Goal: Task Accomplishment & Management: Complete application form

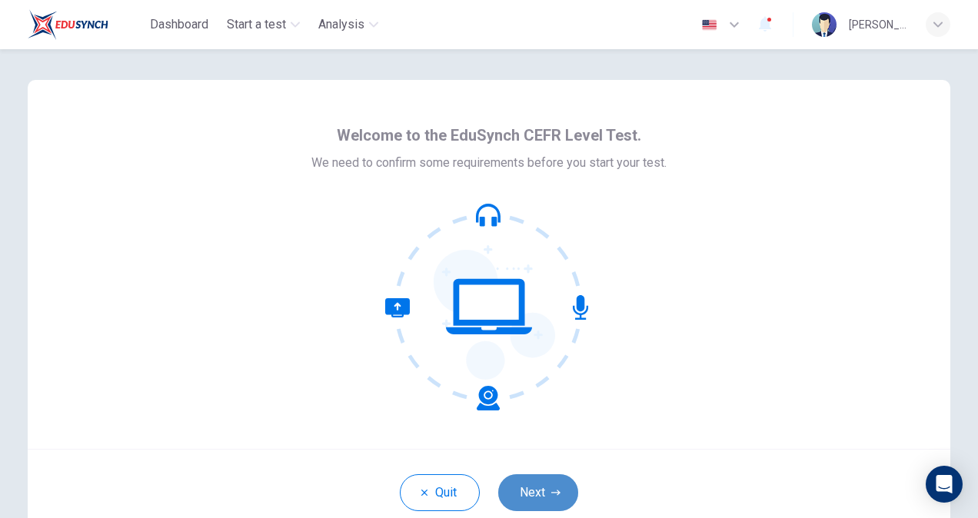
click at [521, 496] on button "Next" at bounding box center [538, 492] width 80 height 37
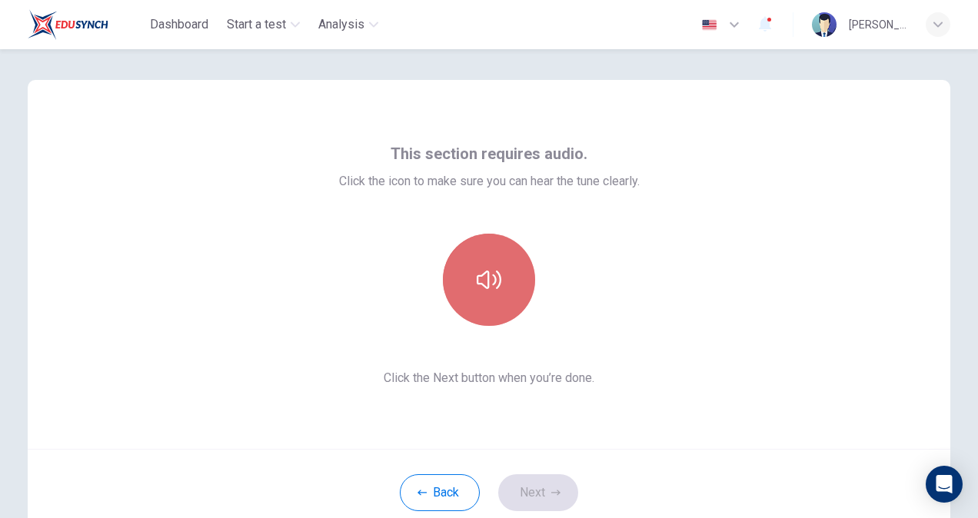
click at [493, 262] on button "button" at bounding box center [489, 280] width 92 height 92
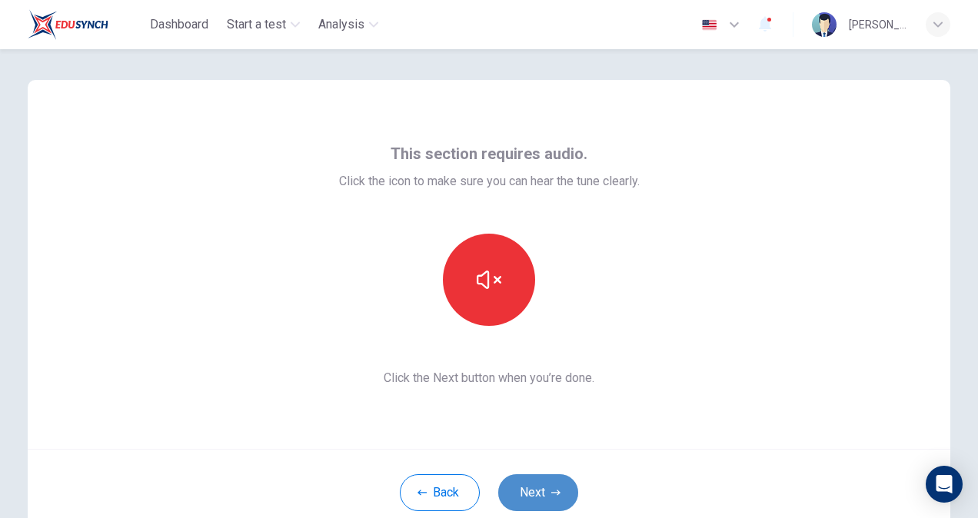
click at [546, 498] on button "Next" at bounding box center [538, 492] width 80 height 37
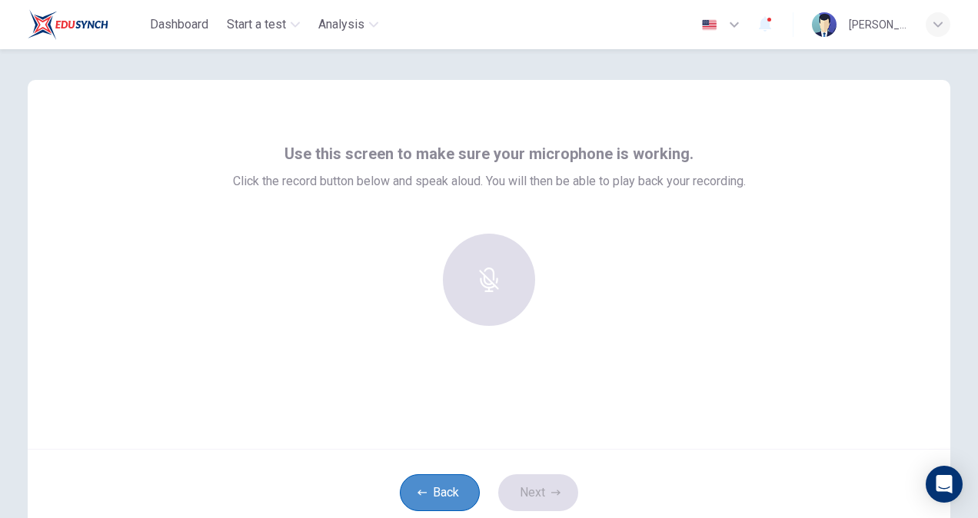
click at [424, 492] on button "Back" at bounding box center [440, 492] width 80 height 37
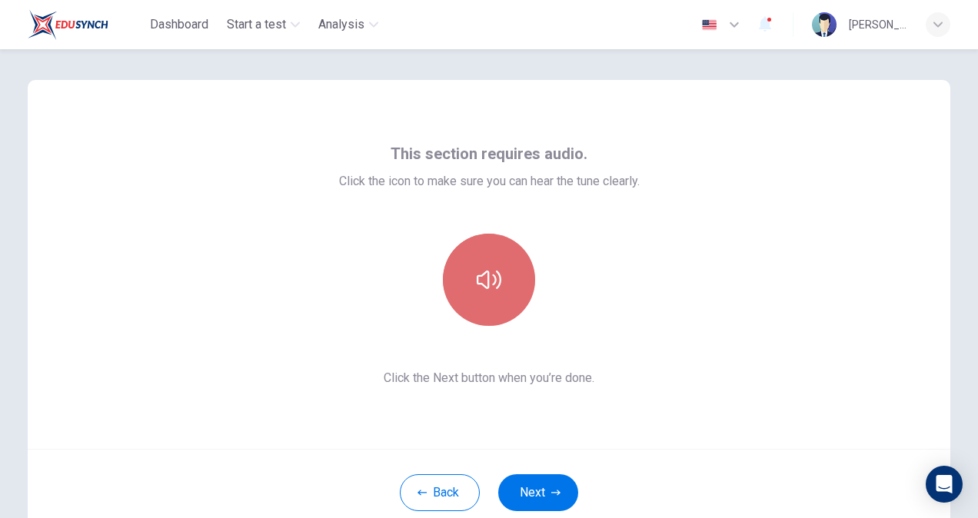
click at [478, 263] on button "button" at bounding box center [489, 280] width 92 height 92
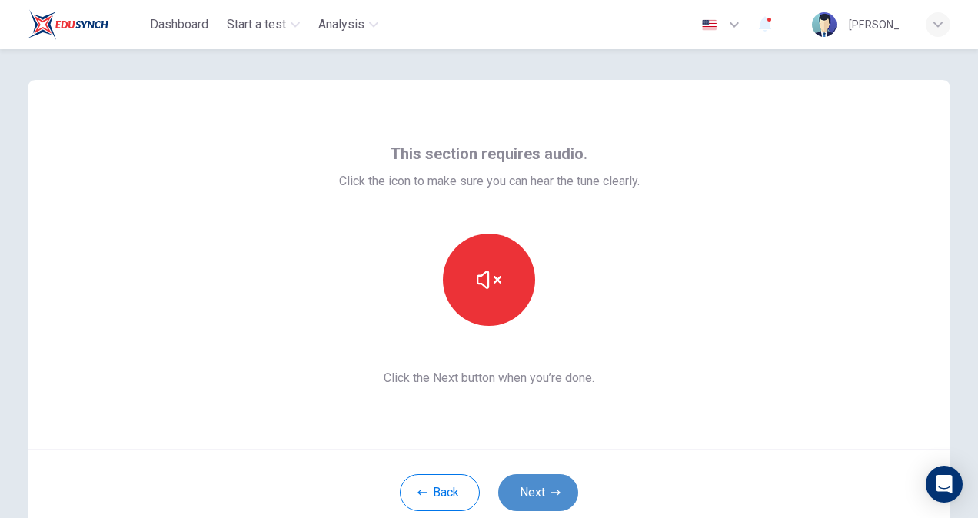
click at [537, 496] on button "Next" at bounding box center [538, 492] width 80 height 37
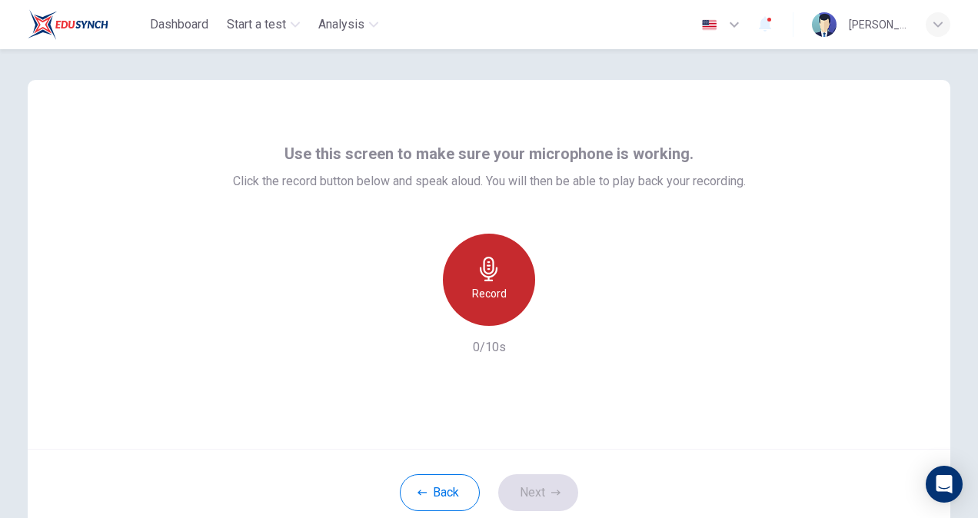
click at [483, 292] on h6 "Record" at bounding box center [489, 293] width 35 height 18
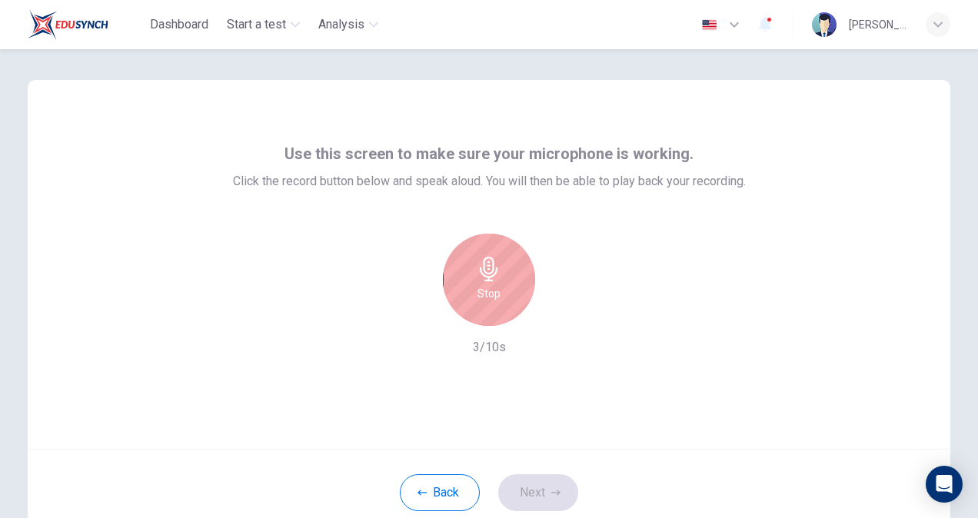
scroll to position [92, 0]
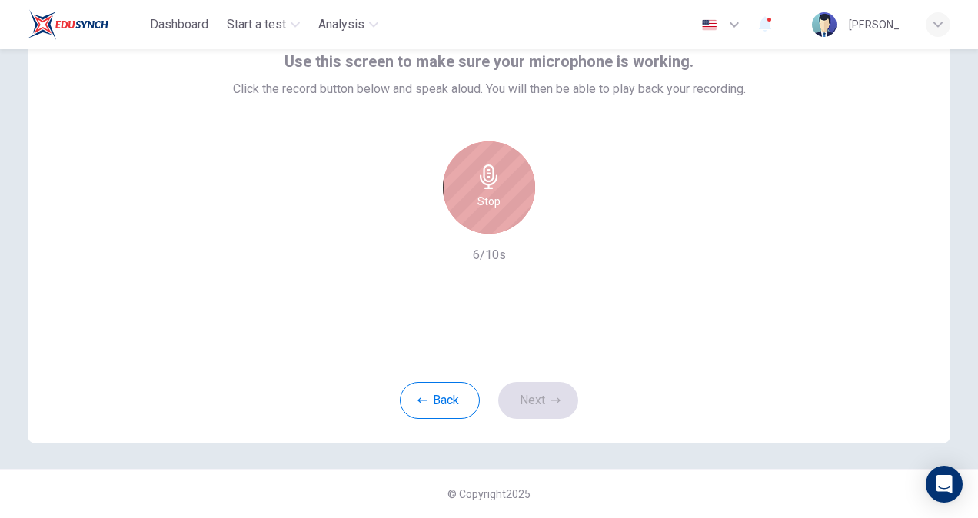
click at [481, 211] on div "Stop" at bounding box center [489, 187] width 92 height 92
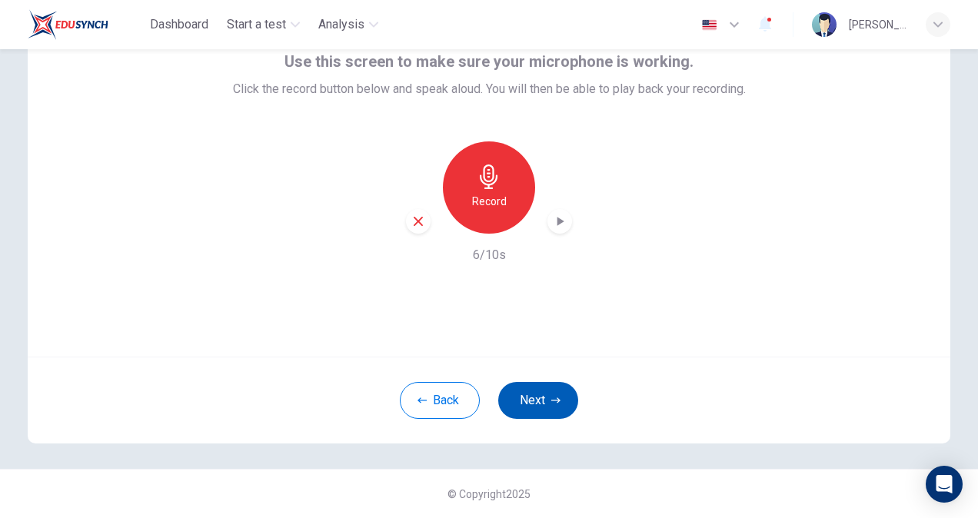
click at [527, 395] on button "Next" at bounding box center [538, 400] width 80 height 37
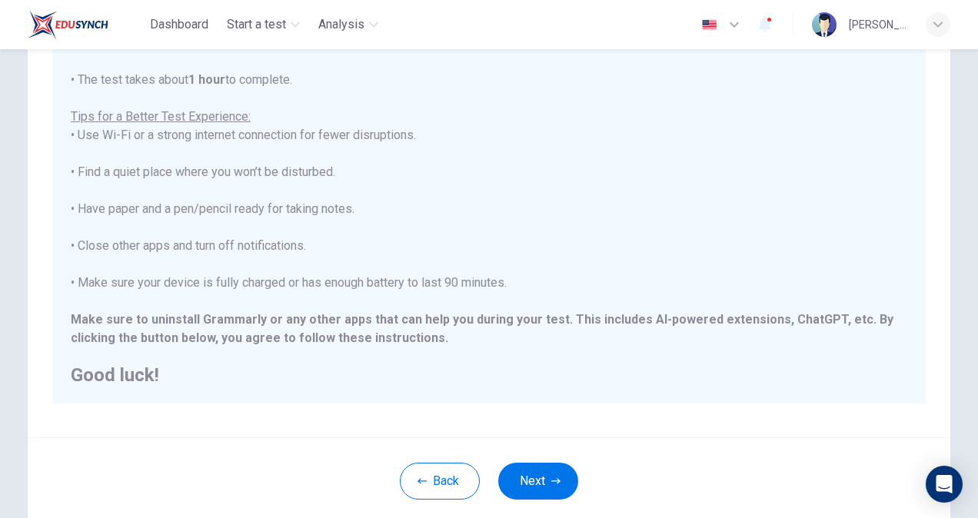
scroll to position [287, 0]
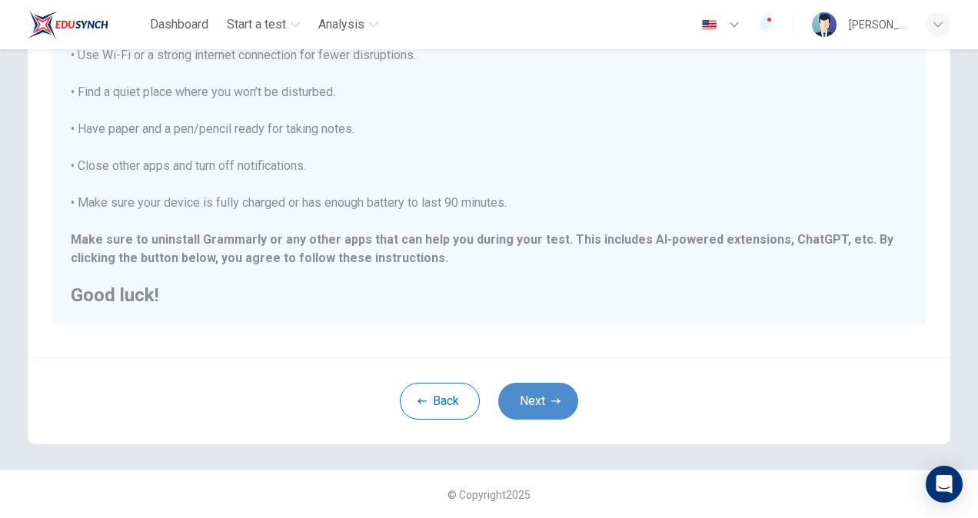
click at [547, 405] on button "Next" at bounding box center [538, 401] width 80 height 37
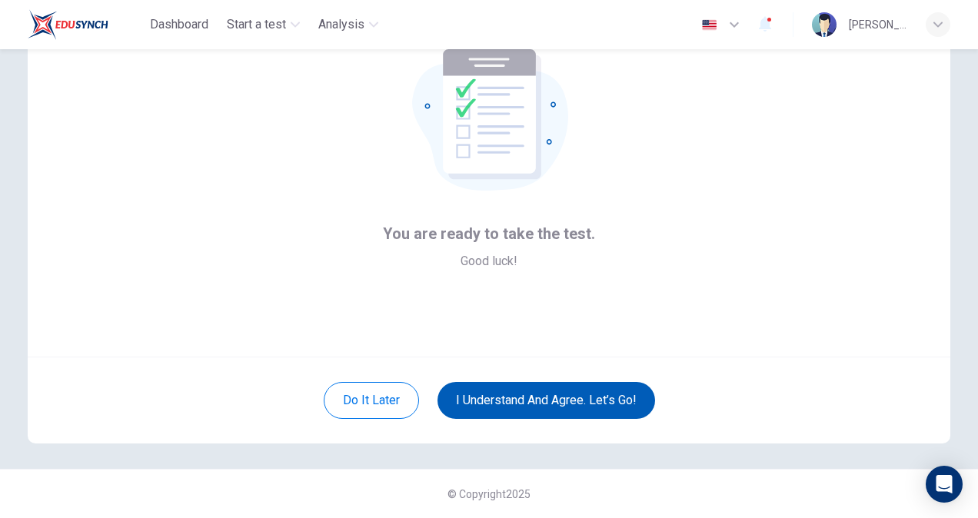
scroll to position [92, 0]
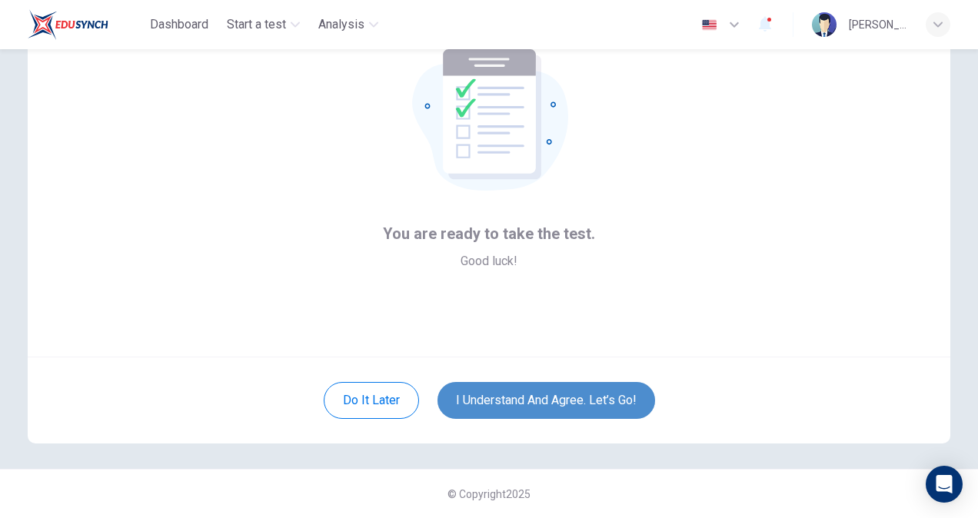
click at [504, 397] on button "I understand and agree. Let’s go!" at bounding box center [546, 400] width 218 height 37
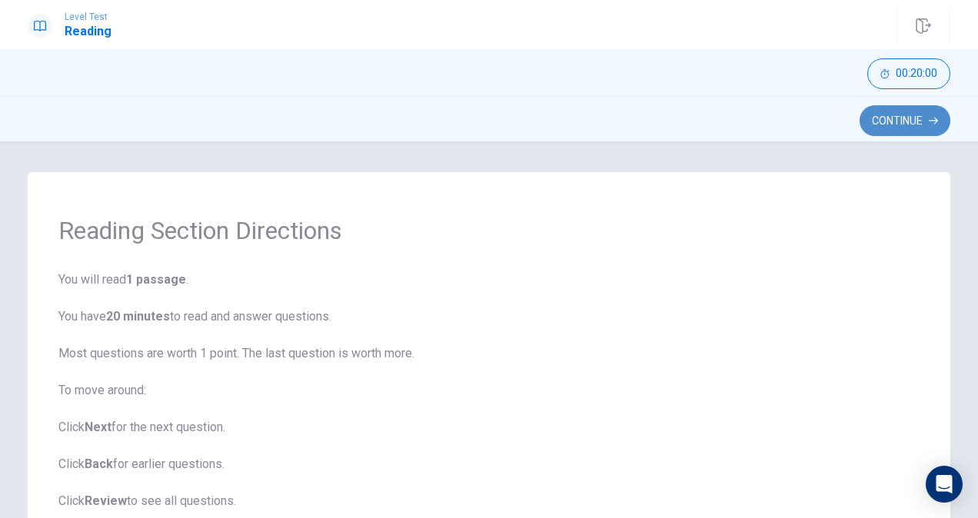
click at [901, 117] on button "Continue" at bounding box center [904, 120] width 91 height 31
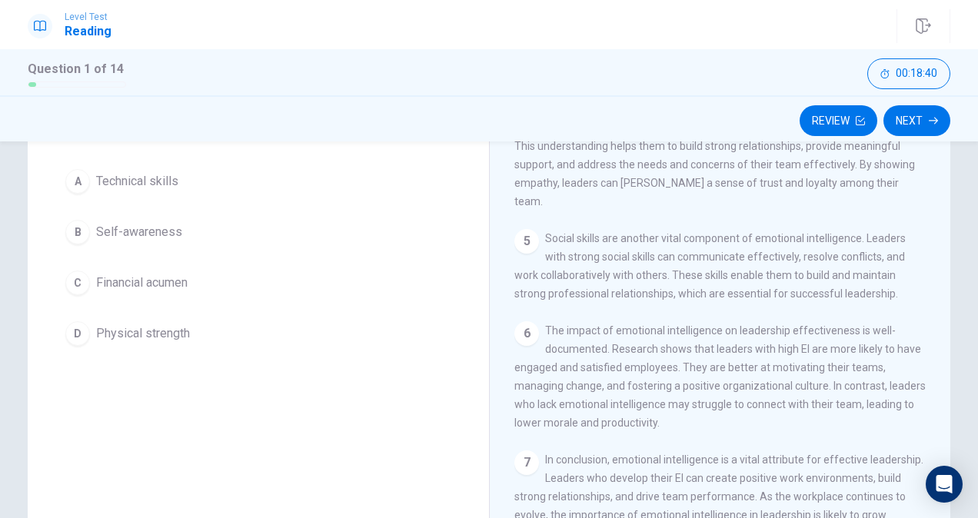
scroll to position [118, 0]
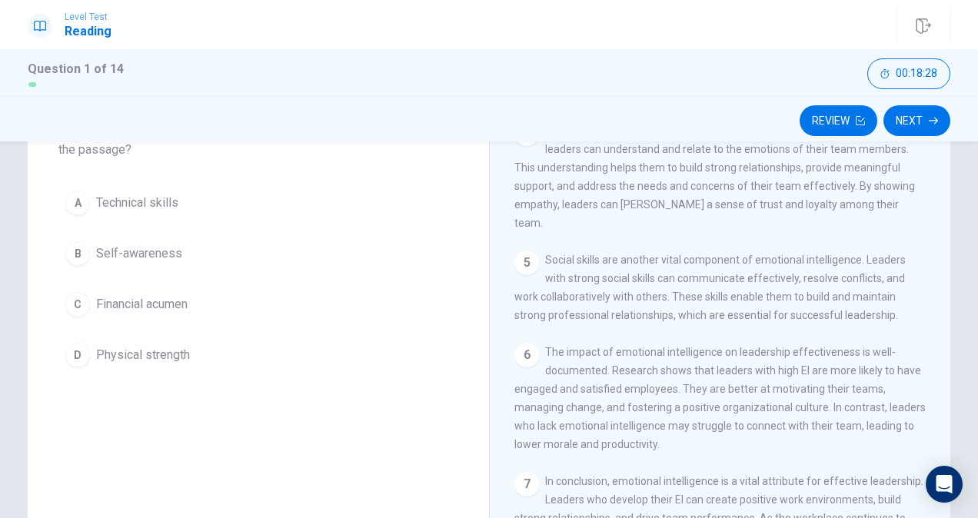
drag, startPoint x: 944, startPoint y: 410, endPoint x: 945, endPoint y: 399, distance: 10.9
click at [945, 399] on div "Question 1 What is one of the key components of emotional intelligence mentione…" at bounding box center [489, 322] width 972 height 534
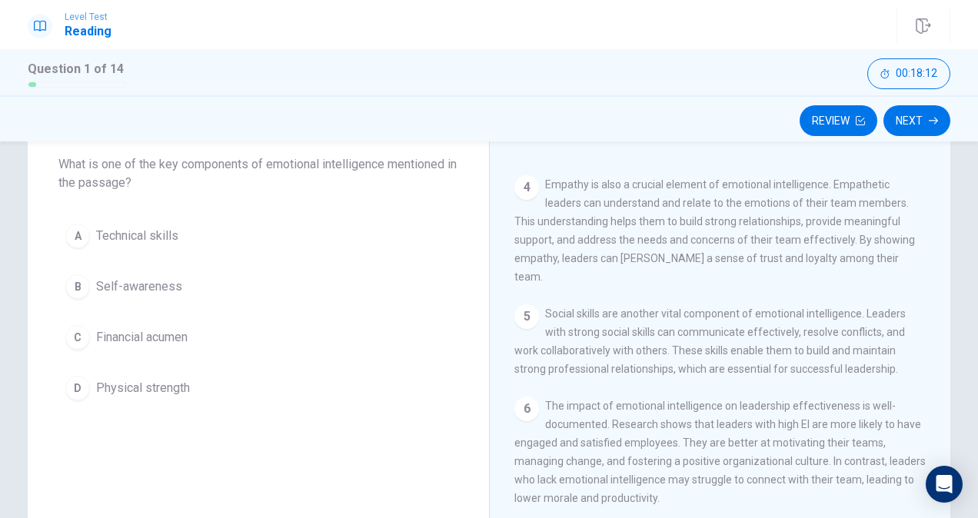
scroll to position [56, 0]
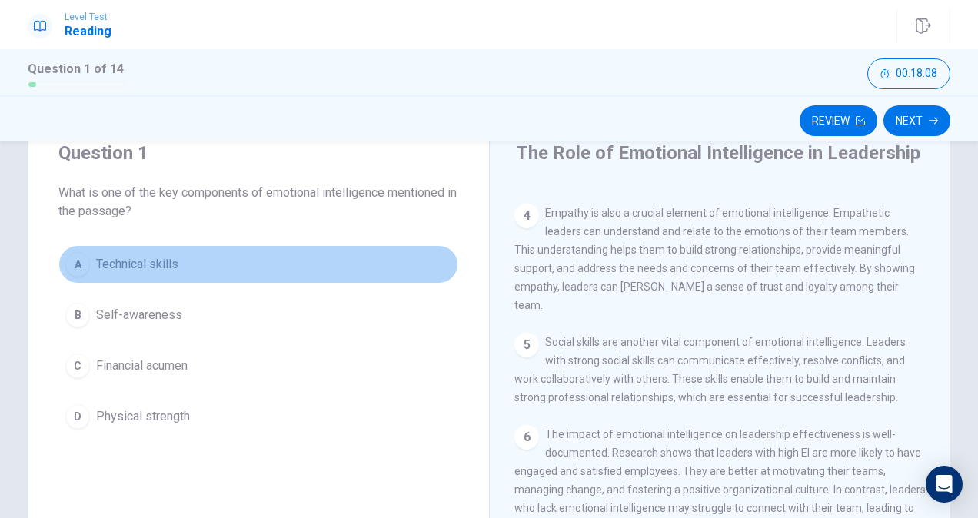
click at [148, 264] on span "Technical skills" at bounding box center [137, 264] width 82 height 18
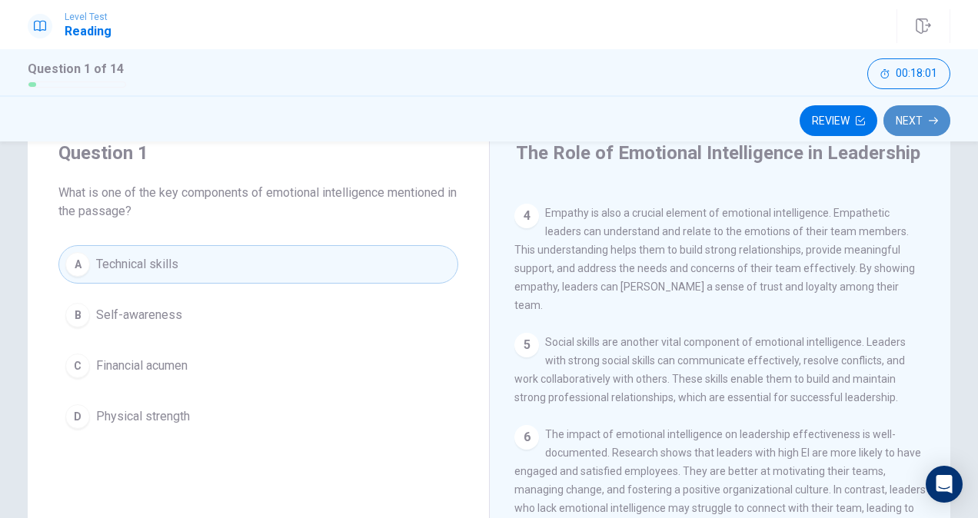
click at [912, 114] on button "Next" at bounding box center [916, 120] width 67 height 31
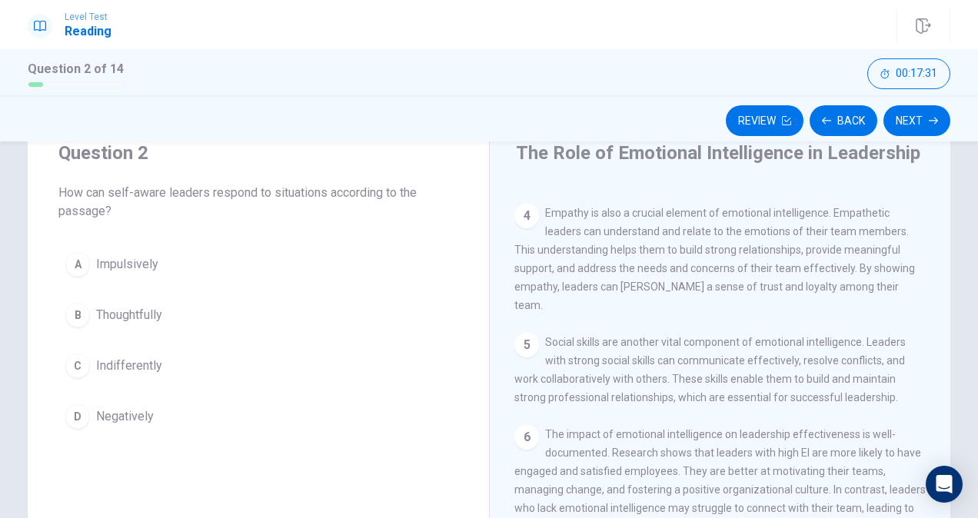
drag, startPoint x: 969, startPoint y: 323, endPoint x: 968, endPoint y: 387, distance: 64.6
click at [968, 387] on div "Question 2 How can self-aware leaders respond to situations according to the pa…" at bounding box center [489, 383] width 972 height 534
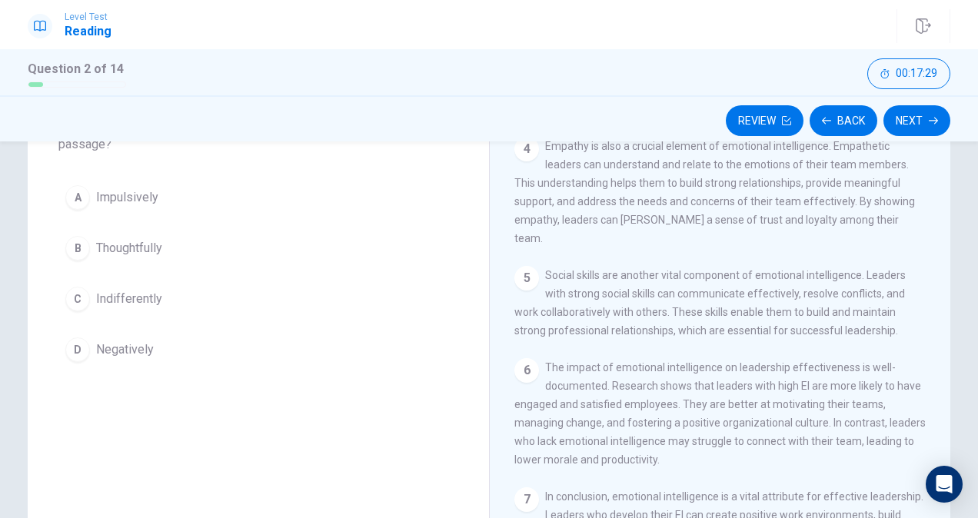
scroll to position [126, 0]
click at [968, 401] on div "Question 2 How can self-aware leaders respond to situations according to the pa…" at bounding box center [489, 313] width 972 height 534
drag, startPoint x: 968, startPoint y: 401, endPoint x: 970, endPoint y: 454, distance: 53.1
click at [970, 454] on div "Question 2 How can self-aware leaders respond to situations according to the pa…" at bounding box center [489, 329] width 978 height 377
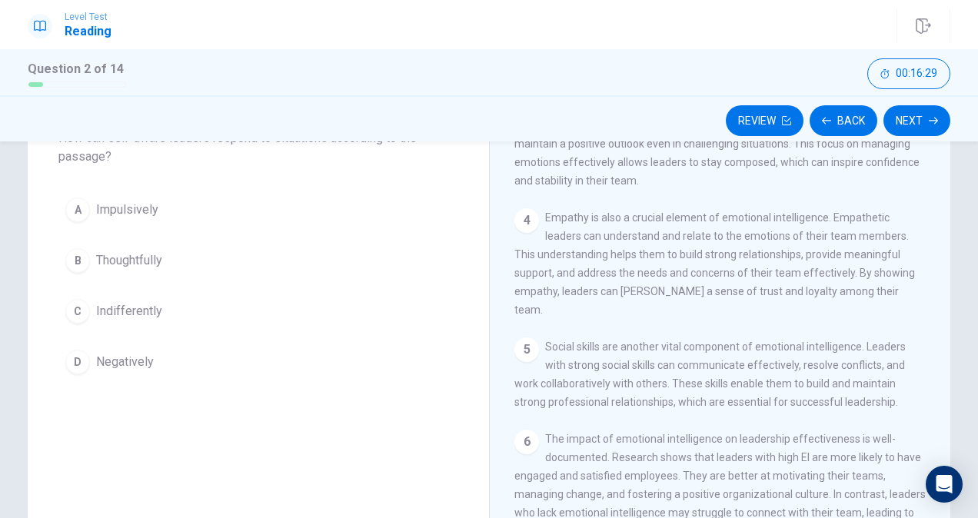
scroll to position [94, 0]
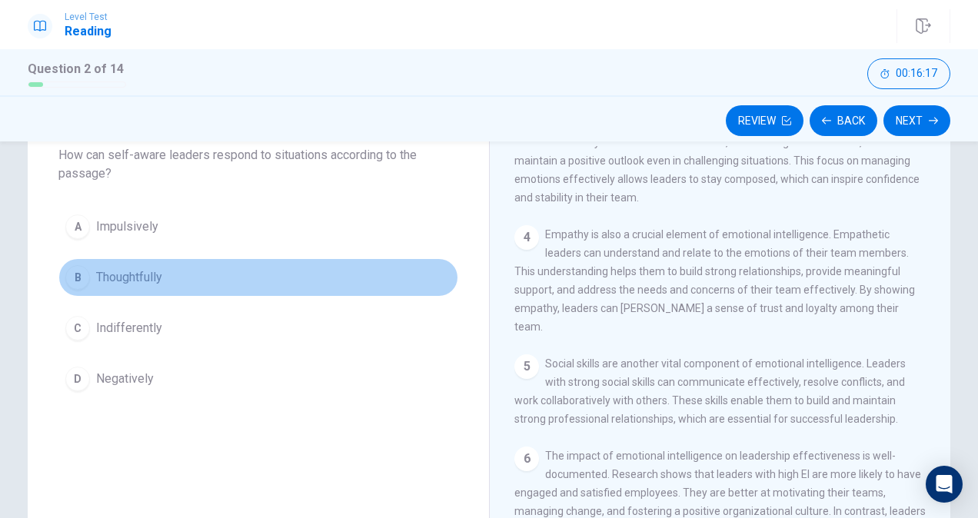
click at [132, 268] on span "Thoughtfully" at bounding box center [129, 277] width 66 height 18
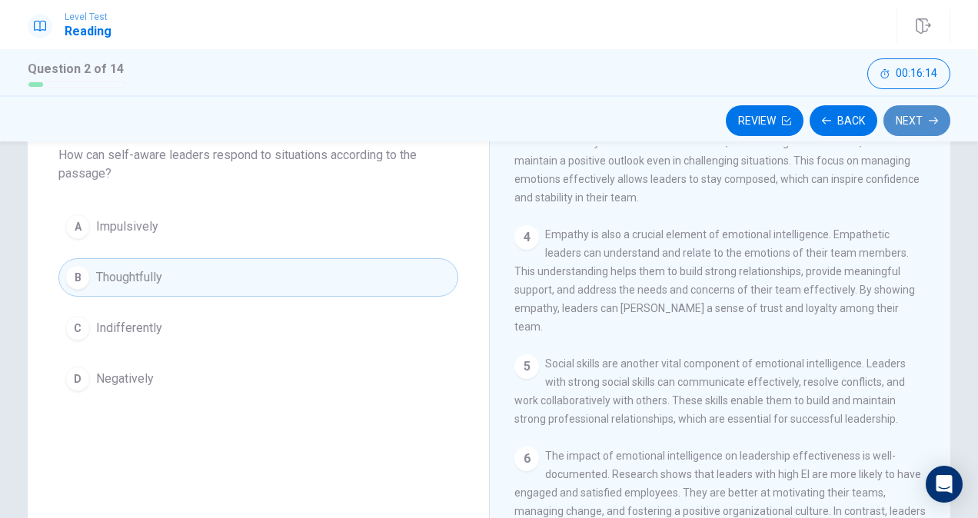
click at [915, 127] on button "Next" at bounding box center [916, 120] width 67 height 31
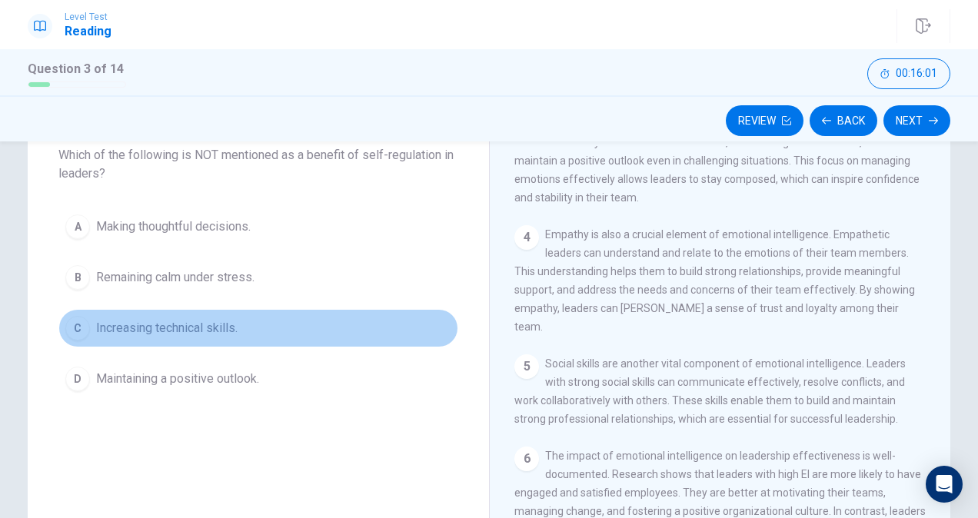
click at [78, 327] on div "C" at bounding box center [77, 328] width 25 height 25
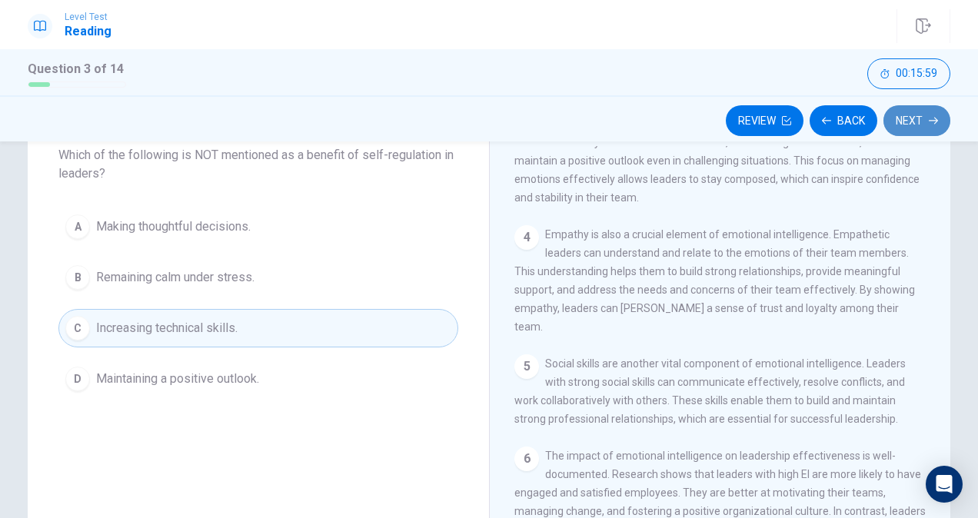
click at [921, 131] on button "Next" at bounding box center [916, 120] width 67 height 31
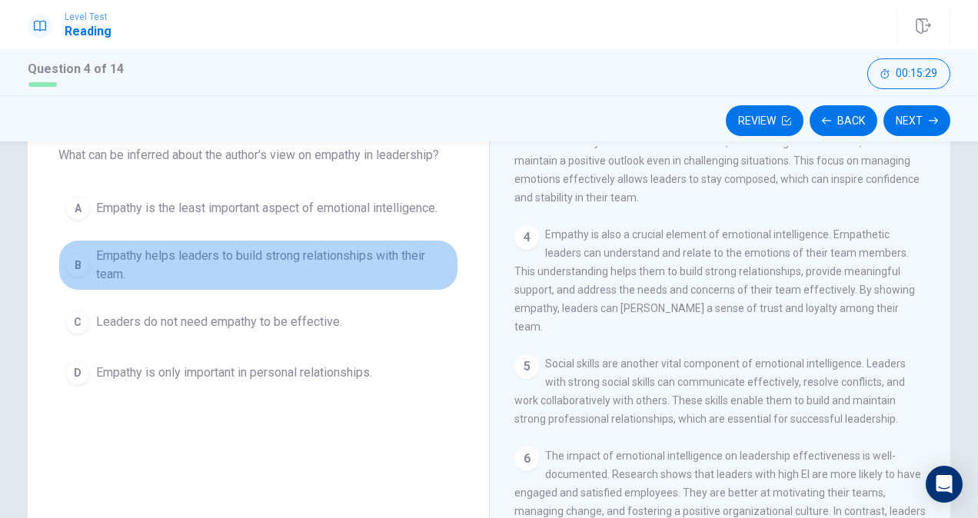
click at [129, 254] on span "Empathy helps leaders to build strong relationships with their team." at bounding box center [273, 265] width 355 height 37
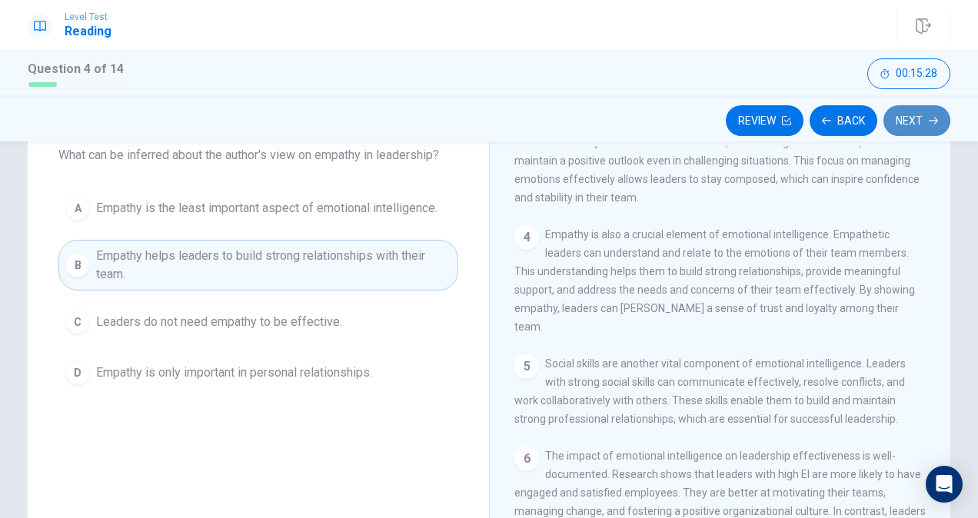
click at [925, 112] on button "Next" at bounding box center [916, 120] width 67 height 31
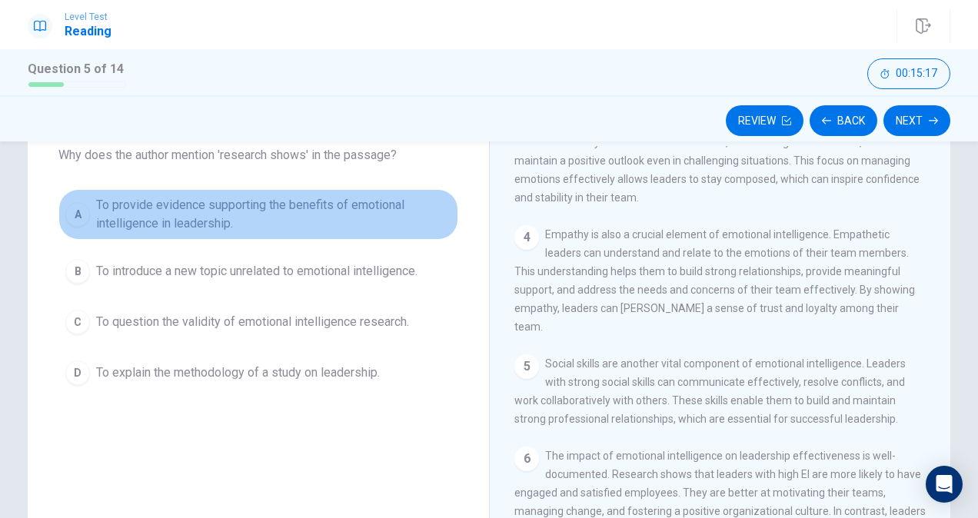
click at [135, 210] on span "To provide evidence supporting the benefits of emotional intelligence in leader…" at bounding box center [273, 214] width 355 height 37
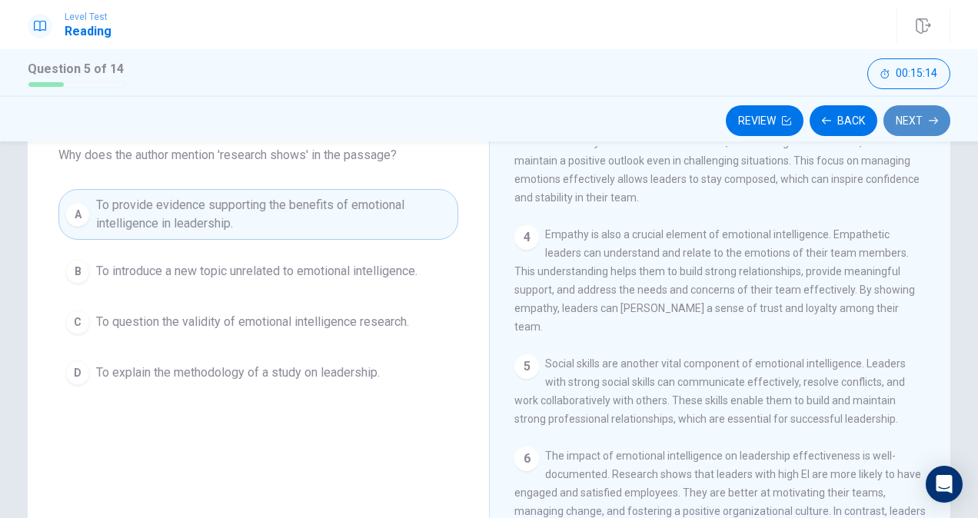
click at [912, 125] on button "Next" at bounding box center [916, 120] width 67 height 31
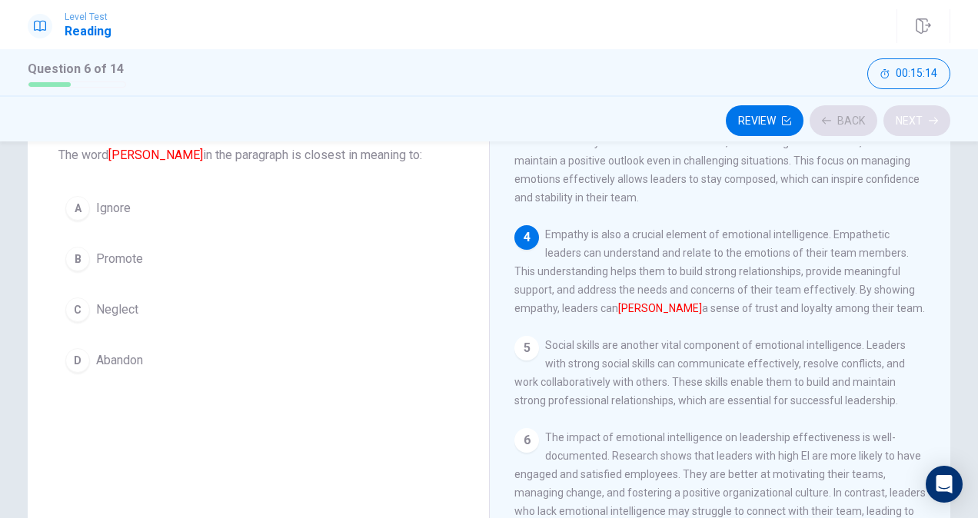
scroll to position [377, 0]
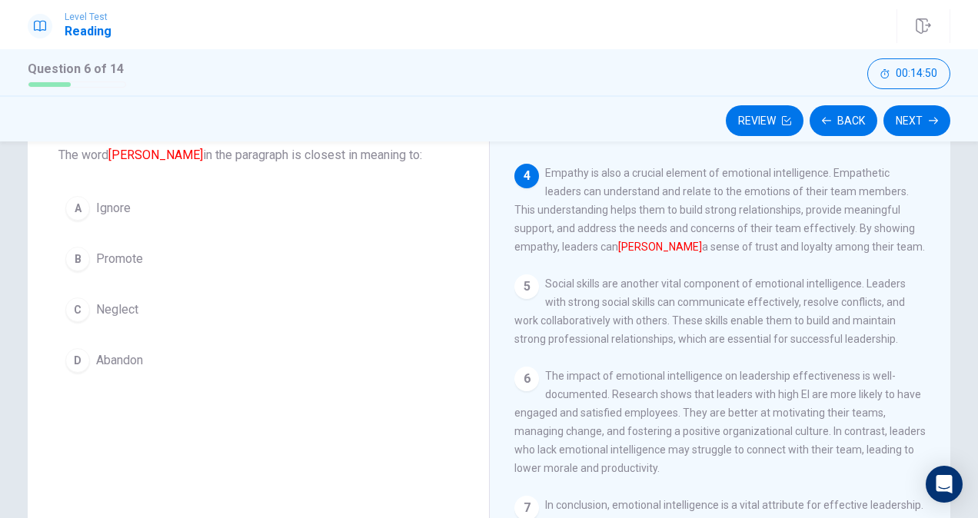
click at [111, 258] on span "Promote" at bounding box center [119, 259] width 47 height 18
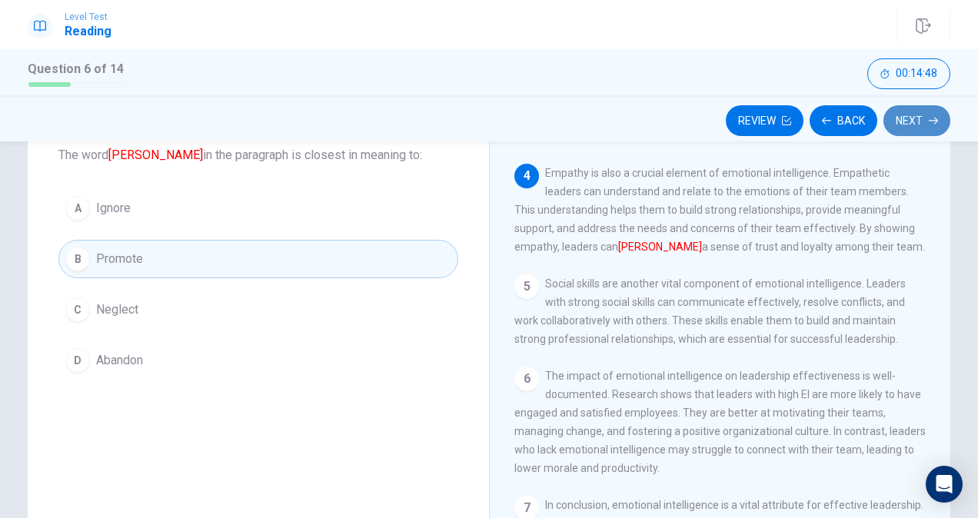
click at [916, 115] on button "Next" at bounding box center [916, 120] width 67 height 31
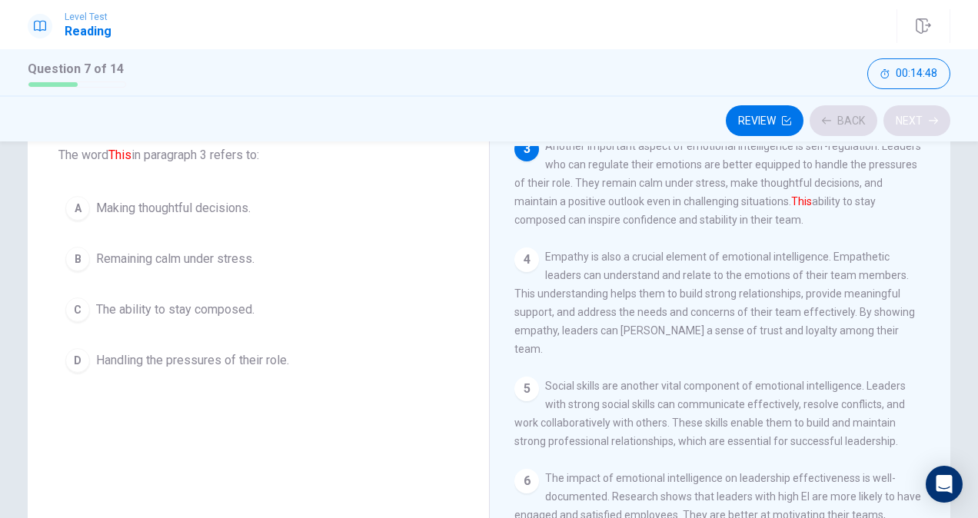
scroll to position [245, 0]
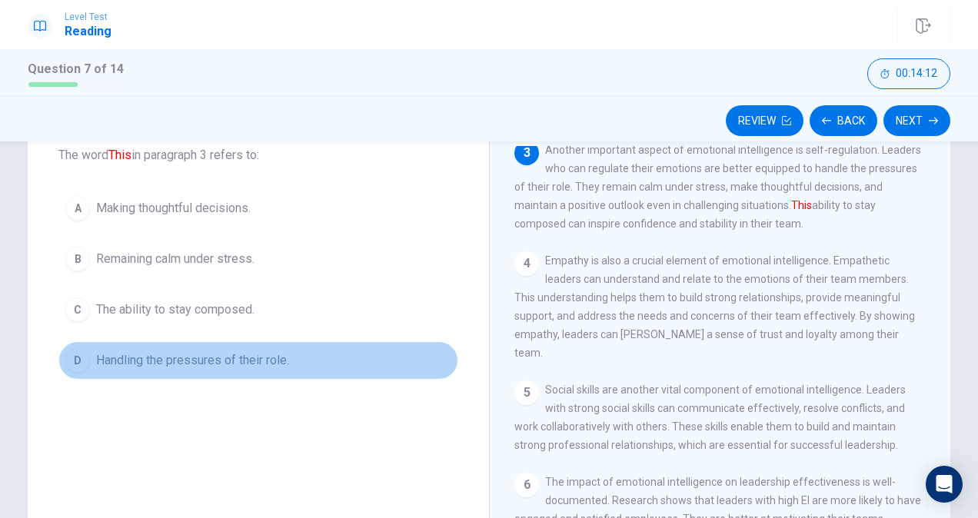
click at [141, 361] on span "Handling the pressures of their role." at bounding box center [192, 360] width 193 height 18
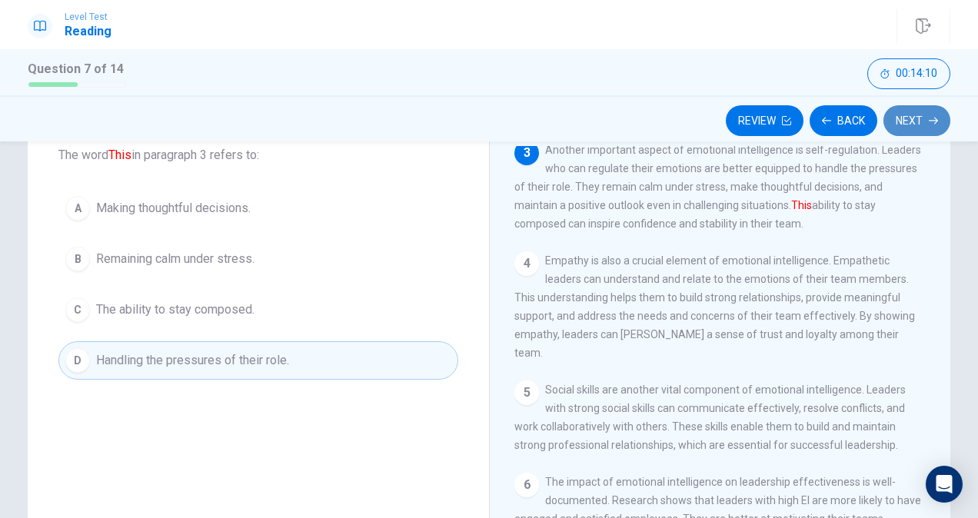
click at [912, 113] on button "Next" at bounding box center [916, 120] width 67 height 31
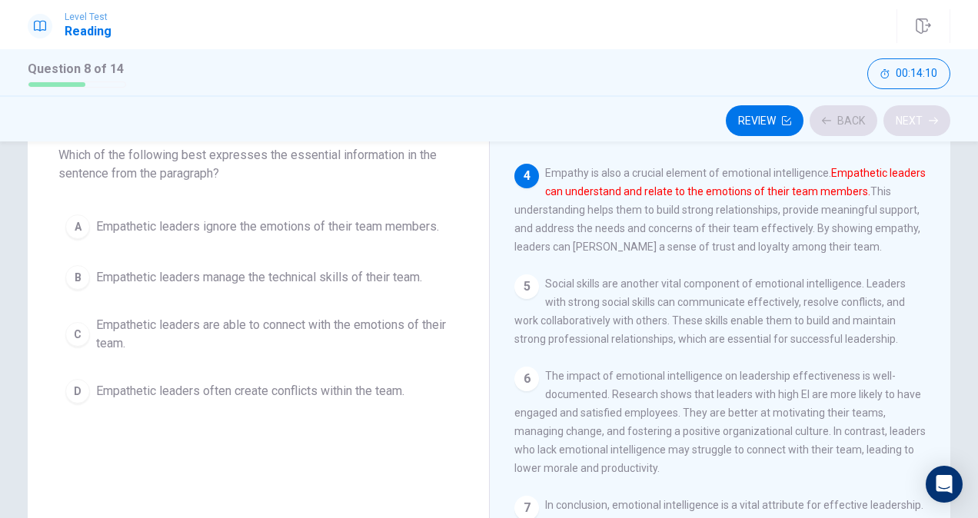
scroll to position [377, 0]
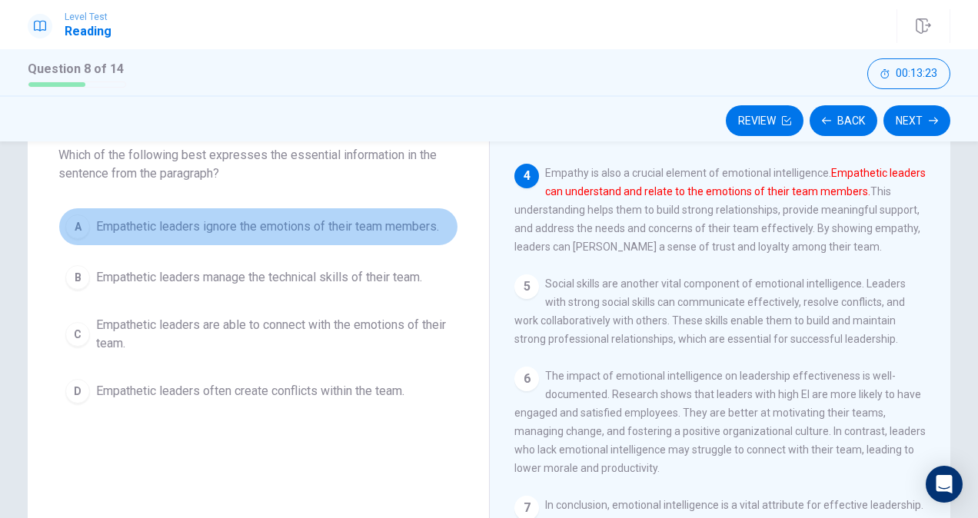
click at [121, 224] on span "Empathetic leaders ignore the emotions of their team members." at bounding box center [267, 227] width 343 height 18
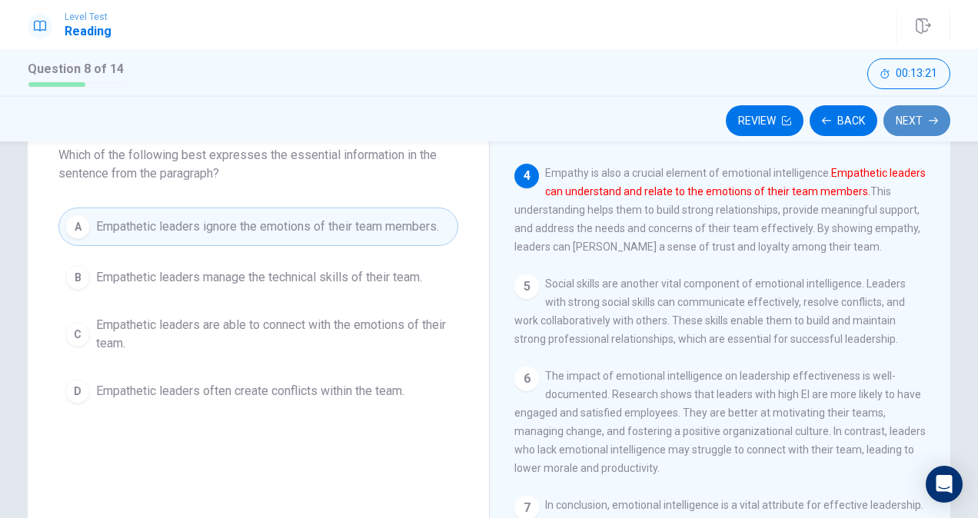
click at [909, 124] on button "Next" at bounding box center [916, 120] width 67 height 31
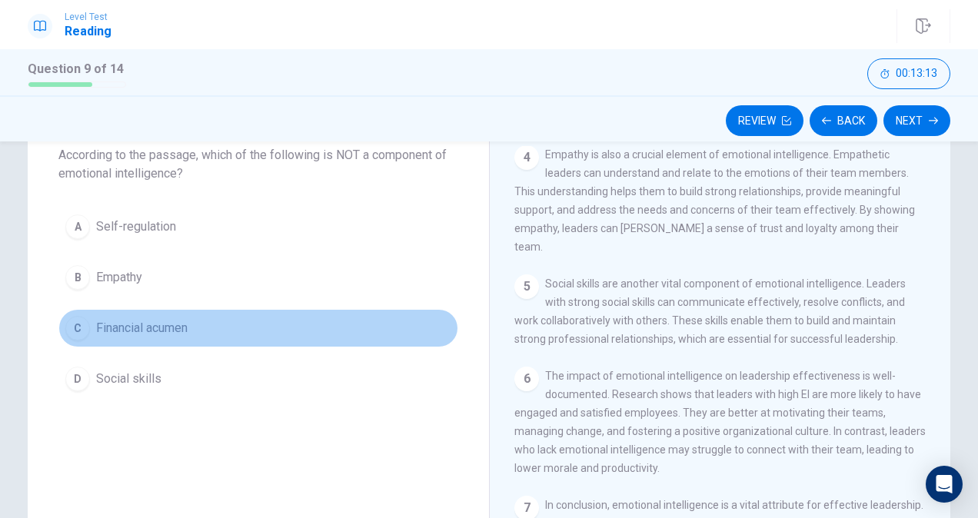
click at [134, 328] on span "Financial acumen" at bounding box center [141, 328] width 91 height 18
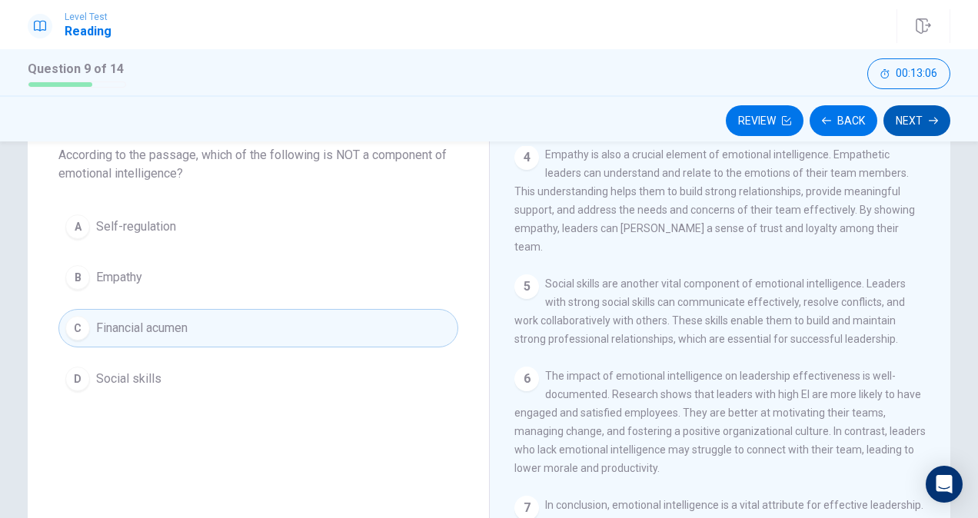
click at [909, 125] on button "Next" at bounding box center [916, 120] width 67 height 31
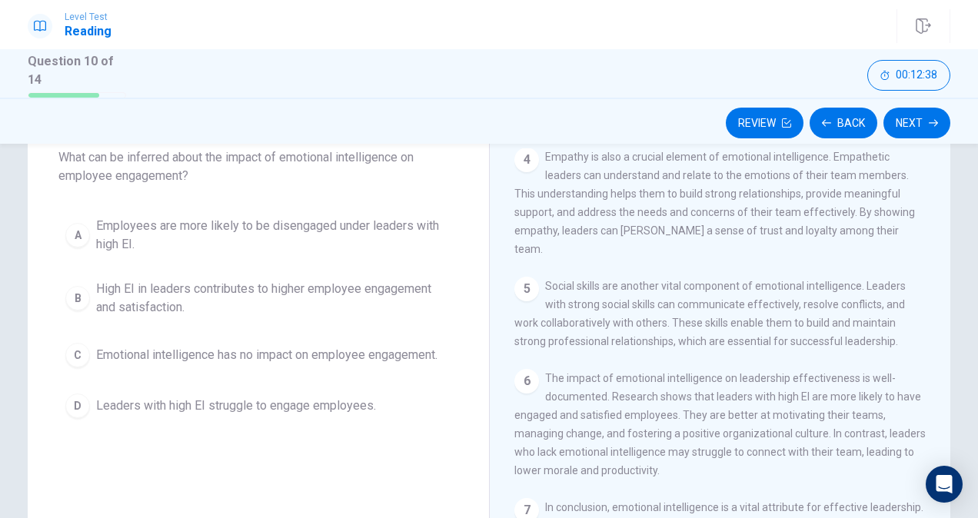
click at [948, 361] on div "Question 10 What can be inferred about the impact of emotional intelligence on …" at bounding box center [489, 348] width 972 height 534
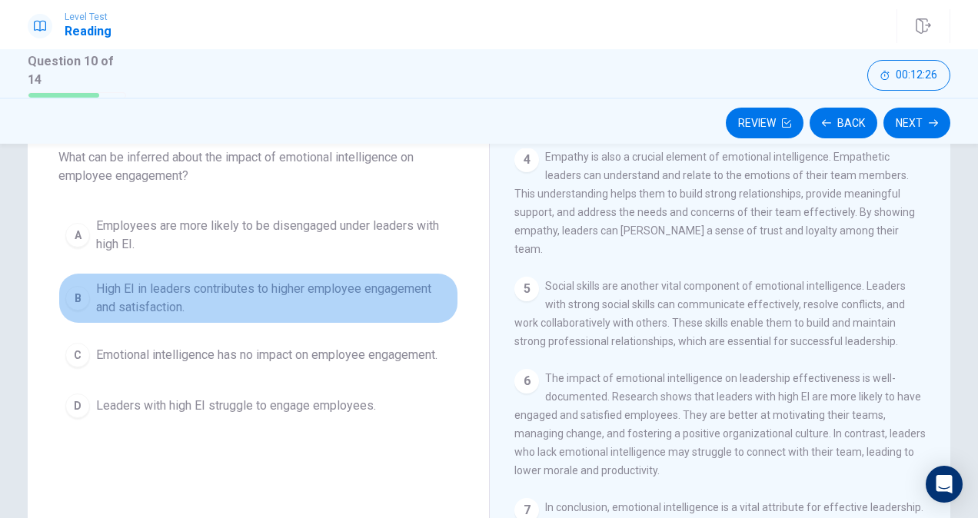
click at [154, 291] on span "High EI in leaders contributes to higher employee engagement and satisfaction." at bounding box center [273, 298] width 355 height 37
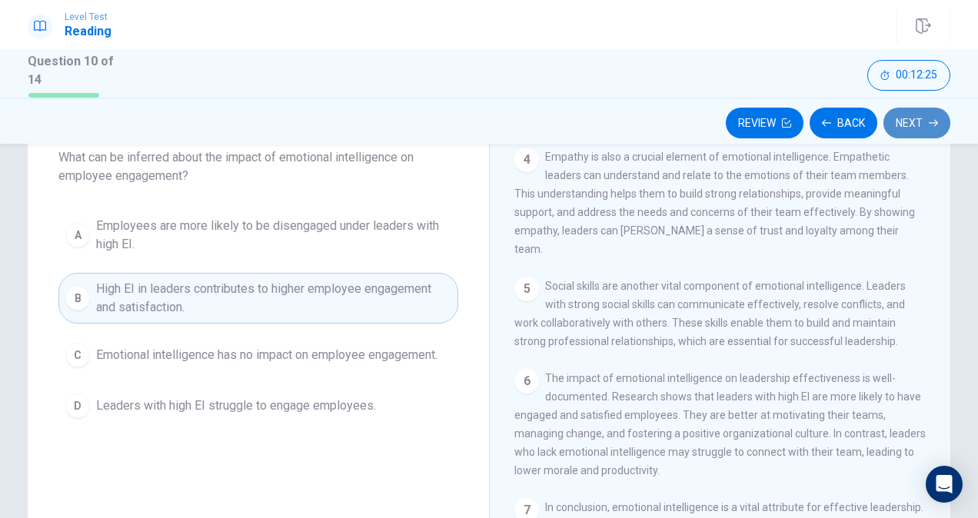
click at [912, 116] on button "Next" at bounding box center [916, 123] width 67 height 31
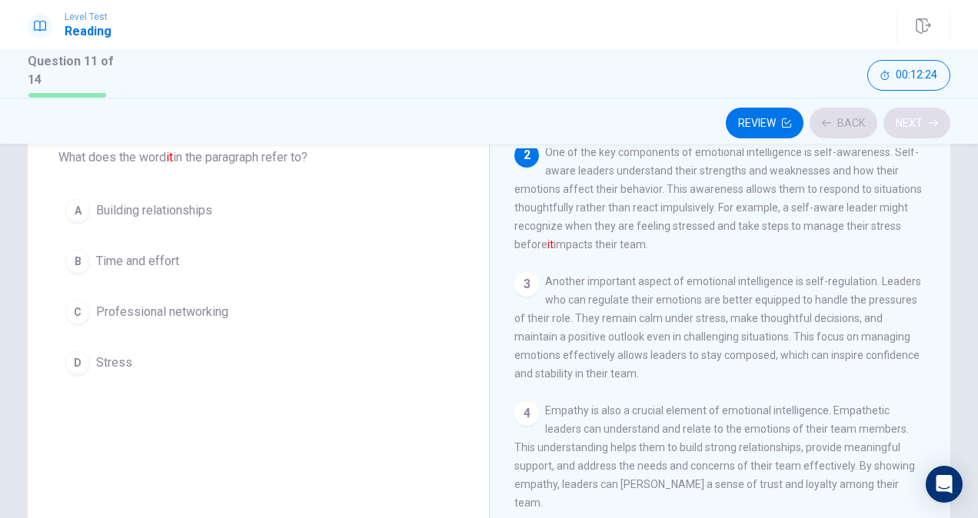
scroll to position [113, 0]
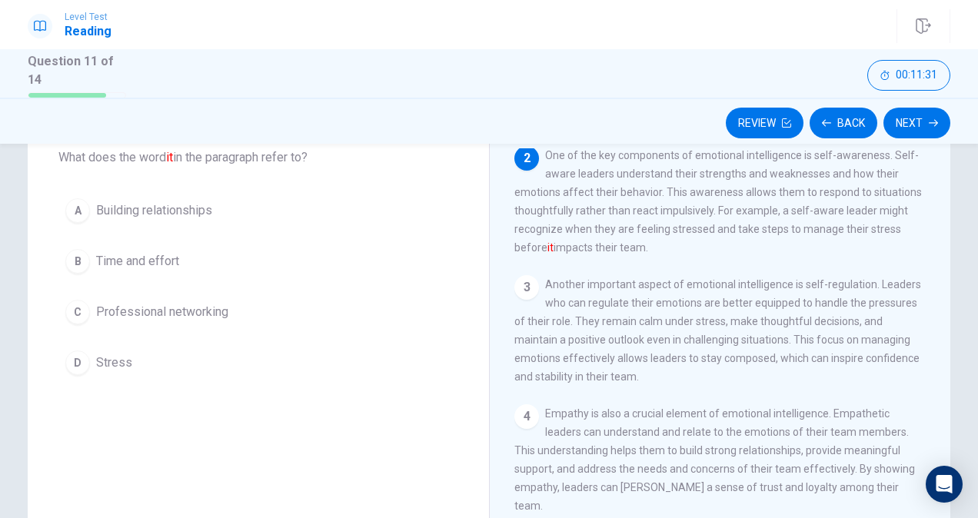
click at [119, 358] on span "Stress" at bounding box center [114, 363] width 36 height 18
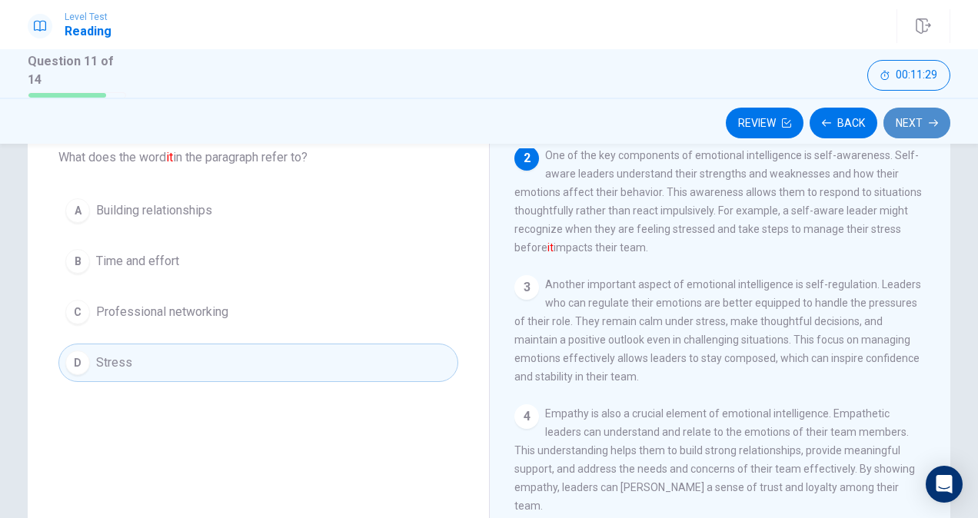
click at [912, 120] on button "Next" at bounding box center [916, 123] width 67 height 31
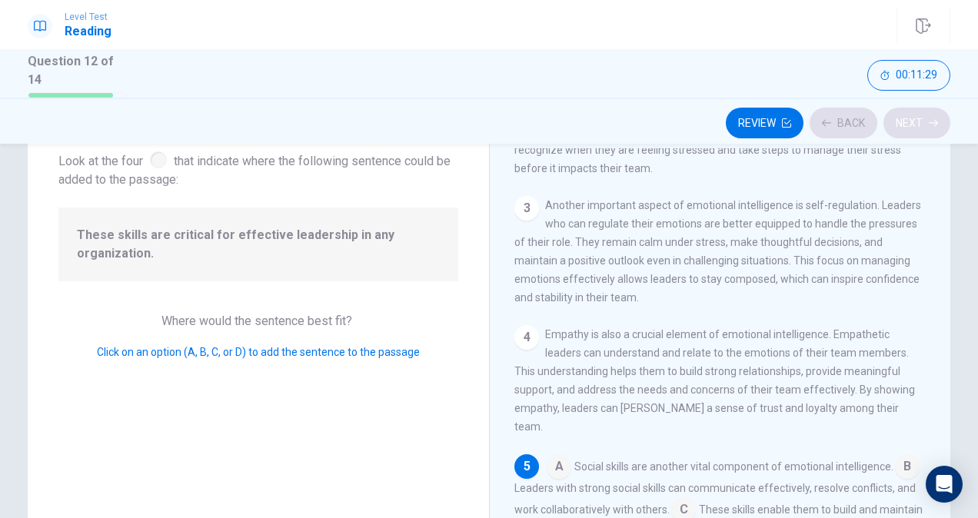
scroll to position [320, 0]
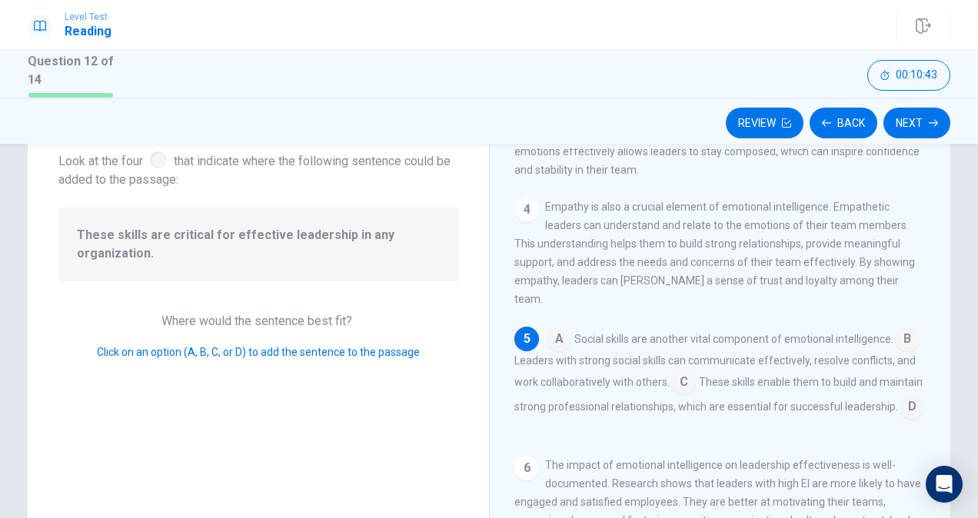
click at [188, 347] on span "Click on an option (A, B, C, or D) to add the sentence to the passage" at bounding box center [258, 352] width 323 height 12
click at [967, 331] on div "Question 12 Look at the four that indicate where the following sentence could b…" at bounding box center [489, 348] width 972 height 534
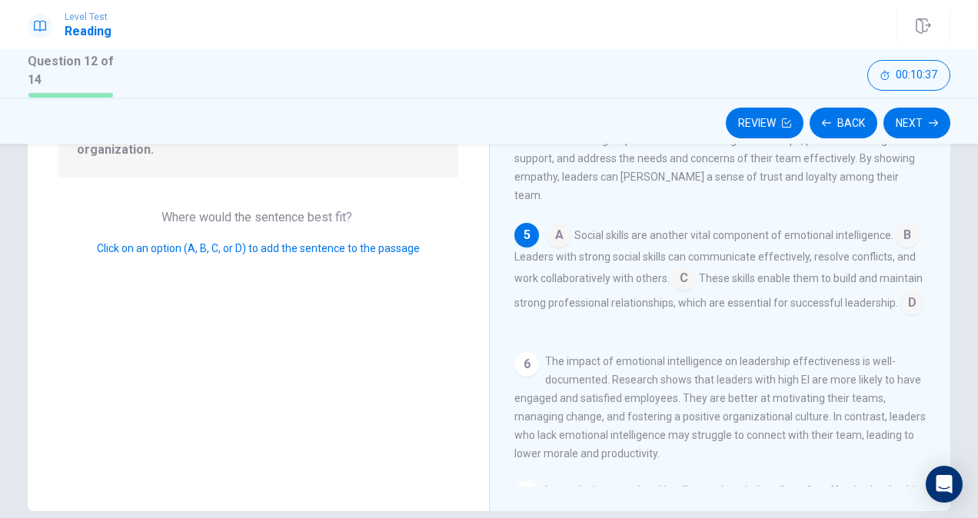
scroll to position [220, 0]
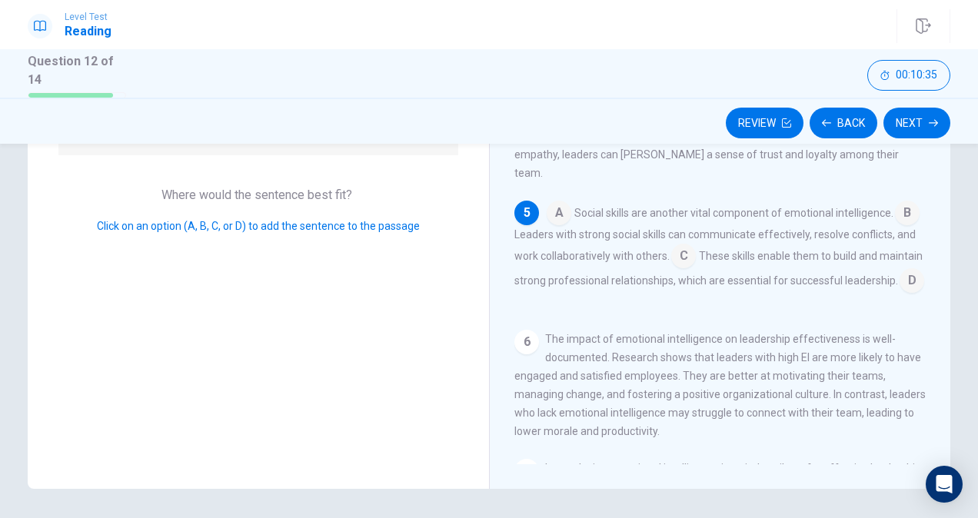
click at [524, 201] on div "5" at bounding box center [526, 213] width 25 height 25
click at [559, 202] on input at bounding box center [558, 214] width 25 height 25
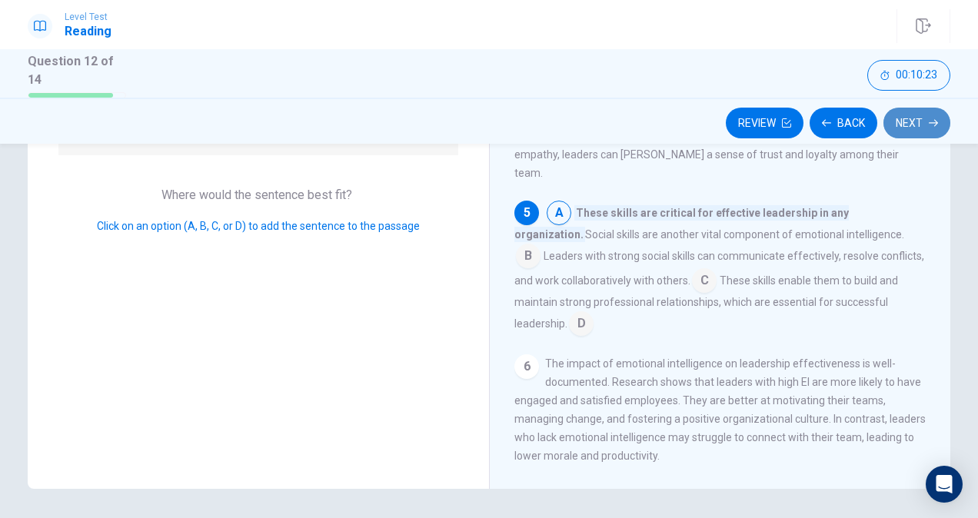
click at [909, 121] on button "Next" at bounding box center [916, 123] width 67 height 31
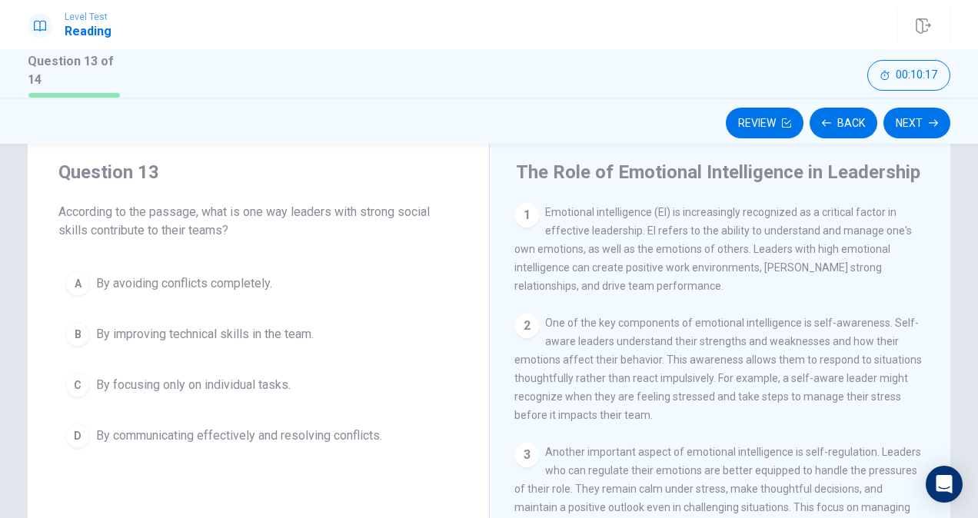
scroll to position [0, 0]
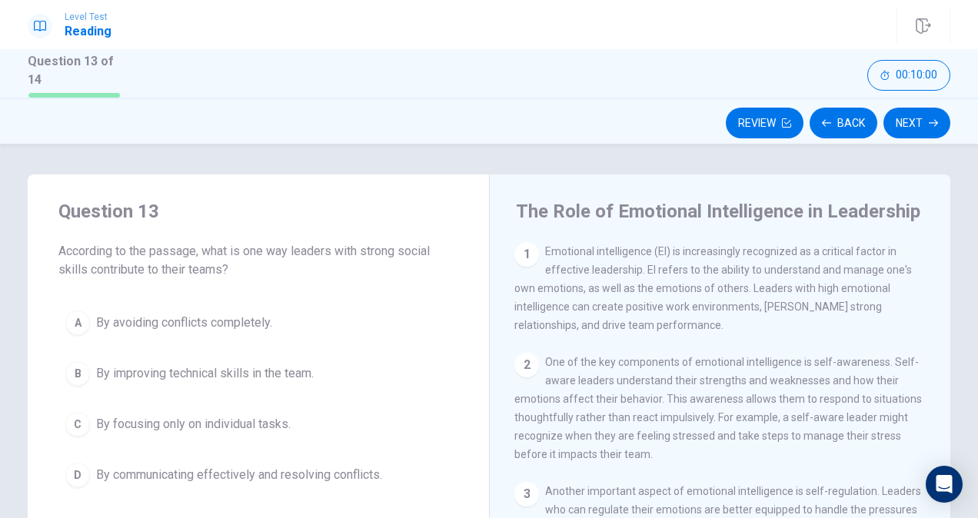
click at [285, 472] on span "By communicating effectively and resolving conflicts." at bounding box center [239, 475] width 286 height 18
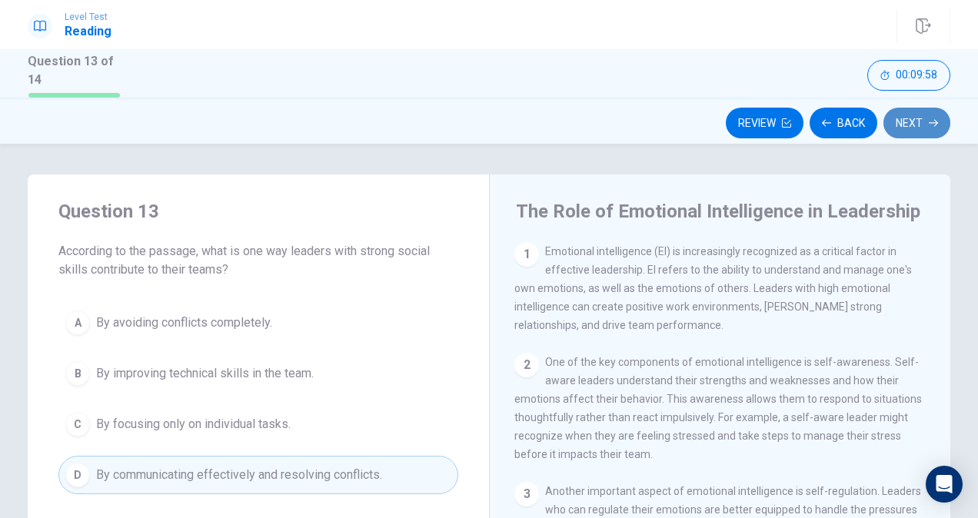
click at [916, 113] on button "Next" at bounding box center [916, 123] width 67 height 31
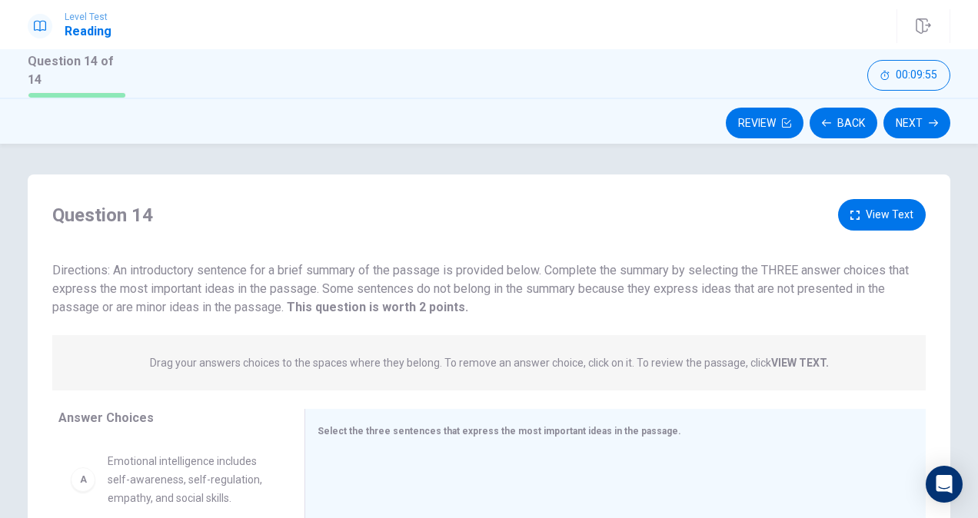
drag, startPoint x: 968, startPoint y: 203, endPoint x: 968, endPoint y: 269, distance: 66.1
click at [968, 269] on div "Question 14 View Text Directions: An introductory sentence for a brief summary …" at bounding box center [489, 441] width 972 height 534
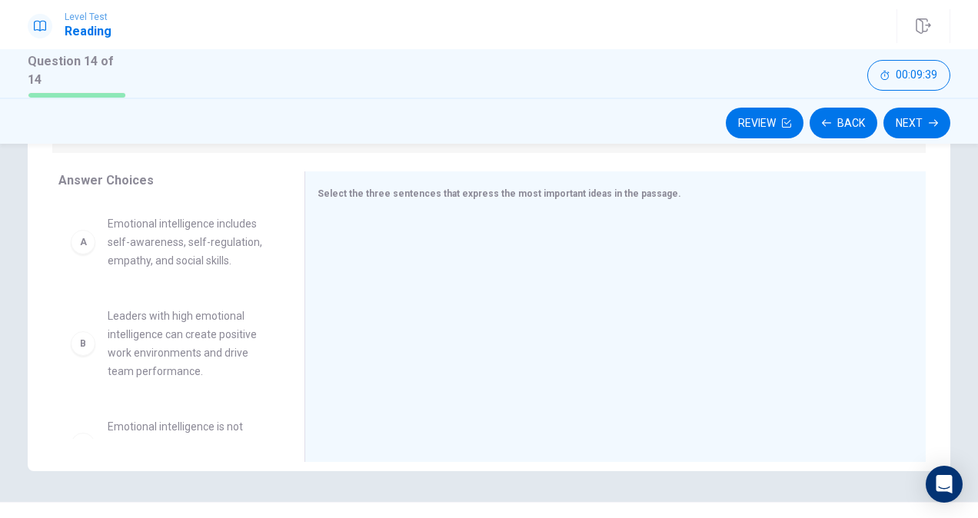
scroll to position [261, 0]
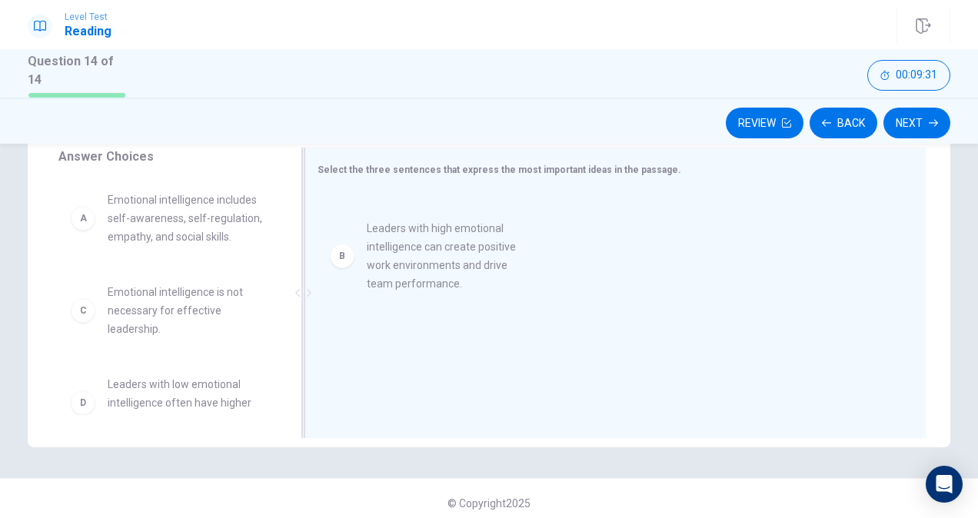
drag, startPoint x: 145, startPoint y: 328, endPoint x: 414, endPoint y: 264, distance: 275.7
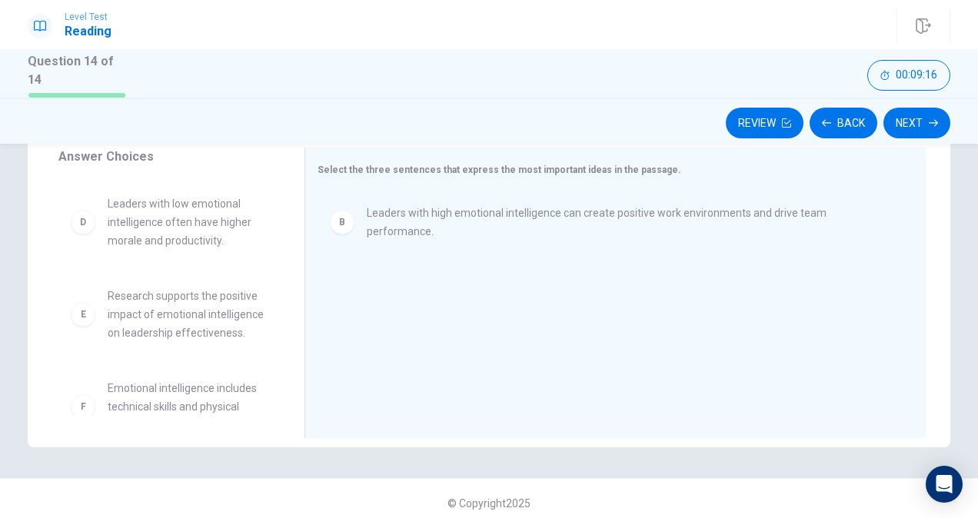
scroll to position [184, 0]
click at [915, 120] on button "Next" at bounding box center [916, 123] width 67 height 31
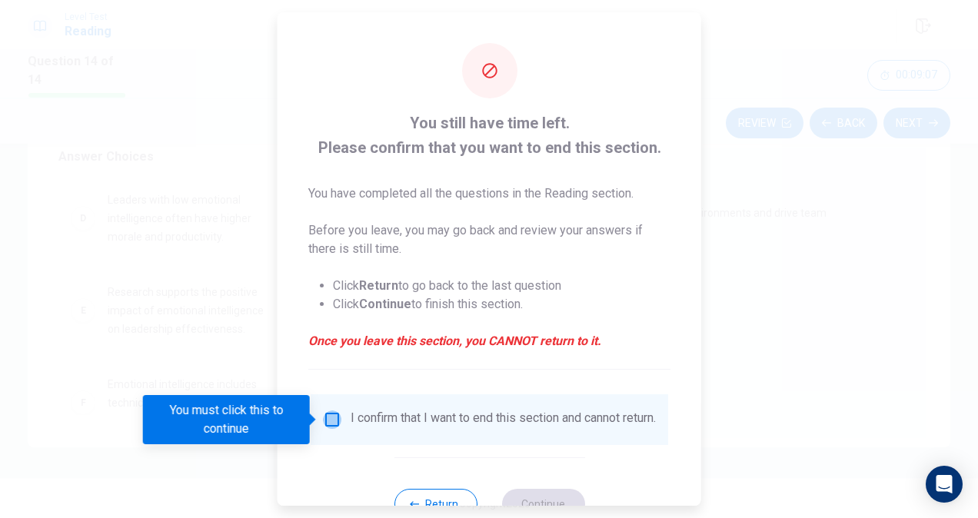
click at [331, 421] on input "You must click this to continue" at bounding box center [332, 419] width 18 height 18
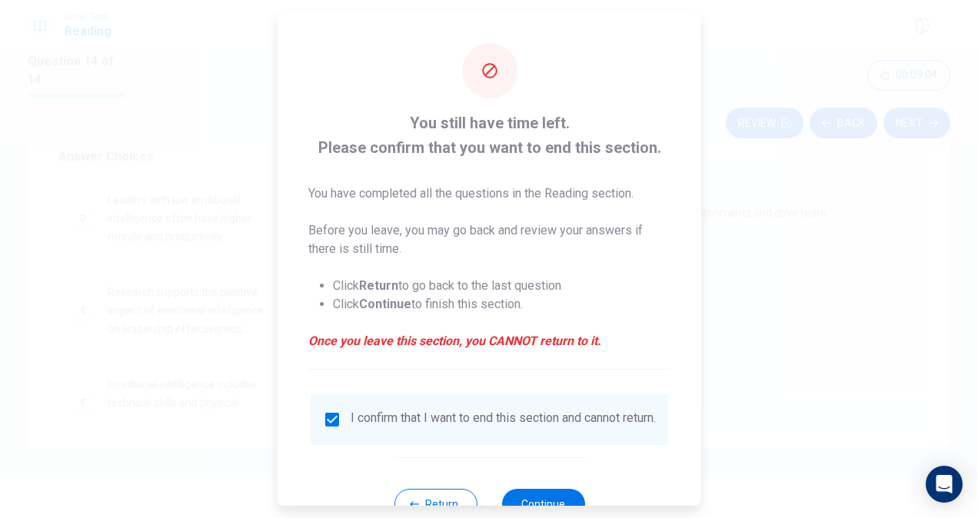
scroll to position [55, 0]
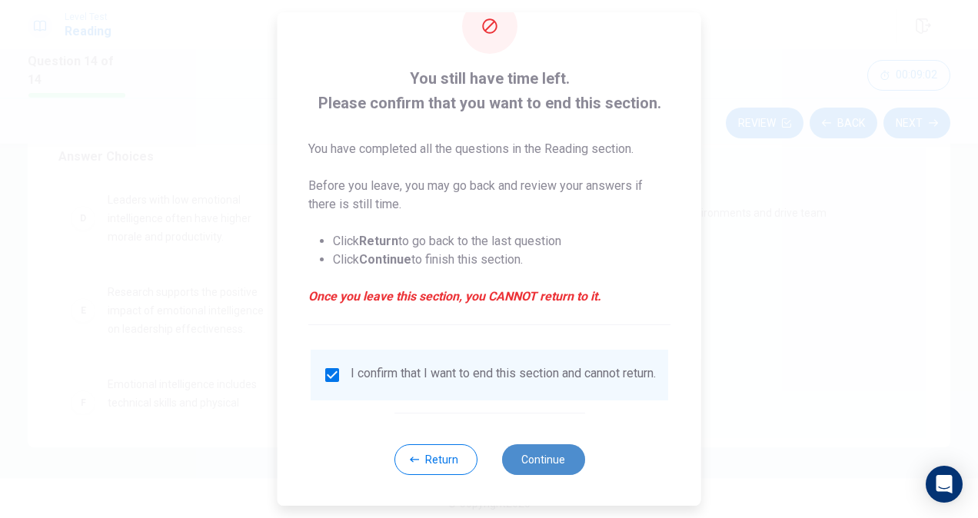
click at [538, 460] on button "Continue" at bounding box center [542, 459] width 83 height 31
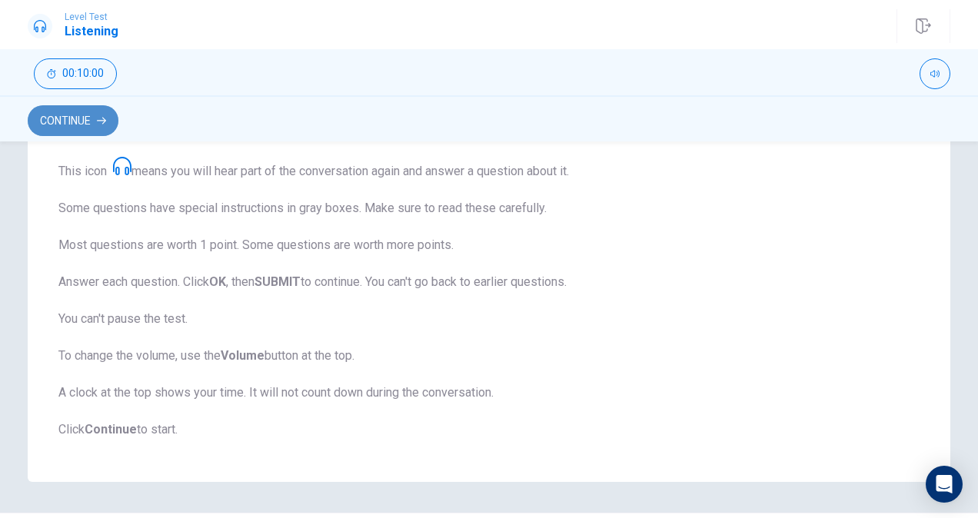
click at [66, 124] on button "Continue" at bounding box center [73, 120] width 91 height 31
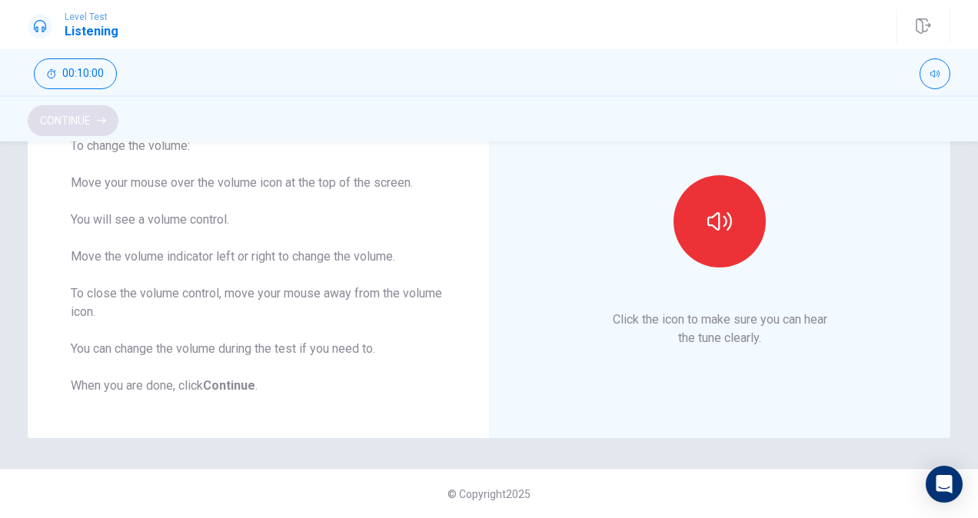
scroll to position [149, 0]
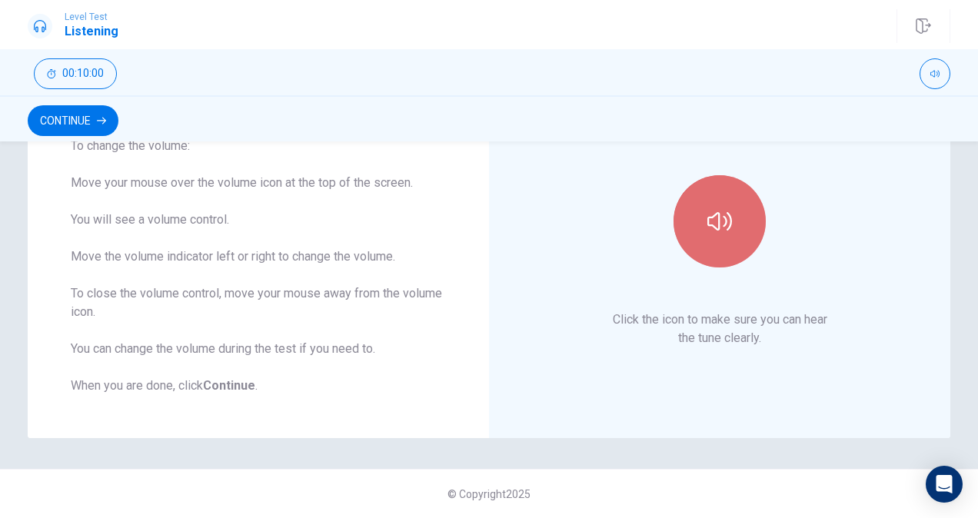
click at [707, 216] on icon "button" at bounding box center [719, 221] width 25 height 25
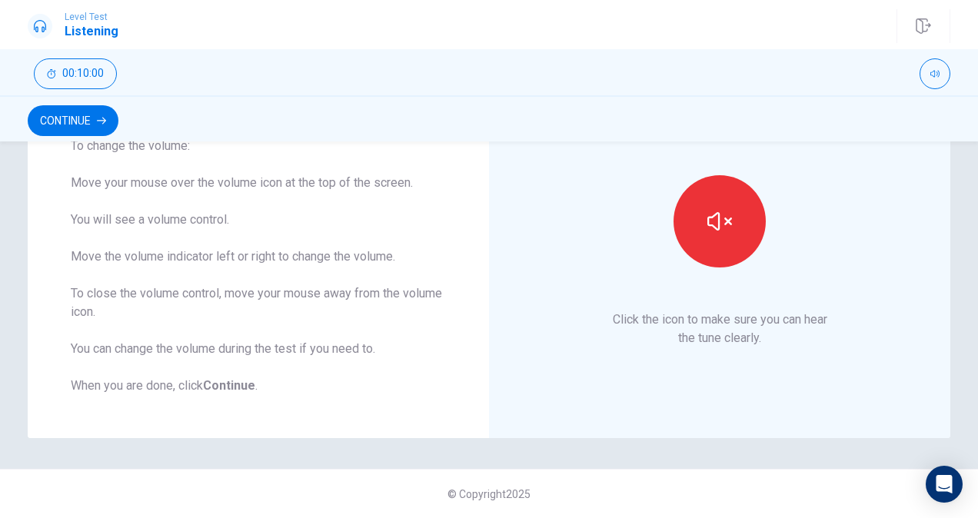
click at [789, 125] on div "Continue" at bounding box center [489, 120] width 922 height 29
click at [81, 125] on button "Continue" at bounding box center [73, 120] width 91 height 31
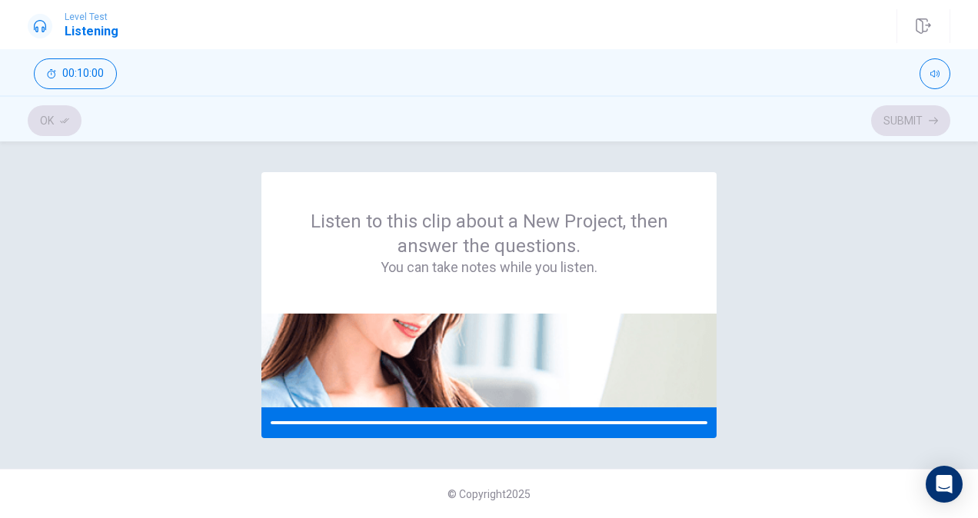
scroll to position [0, 0]
click at [776, 307] on div "Listen to this clip about a New Project, then answer the questions. You can tak…" at bounding box center [489, 305] width 922 height 266
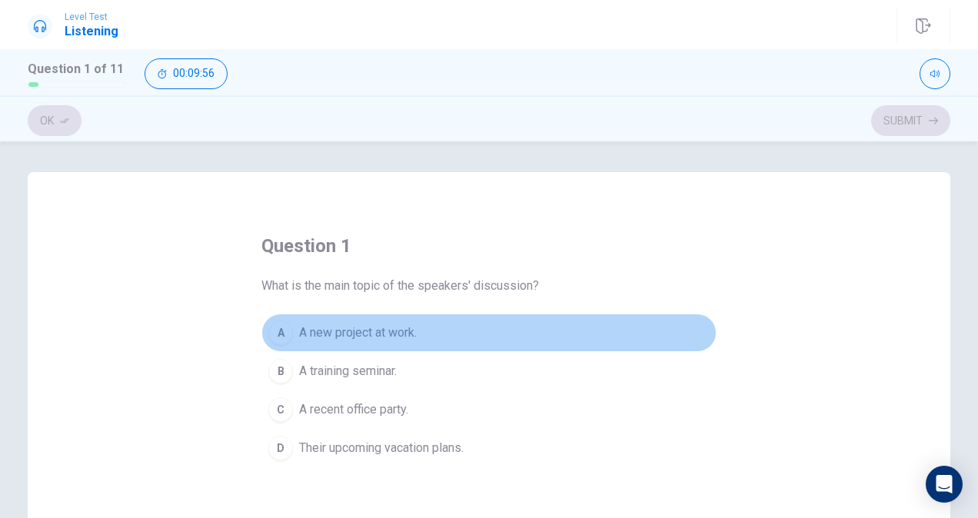
click at [304, 330] on span "A new project at work." at bounding box center [358, 333] width 118 height 18
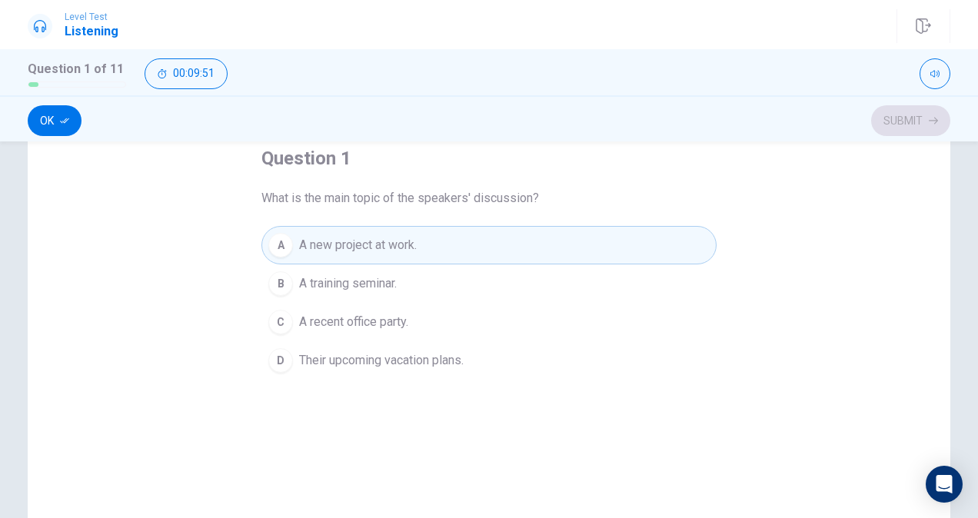
scroll to position [80, 0]
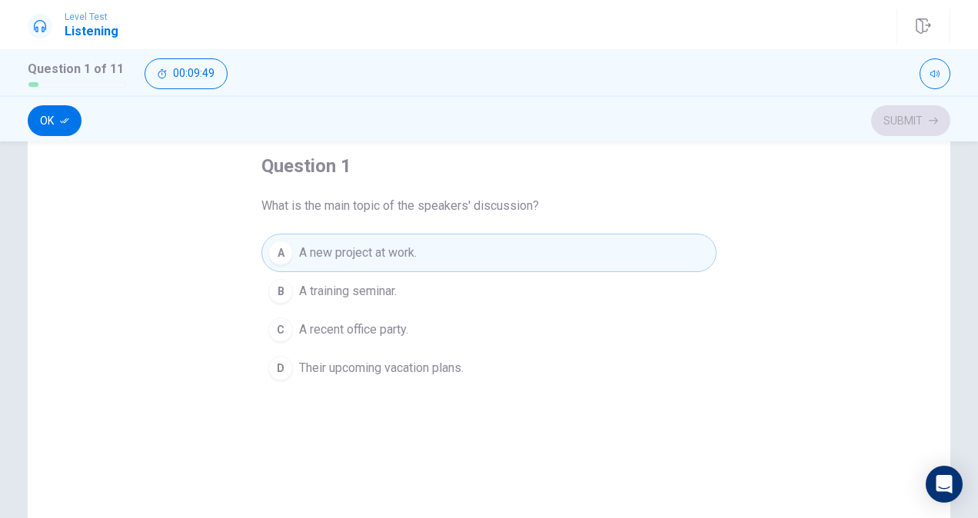
click at [895, 126] on div "Ok Submit" at bounding box center [489, 120] width 922 height 29
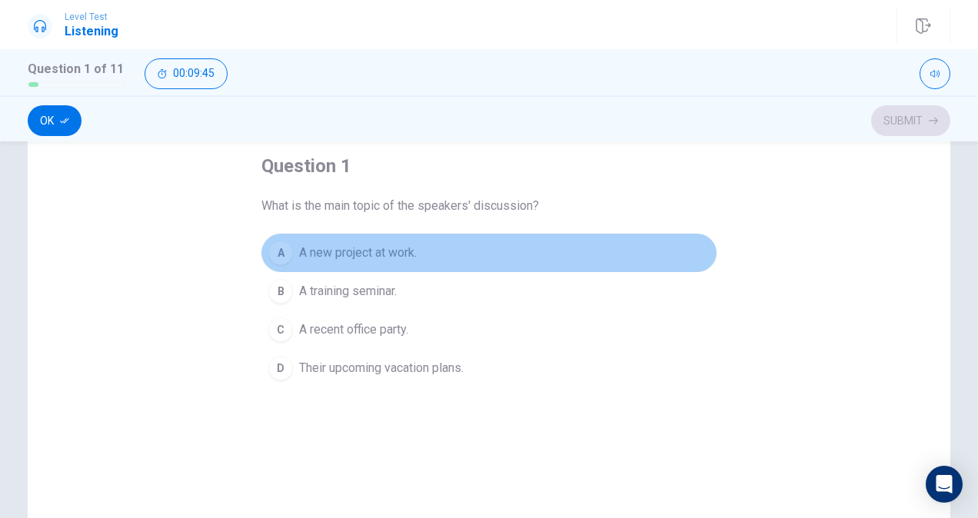
click at [370, 260] on span "A new project at work." at bounding box center [358, 253] width 118 height 18
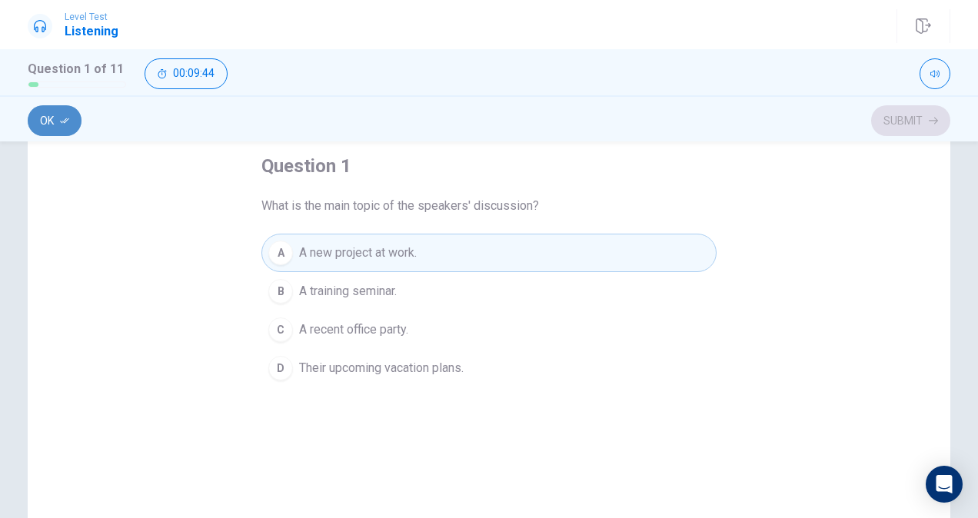
click at [40, 120] on button "Ok" at bounding box center [55, 120] width 54 height 31
click at [902, 118] on button "Submit" at bounding box center [910, 120] width 79 height 31
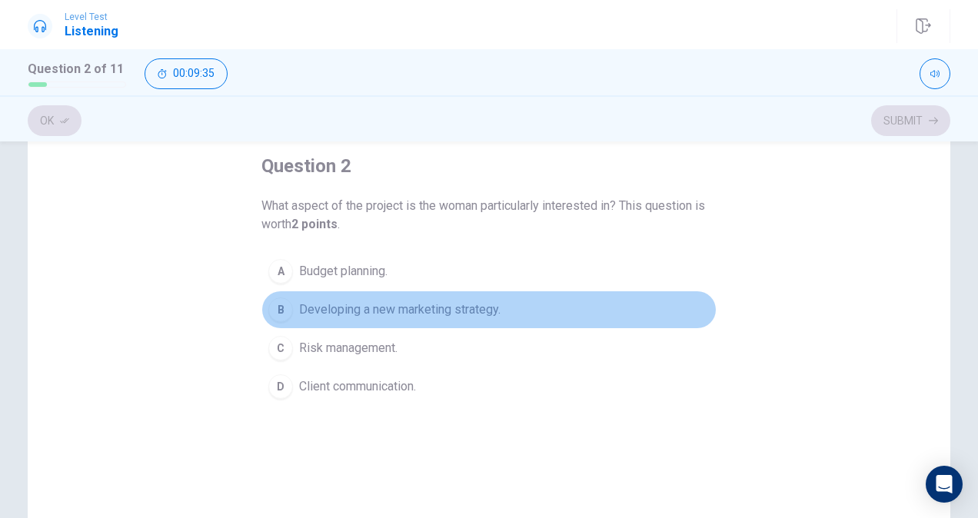
click at [355, 314] on span "Developing a new marketing strategy." at bounding box center [399, 310] width 201 height 18
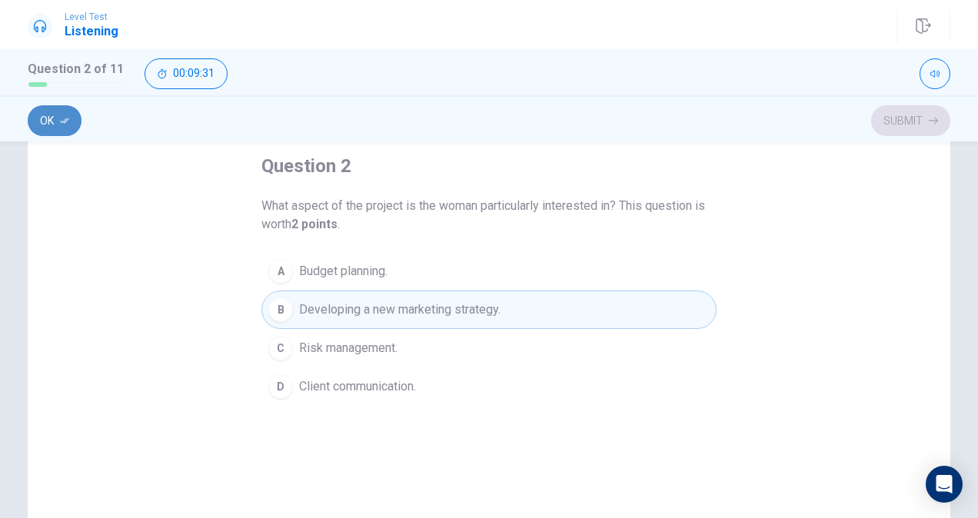
click at [68, 117] on icon "button" at bounding box center [64, 120] width 9 height 9
click at [910, 122] on button "Submit" at bounding box center [910, 120] width 79 height 31
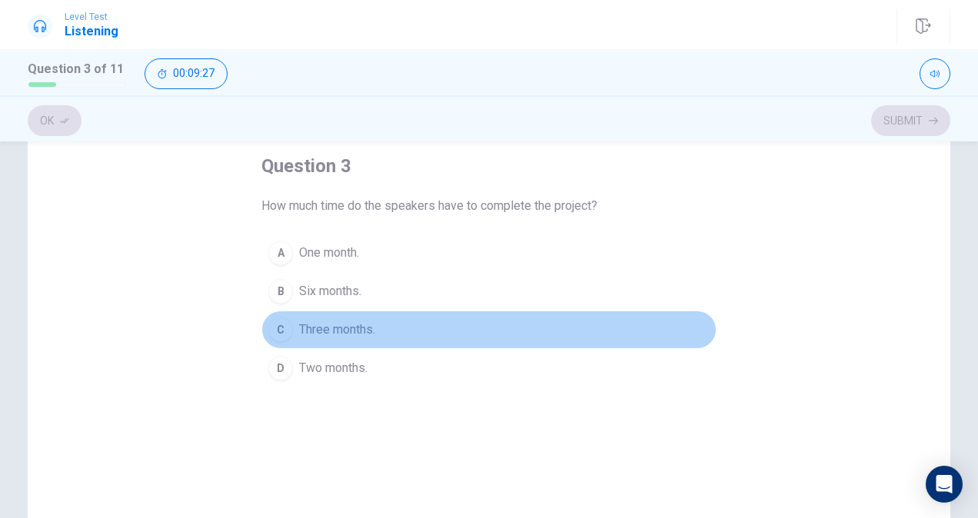
click at [333, 336] on span "Three months." at bounding box center [337, 330] width 76 height 18
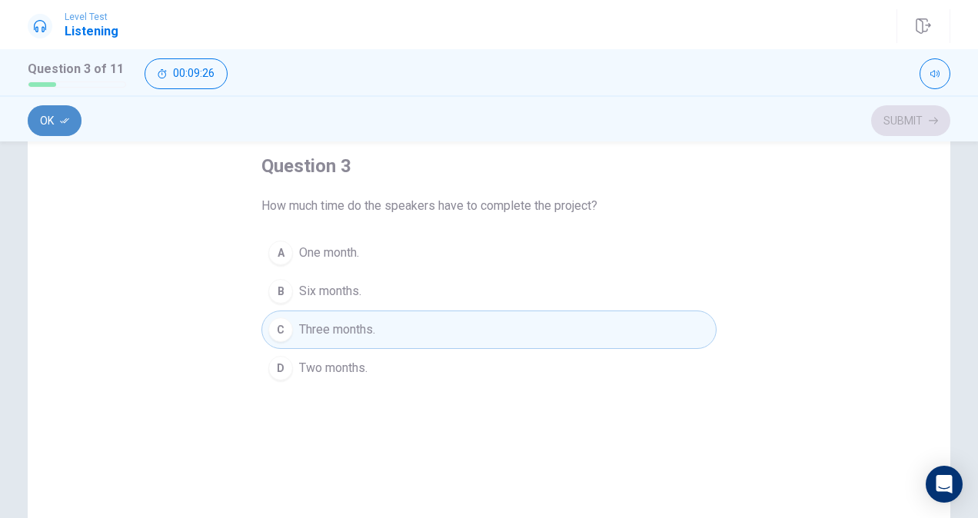
click at [54, 117] on button "Ok" at bounding box center [55, 120] width 54 height 31
click at [890, 125] on button "Submit" at bounding box center [910, 120] width 79 height 31
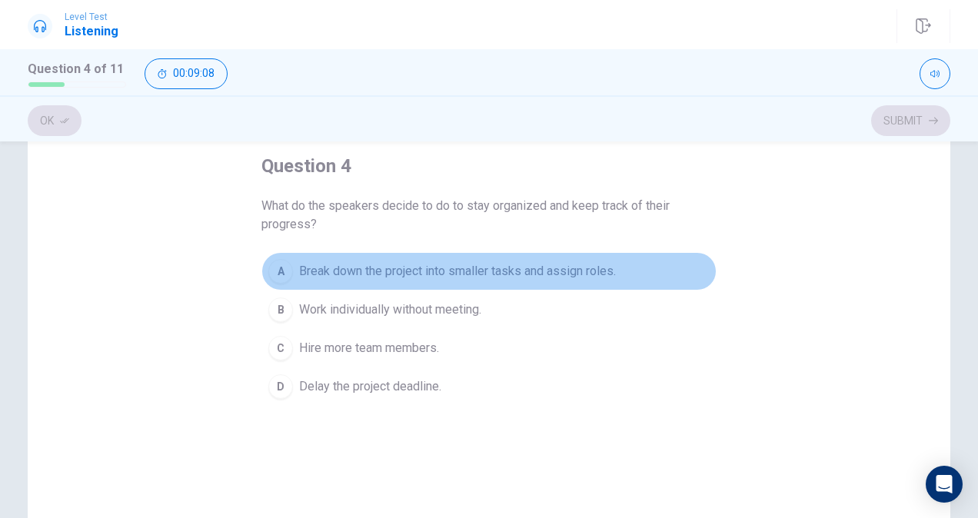
click at [301, 272] on span "Break down the project into smaller tasks and assign roles." at bounding box center [457, 271] width 317 height 18
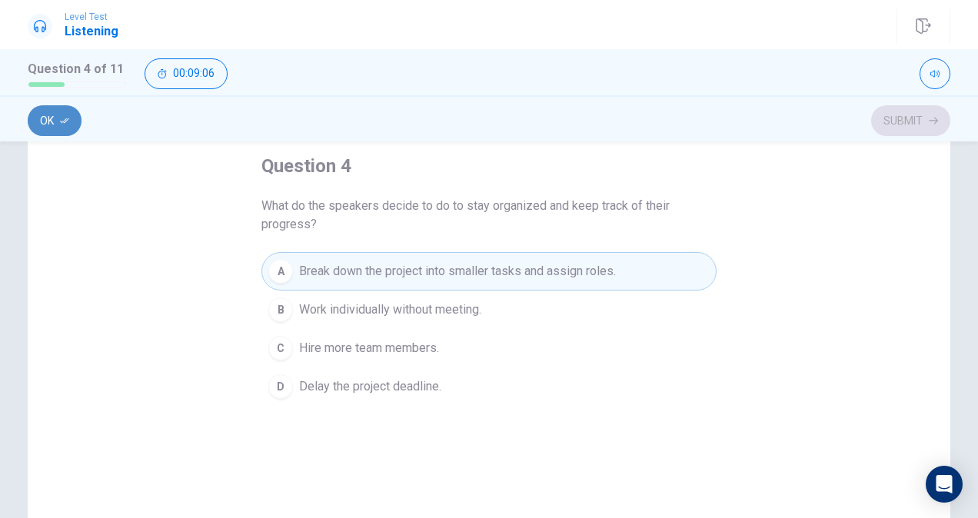
click at [42, 118] on button "Ok" at bounding box center [55, 120] width 54 height 31
click at [907, 115] on button "Submit" at bounding box center [910, 120] width 79 height 31
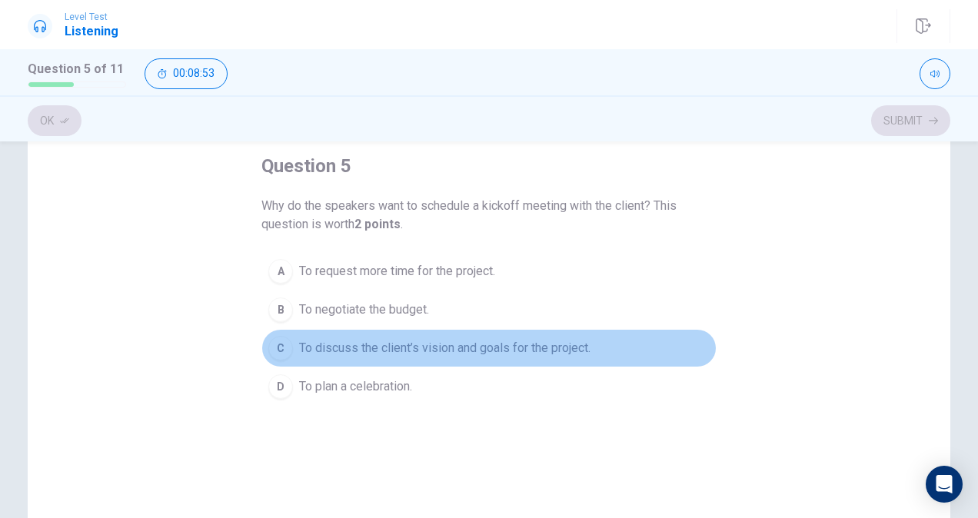
click at [336, 350] on span "To discuss the client’s vision and goals for the project." at bounding box center [444, 348] width 291 height 18
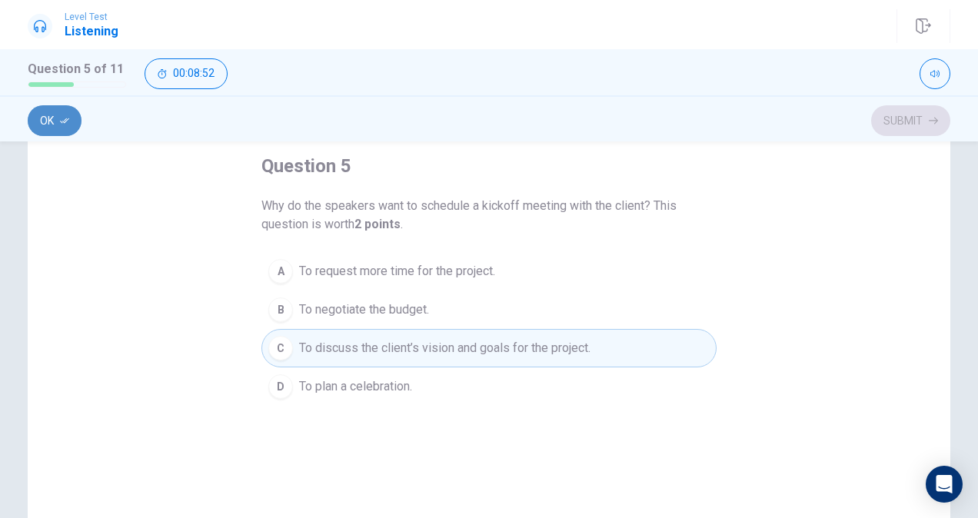
click at [54, 123] on button "Ok" at bounding box center [55, 120] width 54 height 31
click at [891, 123] on button "Submit" at bounding box center [910, 120] width 79 height 31
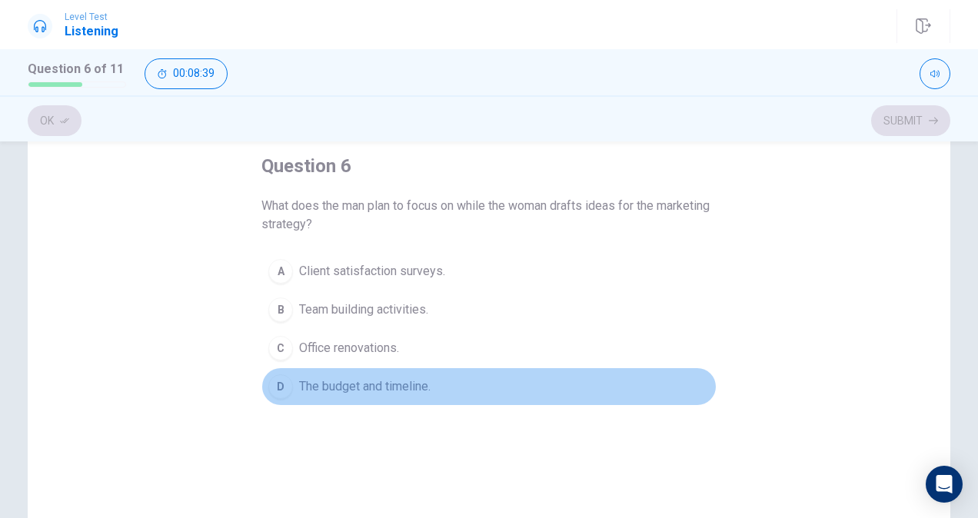
click at [349, 381] on span "The budget and timeline." at bounding box center [364, 386] width 131 height 18
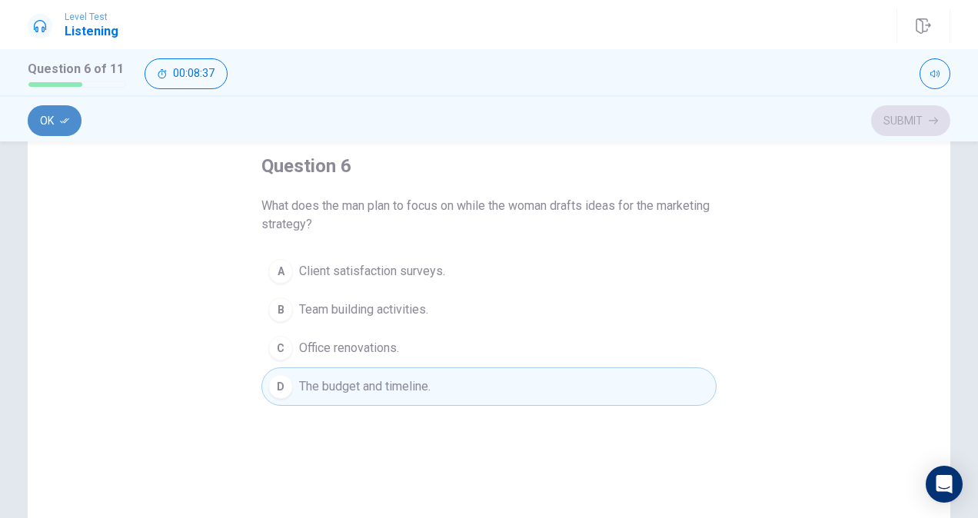
click at [43, 118] on button "Ok" at bounding box center [55, 120] width 54 height 31
click at [927, 120] on button "Submit" at bounding box center [910, 120] width 79 height 31
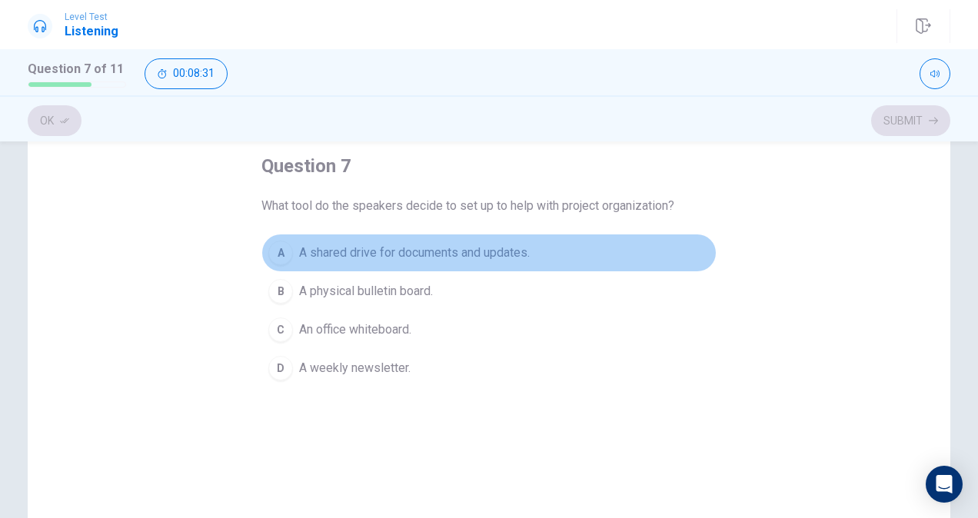
click at [407, 253] on span "A shared drive for documents and updates." at bounding box center [414, 253] width 231 height 18
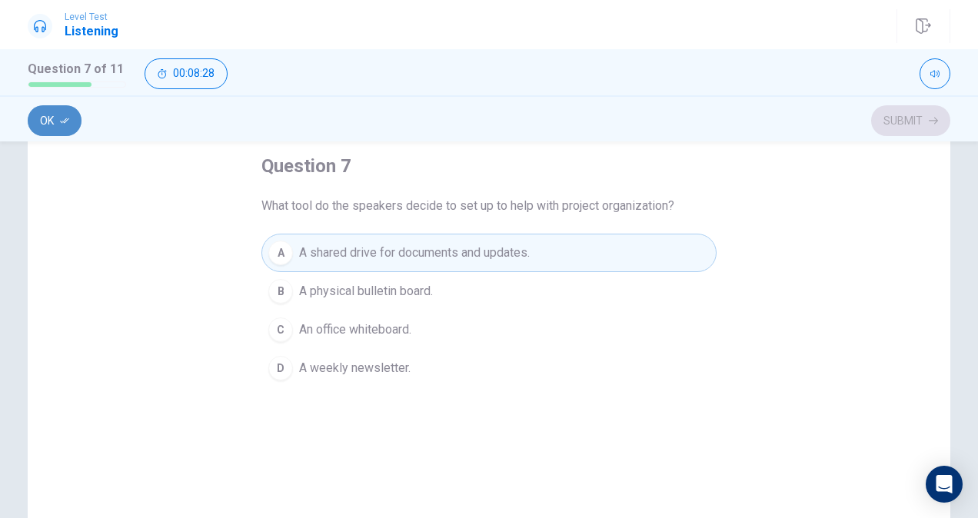
click at [46, 125] on button "Ok" at bounding box center [55, 120] width 54 height 31
click at [907, 117] on button "Submit" at bounding box center [910, 120] width 79 height 31
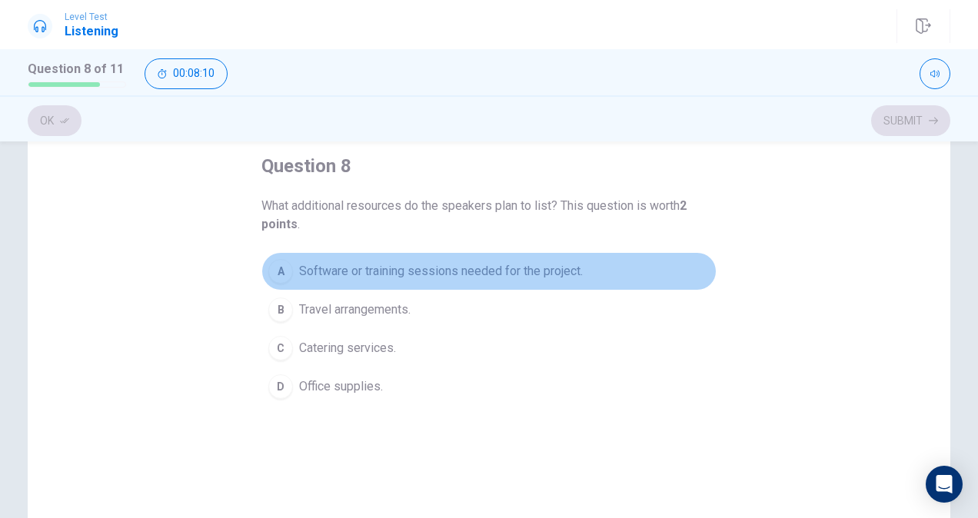
click at [332, 269] on span "Software or training sessions needed for the project." at bounding box center [441, 271] width 284 height 18
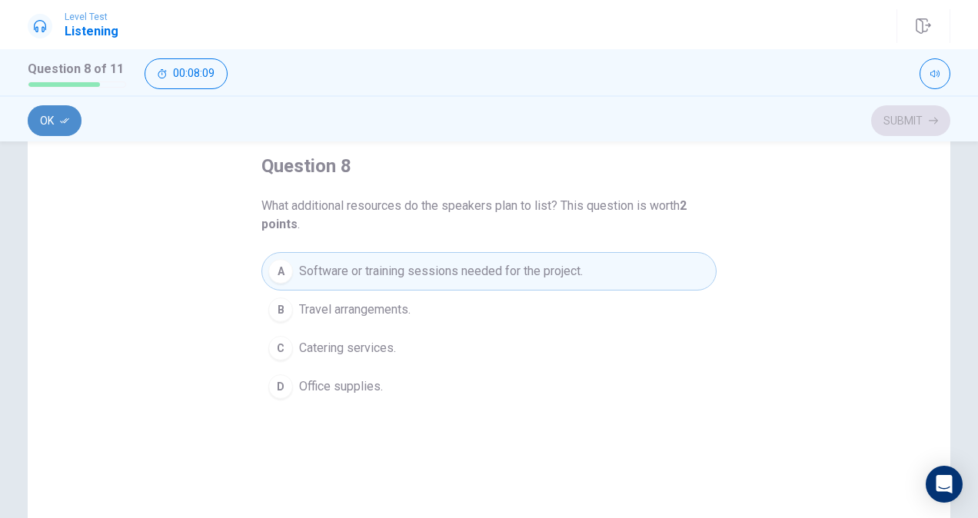
click at [44, 120] on button "Ok" at bounding box center [55, 120] width 54 height 31
click at [892, 121] on button "Submit" at bounding box center [910, 120] width 79 height 31
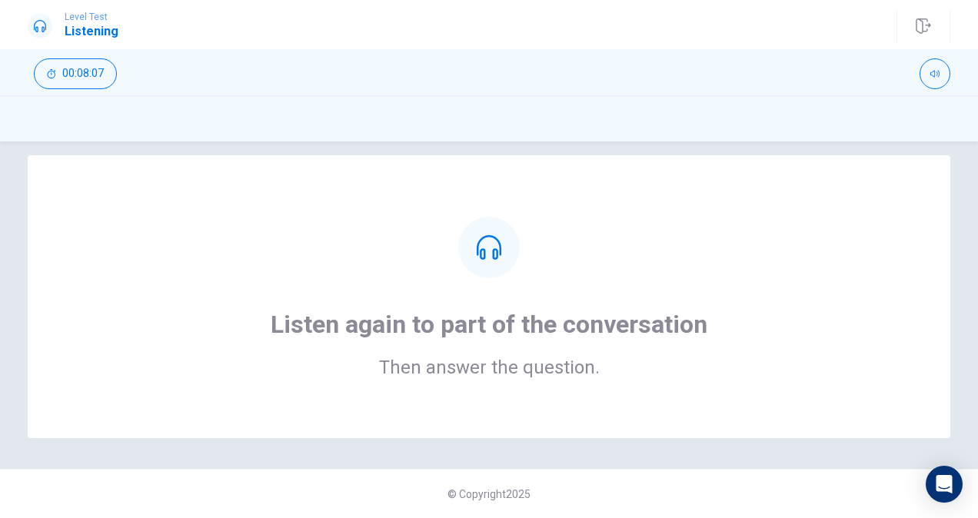
scroll to position [0, 0]
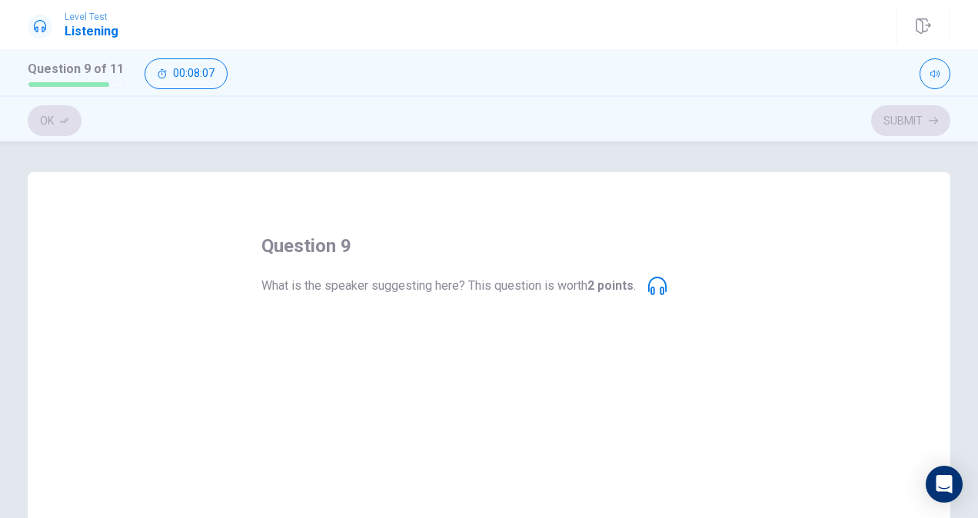
drag, startPoint x: 968, startPoint y: 254, endPoint x: 975, endPoint y: 324, distance: 71.1
click at [975, 324] on div "question 9 What is the speaker suggesting here? This question is worth 2 points…" at bounding box center [489, 329] width 978 height 377
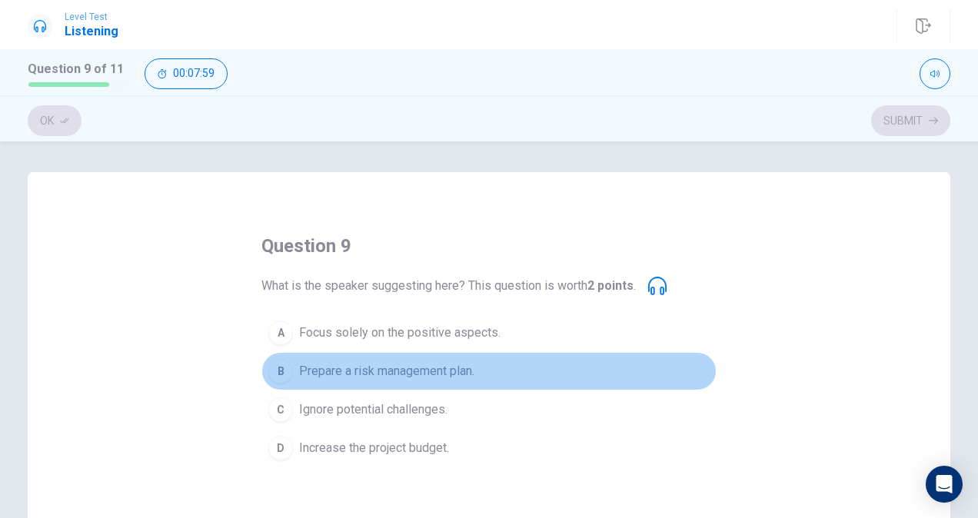
click at [335, 370] on span "Prepare a risk management plan." at bounding box center [386, 371] width 175 height 18
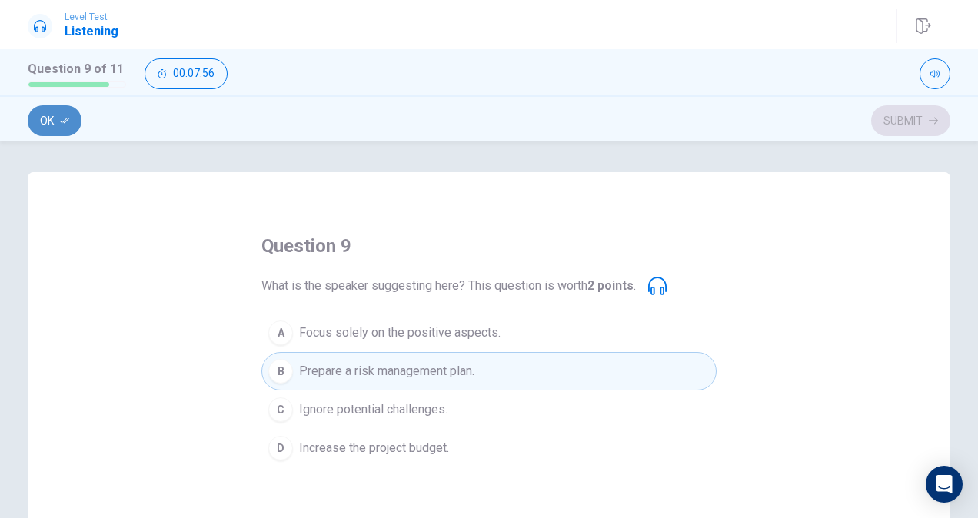
click at [50, 123] on button "Ok" at bounding box center [55, 120] width 54 height 31
click at [921, 119] on button "Submit" at bounding box center [910, 120] width 79 height 31
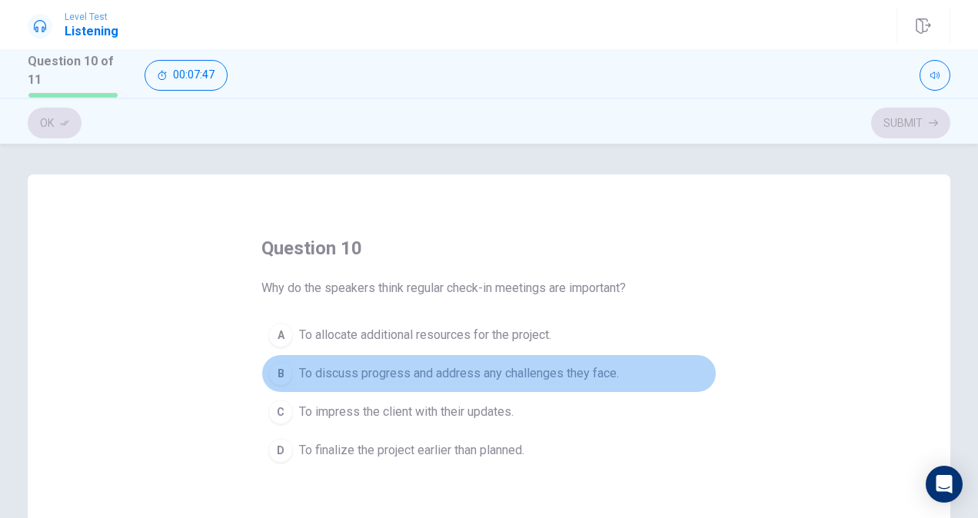
click at [384, 368] on span "To discuss progress and address any challenges they face." at bounding box center [459, 373] width 320 height 18
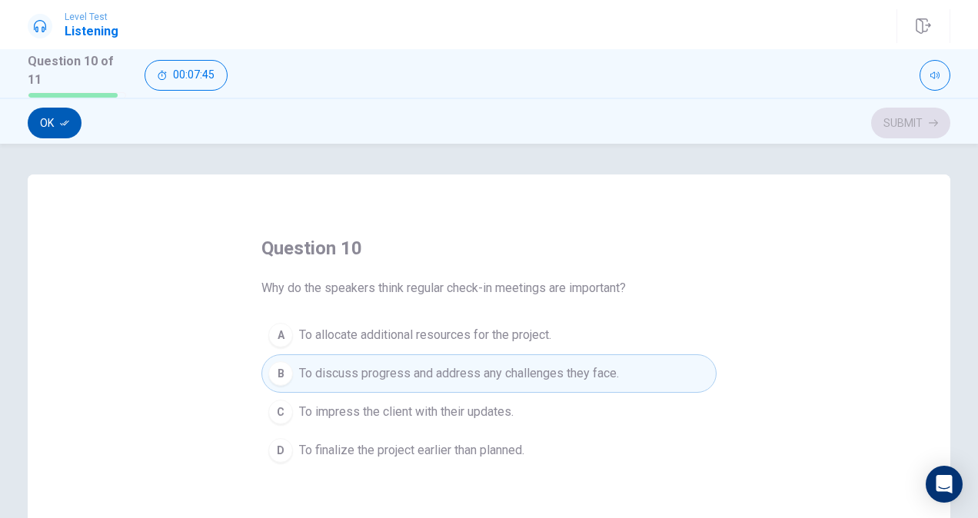
click at [54, 118] on button "Ok" at bounding box center [55, 123] width 54 height 31
click at [903, 131] on button "Submit" at bounding box center [910, 123] width 79 height 31
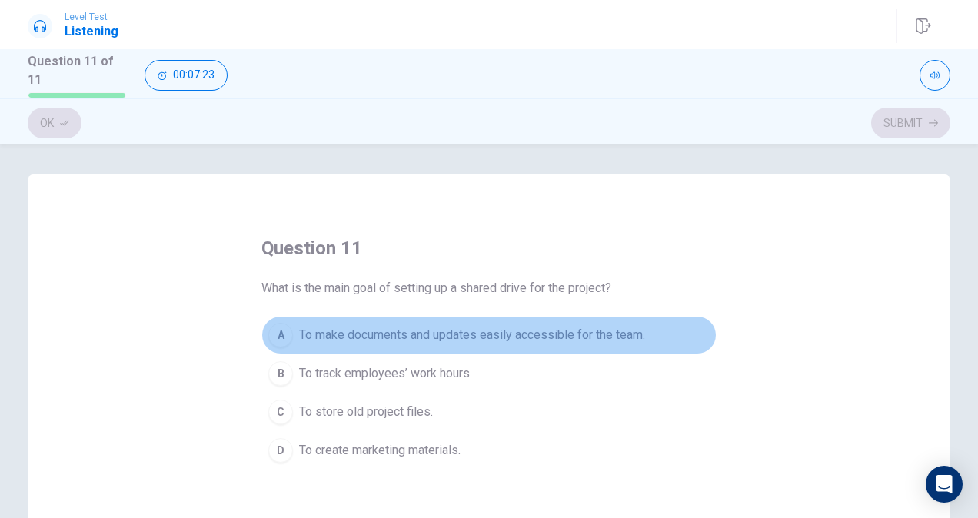
click at [446, 337] on span "To make documents and updates easily accessible for the team." at bounding box center [472, 335] width 346 height 18
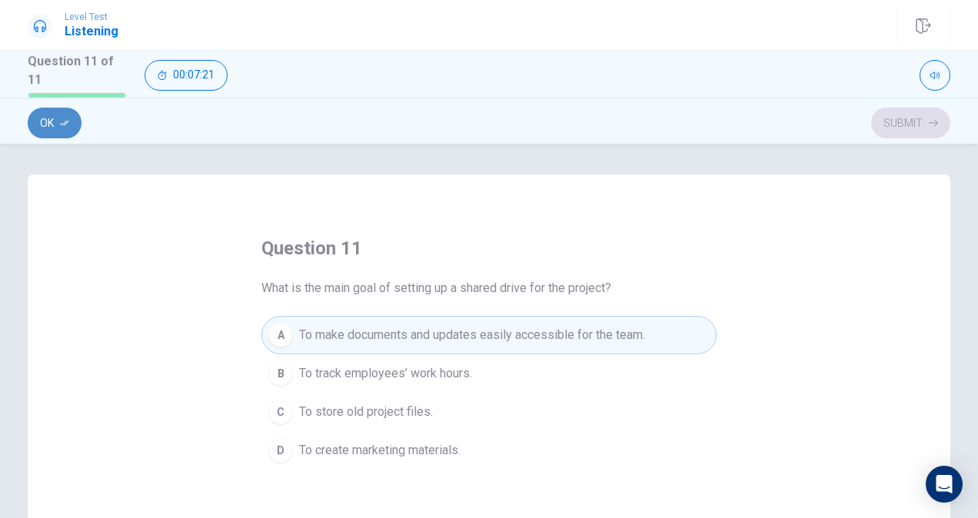
click at [63, 118] on icon "button" at bounding box center [64, 122] width 9 height 9
click at [899, 115] on button "Submit" at bounding box center [910, 123] width 79 height 31
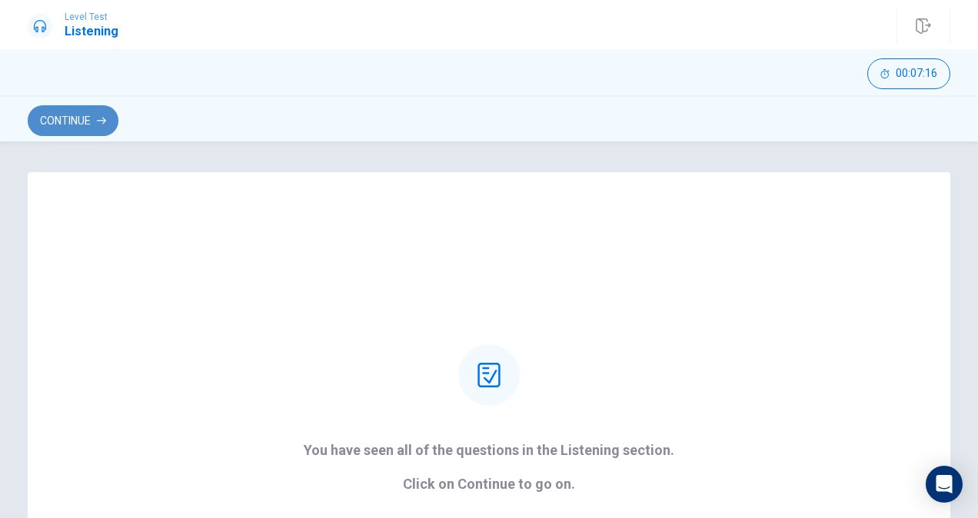
click at [70, 114] on button "Continue" at bounding box center [73, 120] width 91 height 31
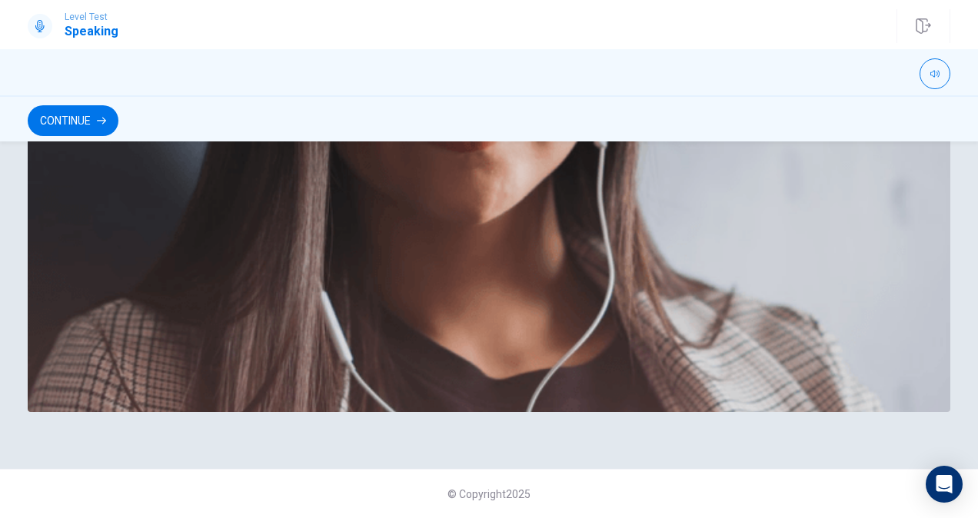
scroll to position [327, 0]
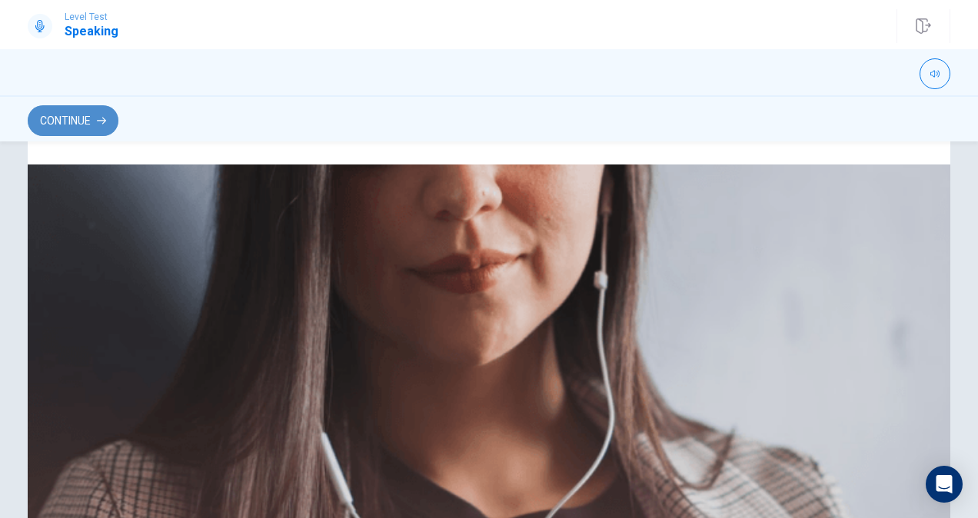
click at [57, 118] on button "Continue" at bounding box center [73, 120] width 91 height 31
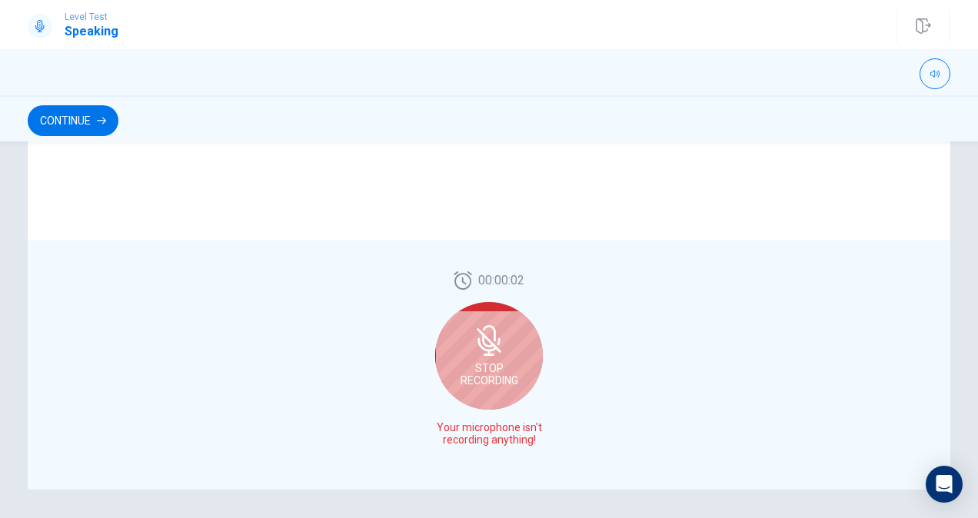
scroll to position [404, 0]
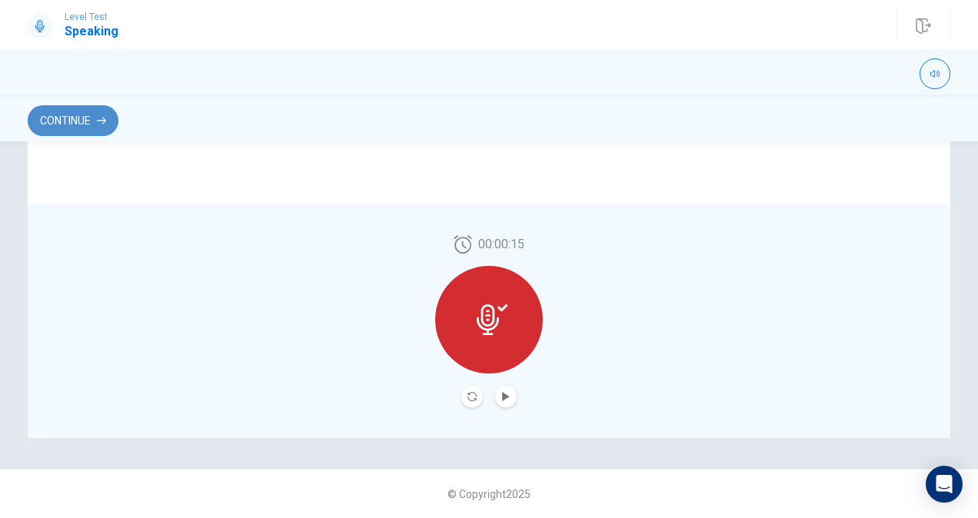
click at [49, 126] on button "Continue" at bounding box center [73, 120] width 91 height 31
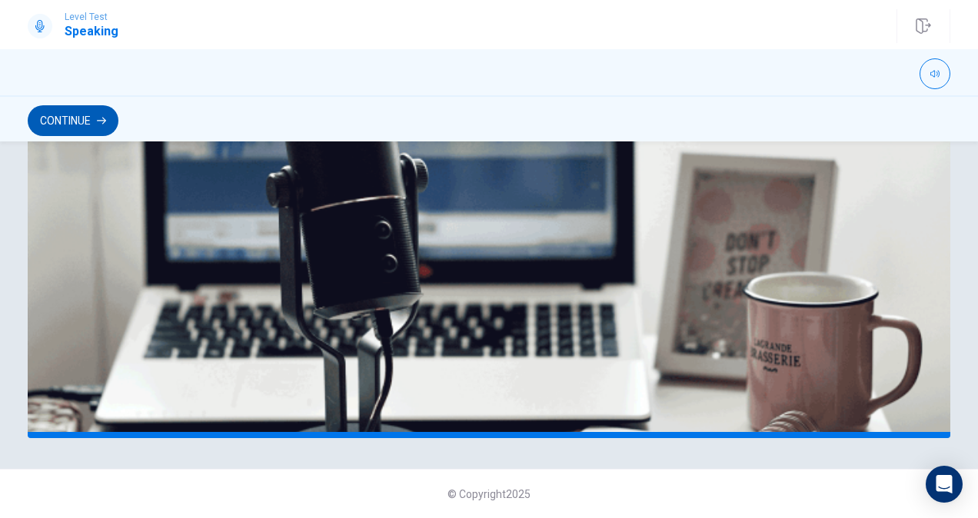
click at [57, 115] on button "Continue" at bounding box center [73, 120] width 91 height 31
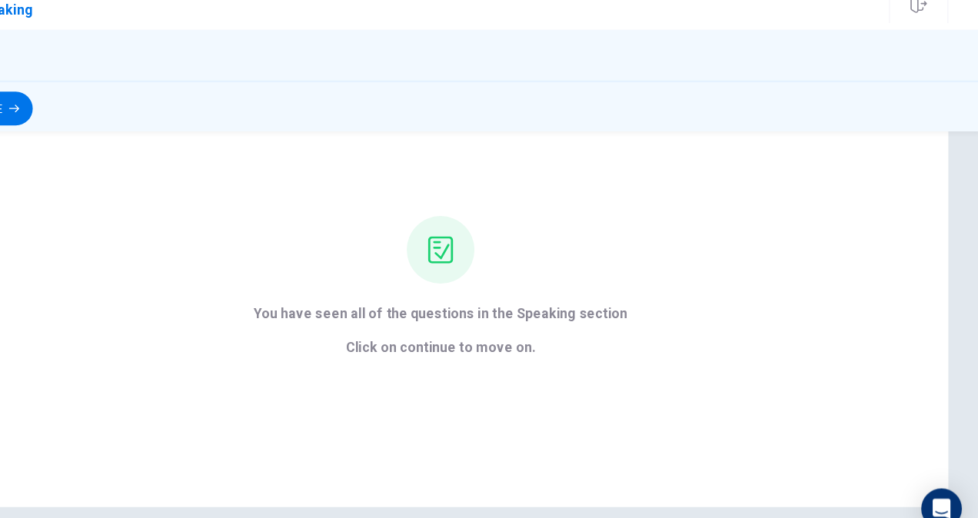
scroll to position [134, 0]
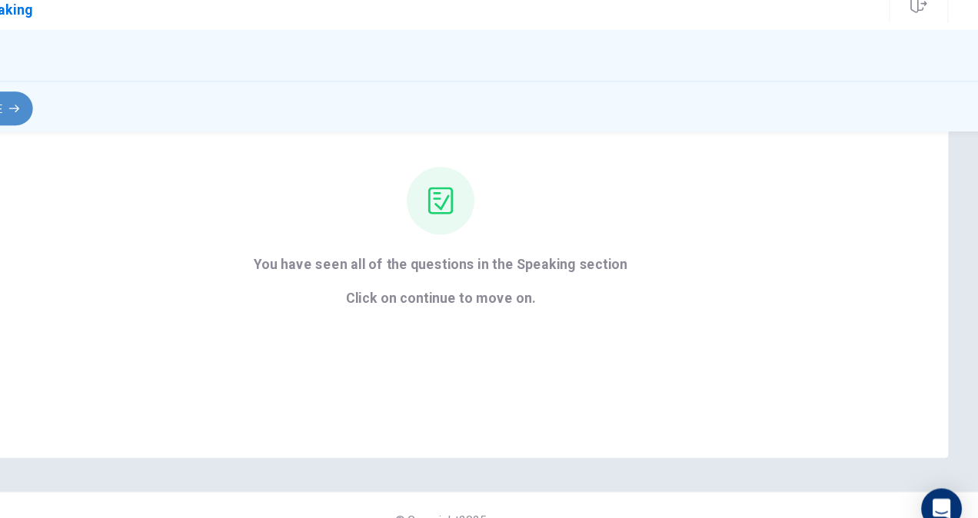
click at [94, 131] on button "Continue" at bounding box center [73, 120] width 91 height 31
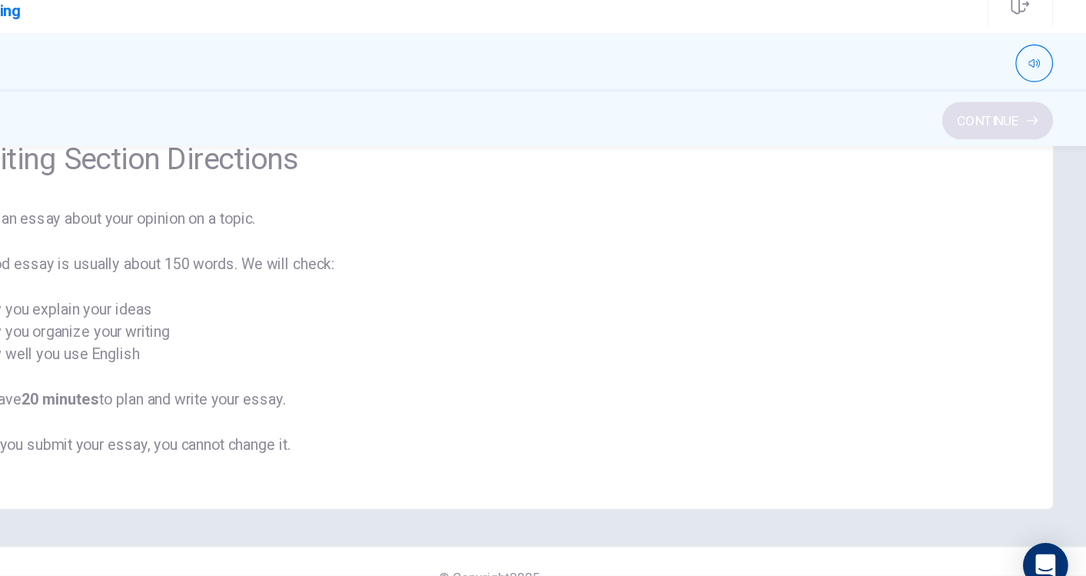
scroll to position [78, 0]
click at [94, 131] on div "Continue" at bounding box center [489, 120] width 922 height 29
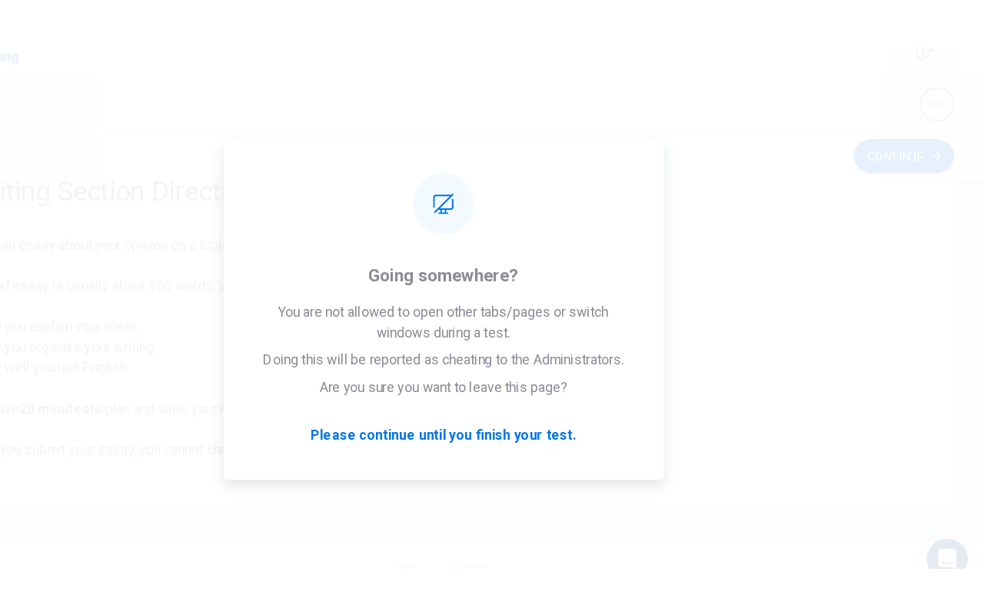
scroll to position [0, 0]
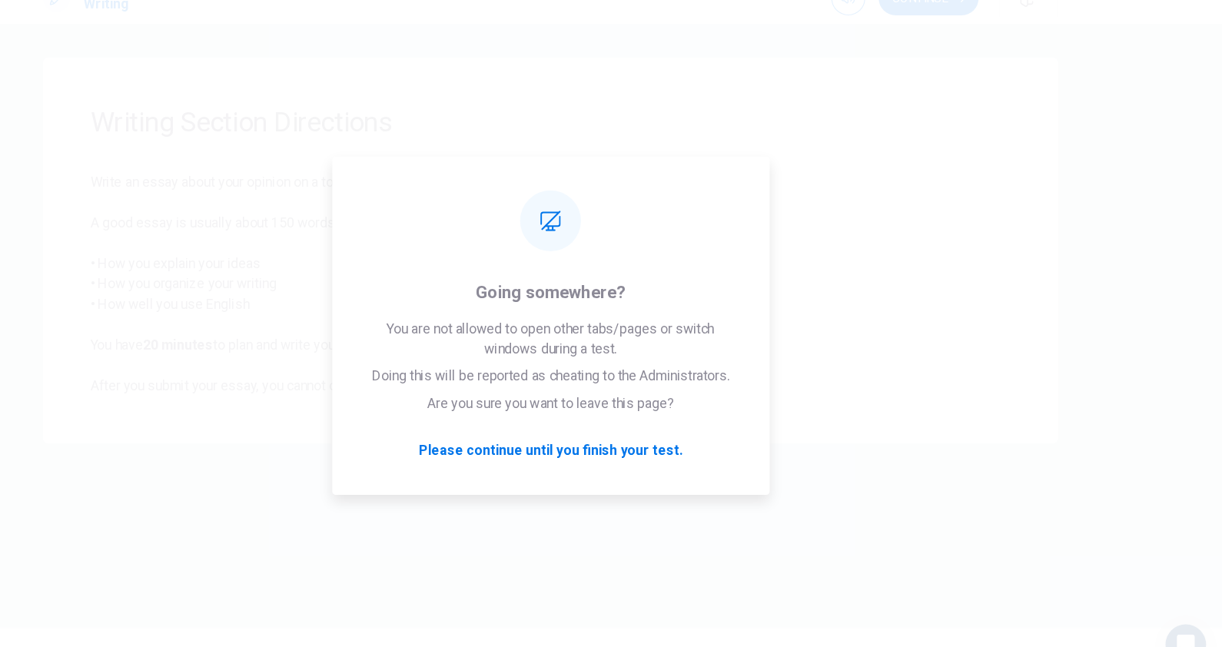
drag, startPoint x: 919, startPoint y: 28, endPoint x: 801, endPoint y: 137, distance: 159.9
click at [801, 137] on span "Writing Section Directions" at bounding box center [611, 138] width 836 height 31
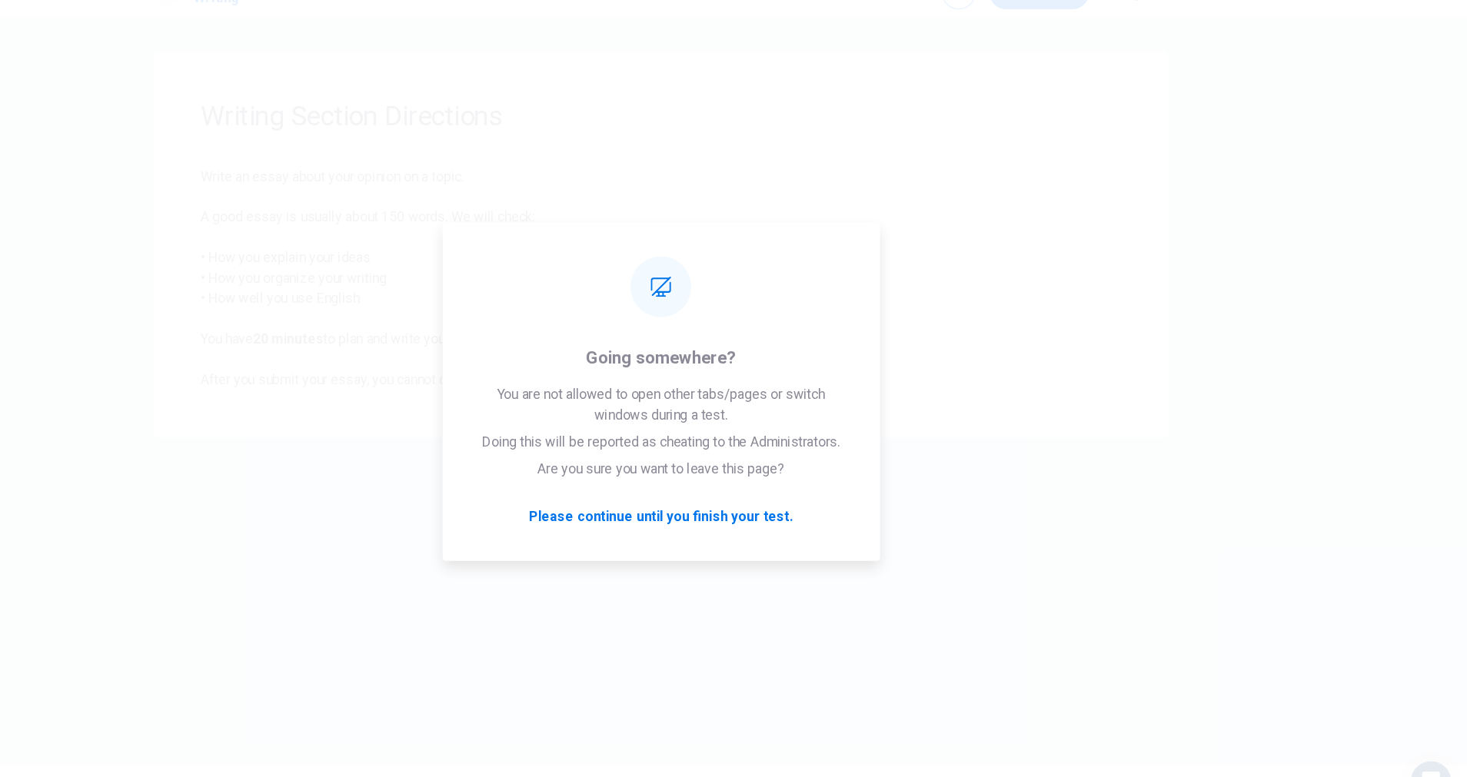
drag, startPoint x: 1146, startPoint y: 29, endPoint x: 829, endPoint y: 130, distance: 333.0
click at [829, 130] on span "Writing Section Directions" at bounding box center [733, 138] width 836 height 31
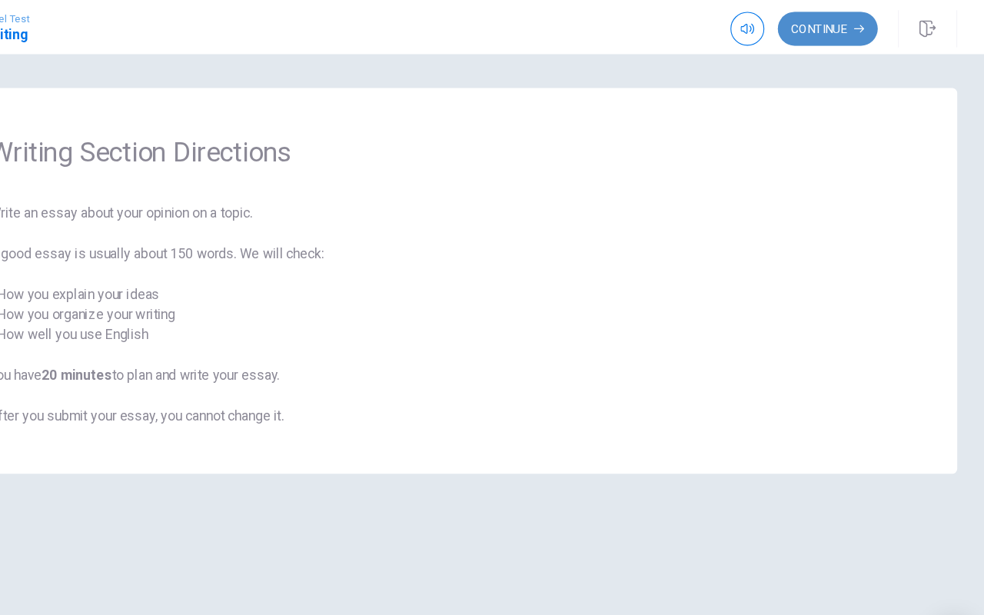
click at [832, 32] on button "Continue" at bounding box center [835, 26] width 91 height 31
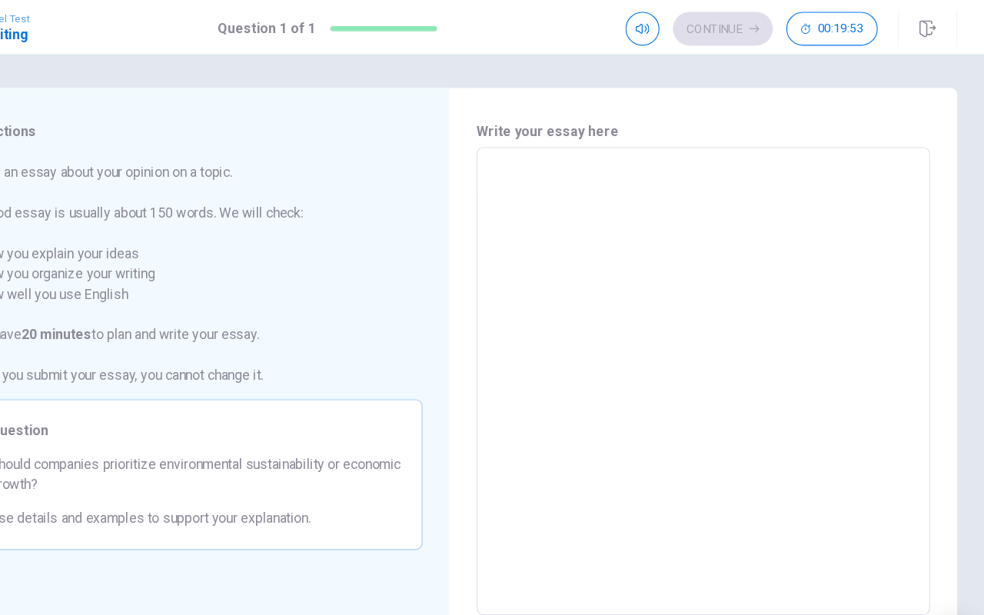
drag, startPoint x: 720, startPoint y: 304, endPoint x: 756, endPoint y: 257, distance: 59.3
click at [756, 257] on textarea at bounding box center [722, 347] width 390 height 400
drag, startPoint x: 756, startPoint y: 257, endPoint x: 712, endPoint y: 238, distance: 47.5
click at [712, 238] on textarea at bounding box center [722, 347] width 390 height 400
drag, startPoint x: 442, startPoint y: 556, endPoint x: 208, endPoint y: 558, distance: 234.4
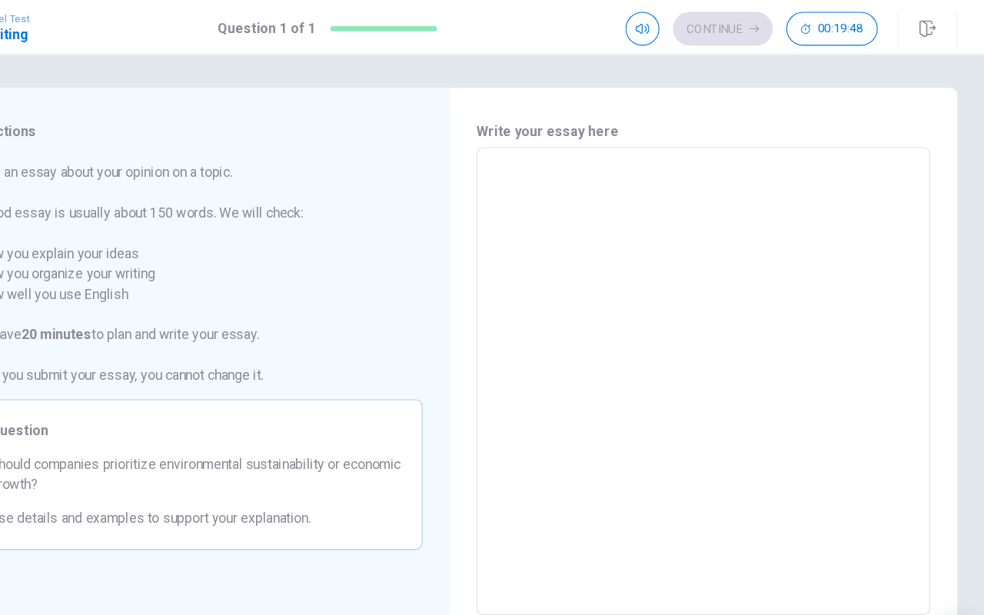
click at [208, 517] on div "Directions Write an essay about your opinion on a topic. A good essay is usuall…" at bounding box center [261, 347] width 461 height 534
click at [842, 331] on textarea at bounding box center [722, 347] width 390 height 400
drag, startPoint x: 842, startPoint y: 331, endPoint x: 590, endPoint y: 430, distance: 269.9
click at [590, 430] on textarea at bounding box center [722, 347] width 390 height 400
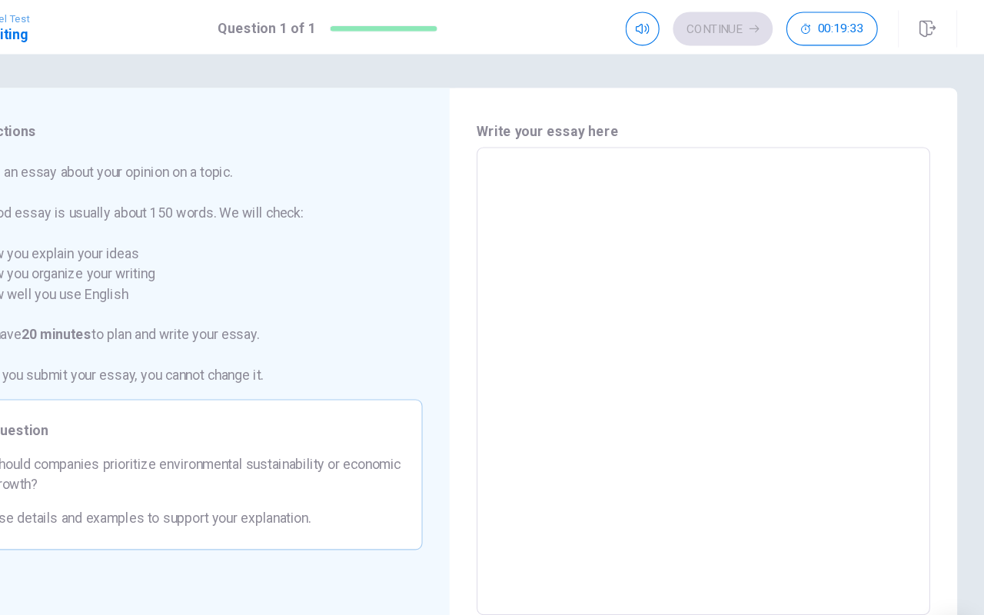
drag, startPoint x: 537, startPoint y: 540, endPoint x: 308, endPoint y: 517, distance: 230.3
click at [308, 517] on div "Directions Write an essay about your opinion on a topic. A good essay is usuall…" at bounding box center [492, 347] width 922 height 534
drag, startPoint x: 103, startPoint y: 12, endPoint x: 375, endPoint y: 53, distance: 275.1
click at [375, 53] on div "Level Test Writing Question 1 of 1 Continue 00:19:31 Question 1 of 1 Continue 0…" at bounding box center [492, 307] width 984 height 615
click at [735, 154] on textarea at bounding box center [722, 347] width 390 height 400
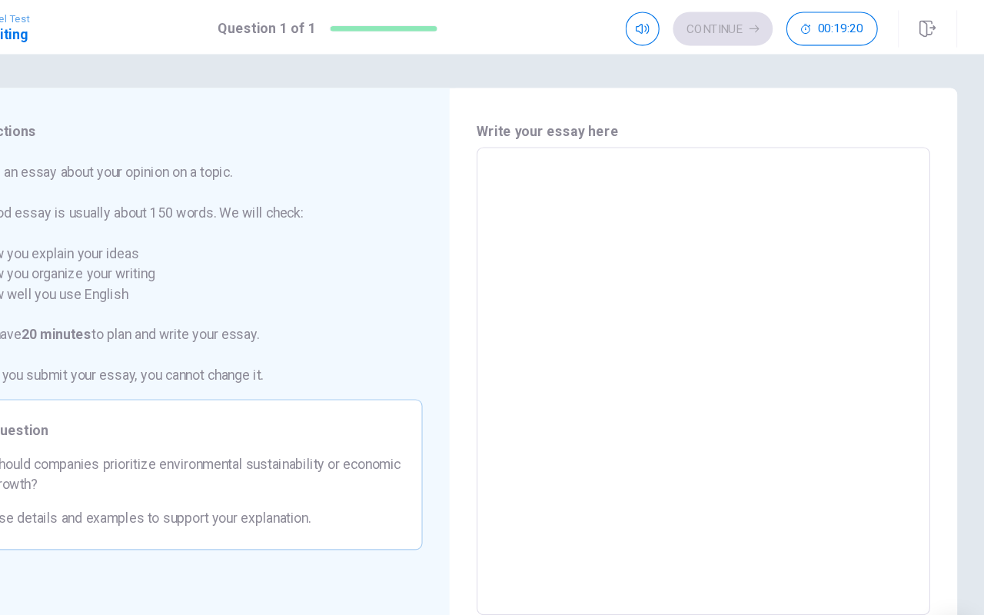
drag, startPoint x: 510, startPoint y: 529, endPoint x: 202, endPoint y: 497, distance: 309.1
click at [202, 497] on div "Directions Write an essay about your opinion on a topic. A good essay is usuall…" at bounding box center [492, 347] width 922 height 534
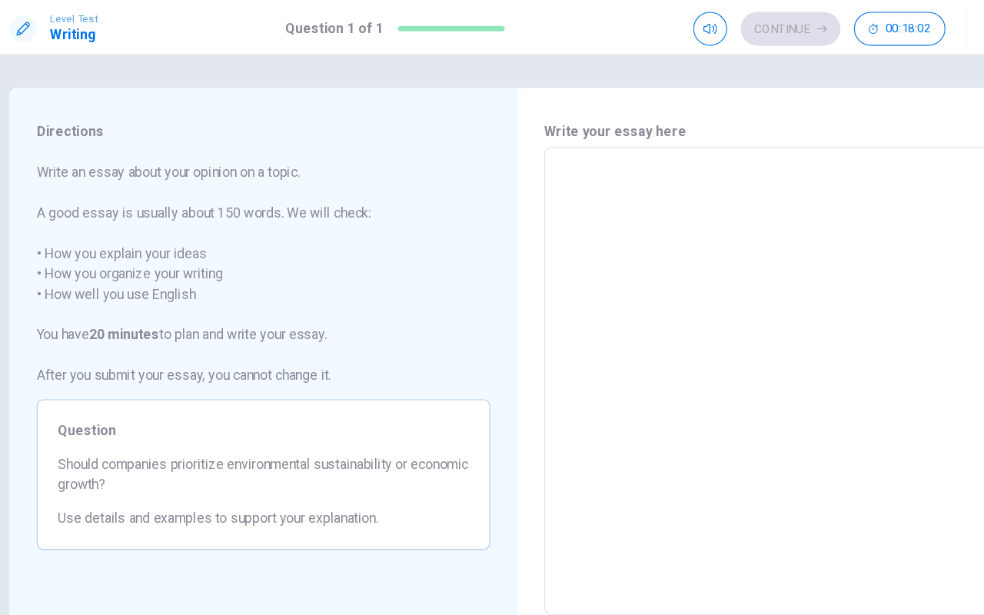
click at [537, 141] on div "x ​" at bounding box center [723, 346] width 412 height 425
type textarea "i"
type textarea "x"
type textarea "i"
type textarea "x"
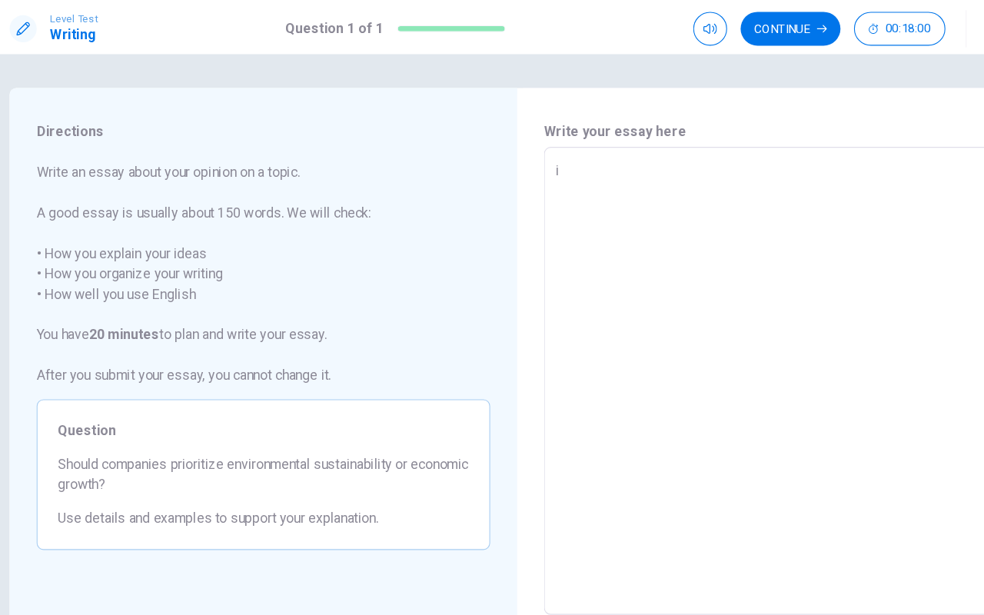
type textarea "i b"
type textarea "x"
type textarea "i be"
type textarea "x"
type textarea "i bel"
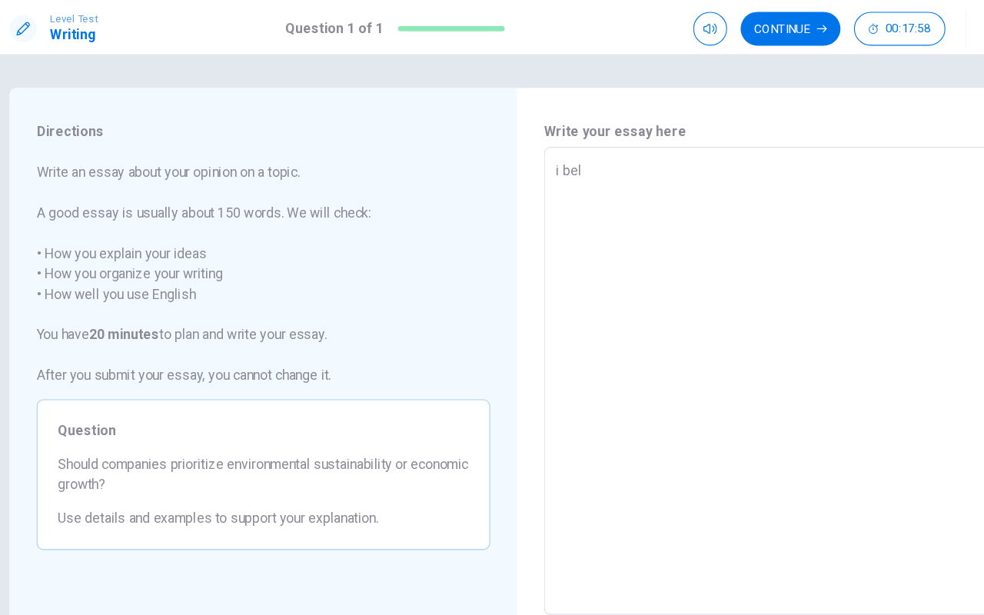
type textarea "x"
type textarea "i bele"
type textarea "x"
type textarea "i belei"
type textarea "x"
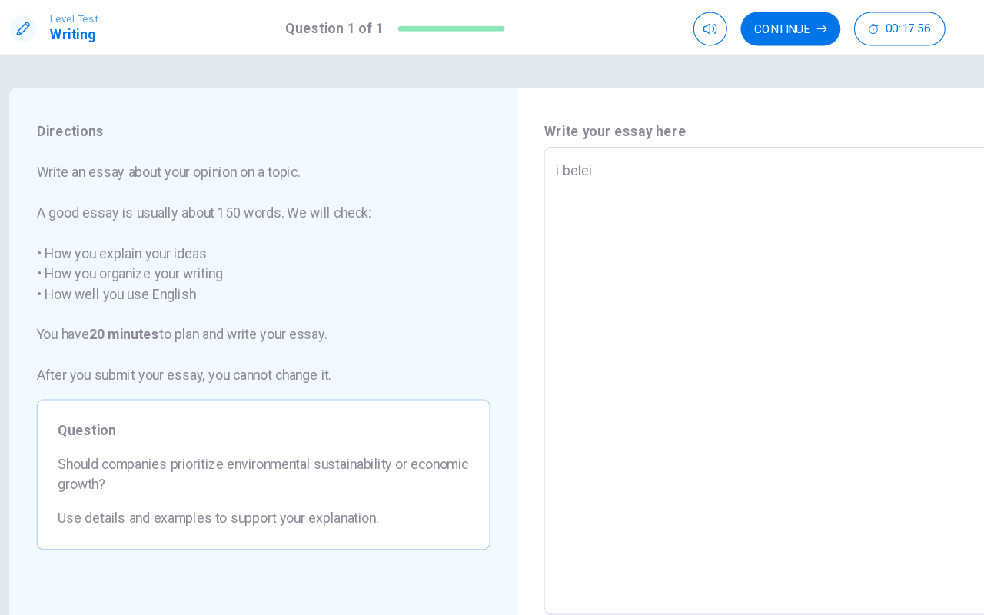
type textarea "i beleiv"
type textarea "x"
type textarea "i beleive"
type textarea "x"
type textarea "i beleive"
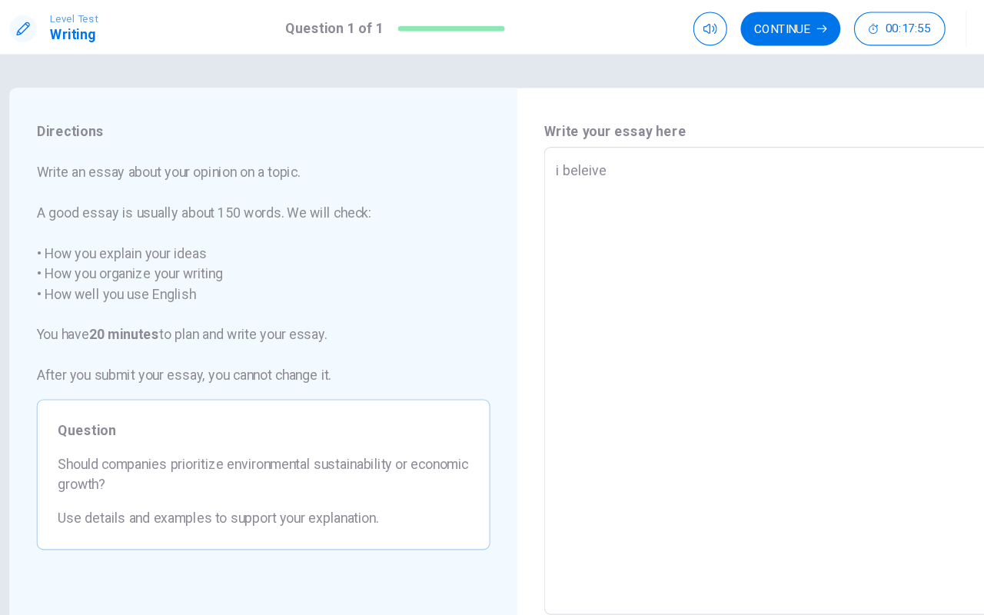
type textarea "x"
type textarea "i beleive c"
type textarea "x"
type textarea "i beleive co"
type textarea "x"
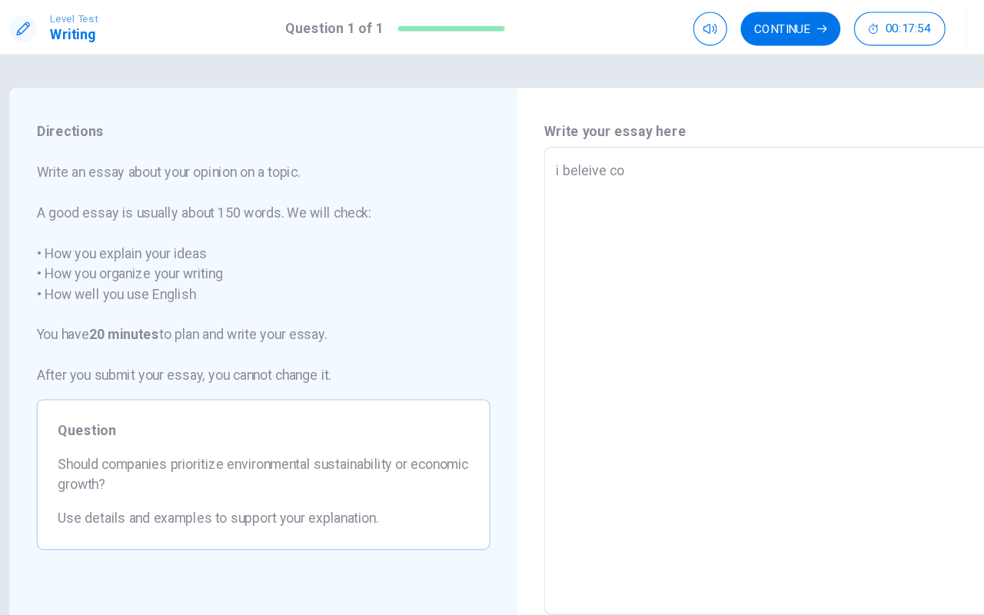
type textarea "i beleive com"
type textarea "x"
type textarea "i beleive comp"
type textarea "x"
type textarea "i beleive compo"
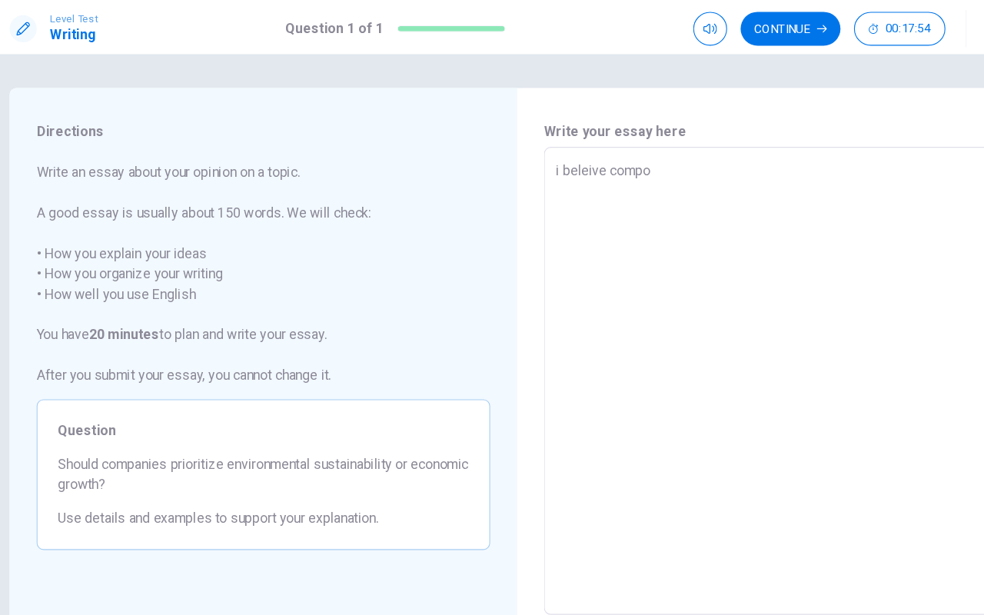
type textarea "x"
type textarea "i beleive compoa"
type textarea "x"
type textarea "i beleive compo"
type textarea "x"
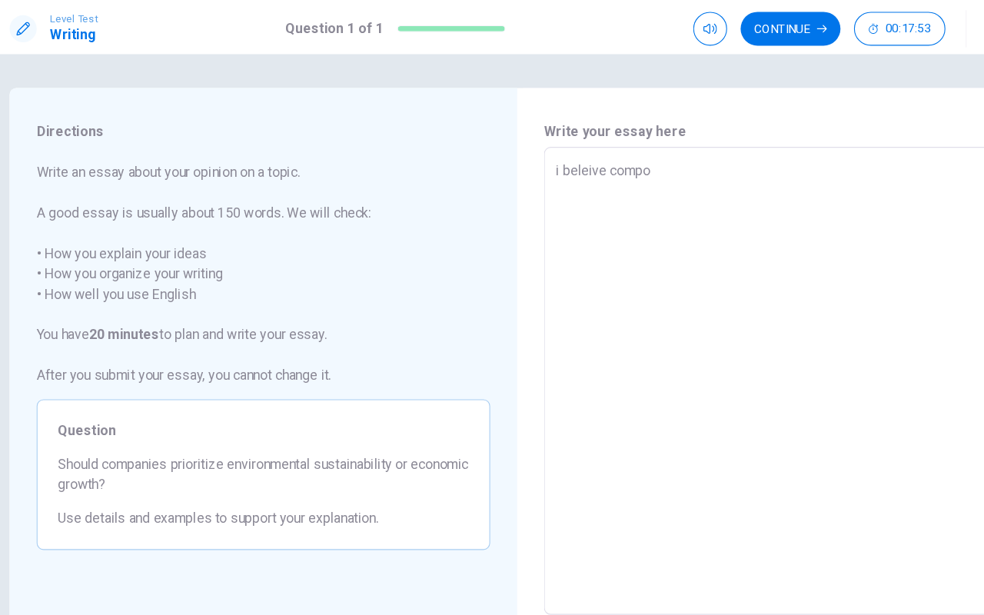
type textarea "i beleive comp"
type textarea "x"
type textarea "i beleive compa"
type textarea "x"
type textarea "i beleive compan"
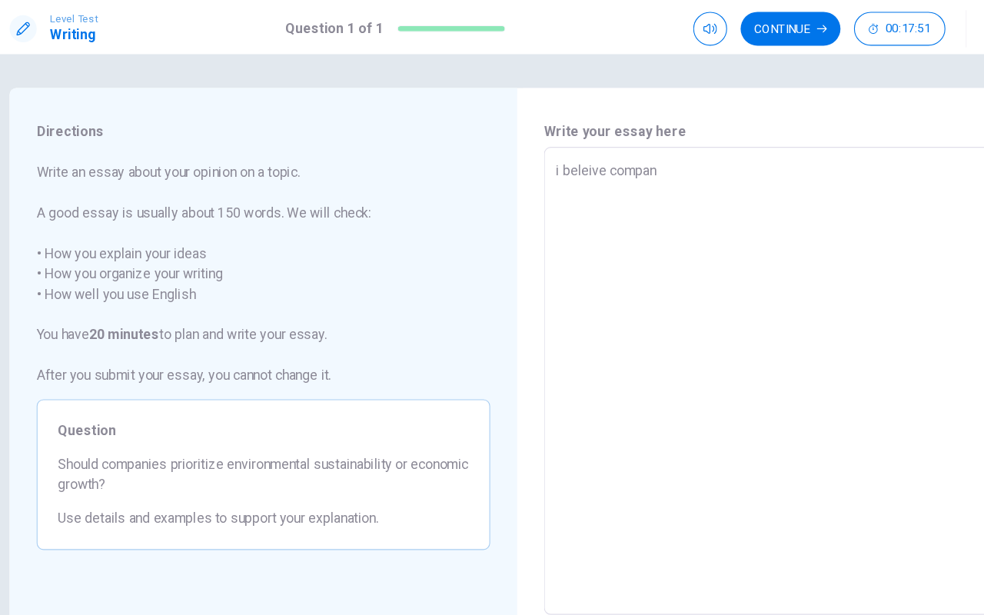
type textarea "x"
type textarea "i beleive compani"
type textarea "x"
type textarea "i beleive companie"
type textarea "x"
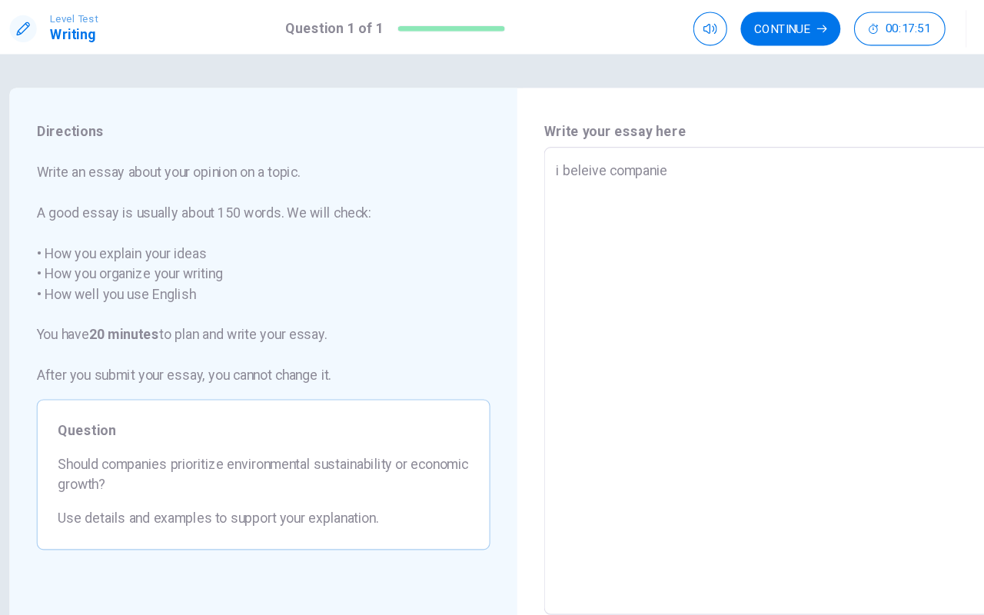
type textarea "i beleive companies"
type textarea "x"
type textarea "i beleive companies"
type textarea "x"
type textarea "i beleive companies s"
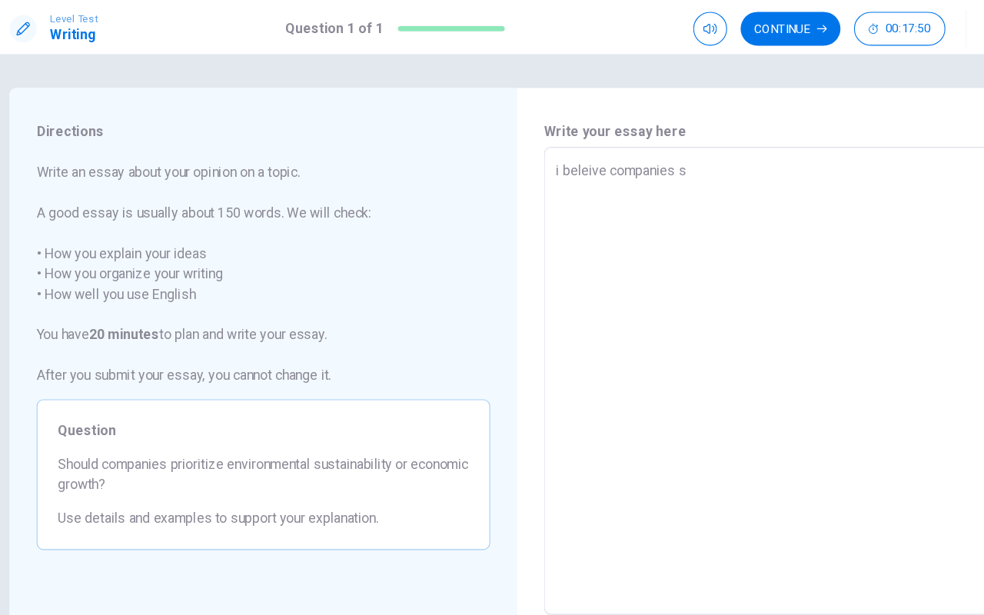
type textarea "x"
type textarea "i beleive companies sh"
type textarea "x"
type textarea "i beleive companies sho"
type textarea "x"
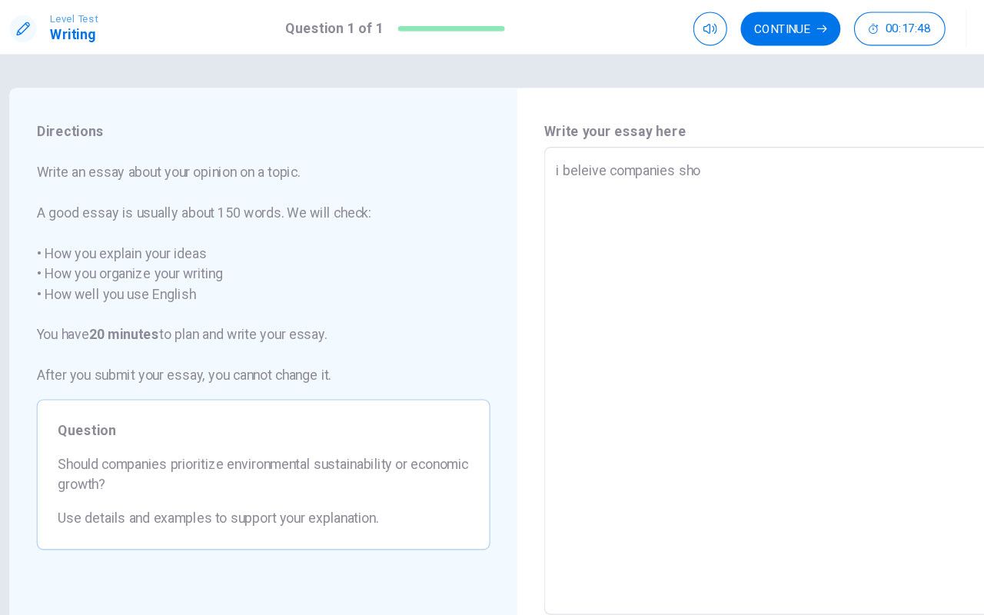
type textarea "i beleive companies sh"
type textarea "x"
type textarea "i beleive companies shu"
type textarea "x"
type textarea "i beleive companies shul"
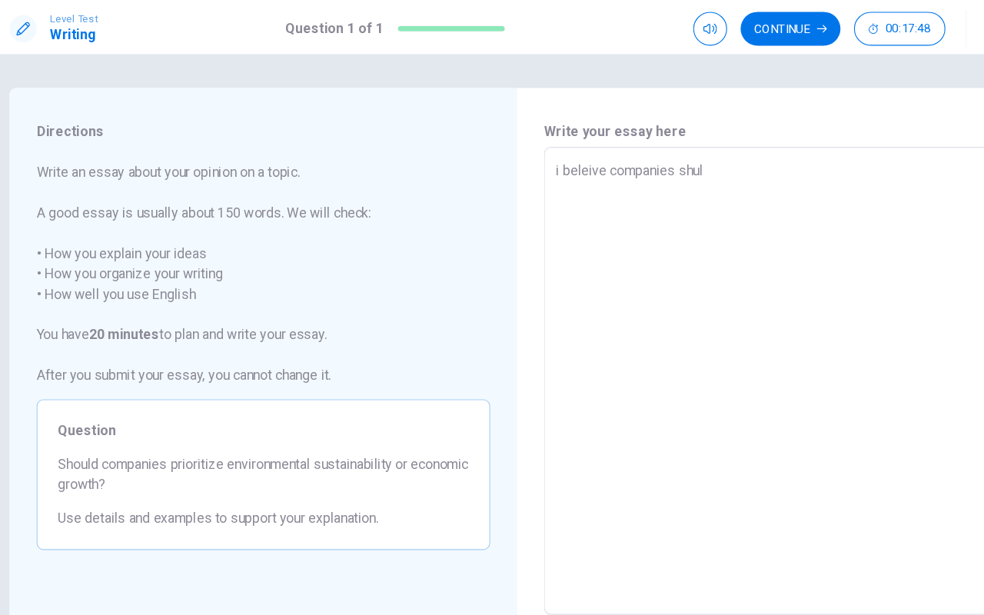
type textarea "x"
type textarea "i beleive companies shuld"
type textarea "x"
type textarea "i beleive companies shuld"
type textarea "x"
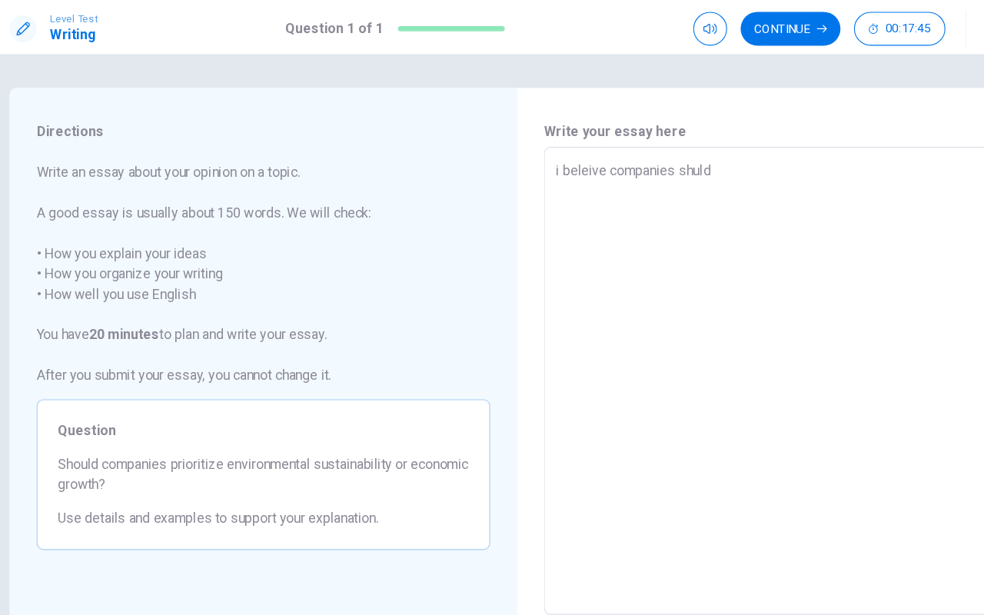
type textarea "i beleive companies shuld p"
type textarea "x"
type textarea "i beleive companies shuld pr"
type textarea "x"
type textarea "i beleive companies shuld pri"
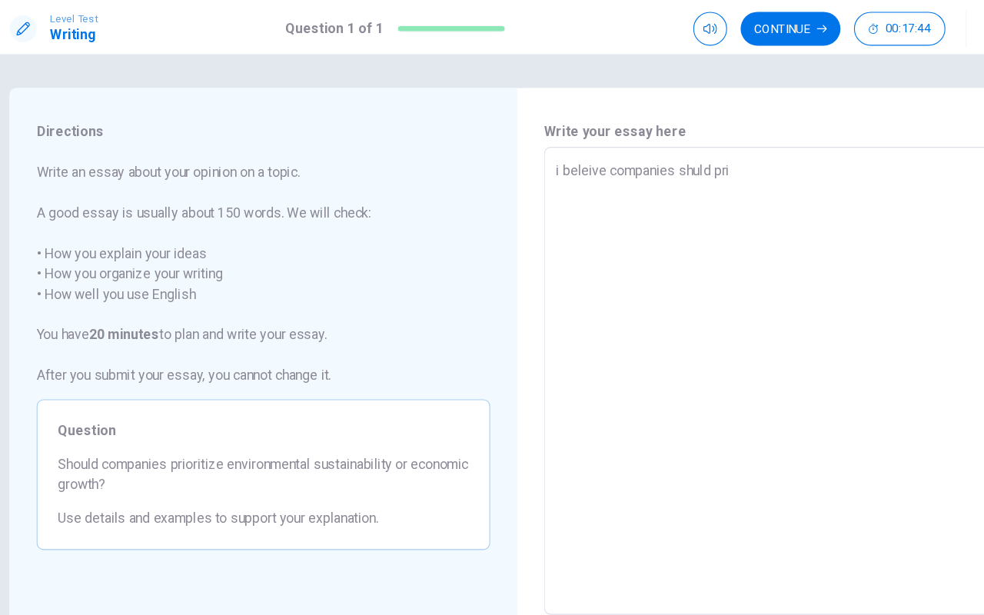
type textarea "x"
type textarea "i beleive companies shuld prio"
type textarea "x"
type textarea "i beleive companies shuld prior"
type textarea "x"
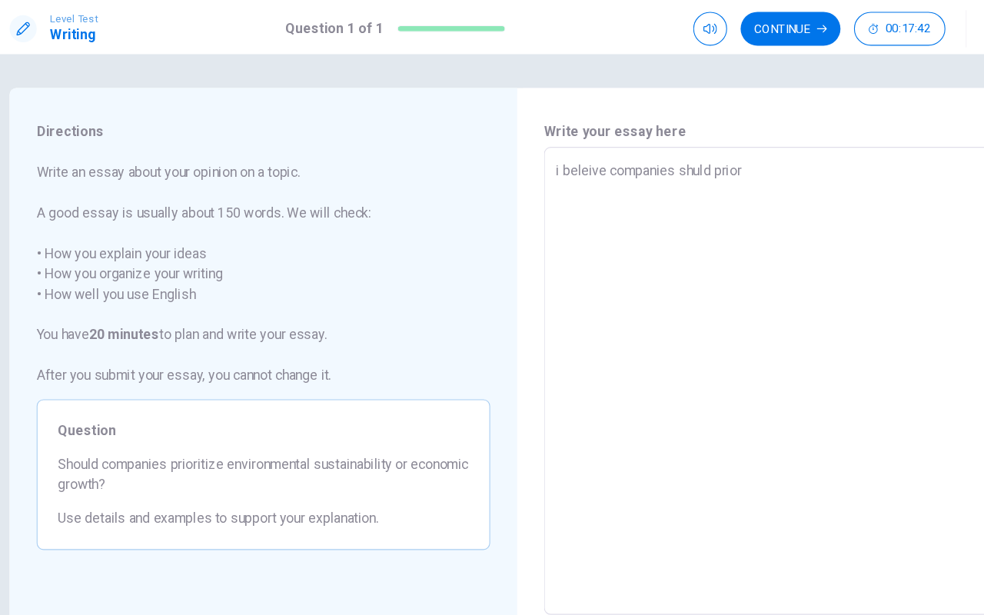
type textarea "i beleive companies shuld priori"
type textarea "x"
type textarea "i beleive companies shuld priorit"
type textarea "x"
type textarea "i beleive companies shuld prioriti"
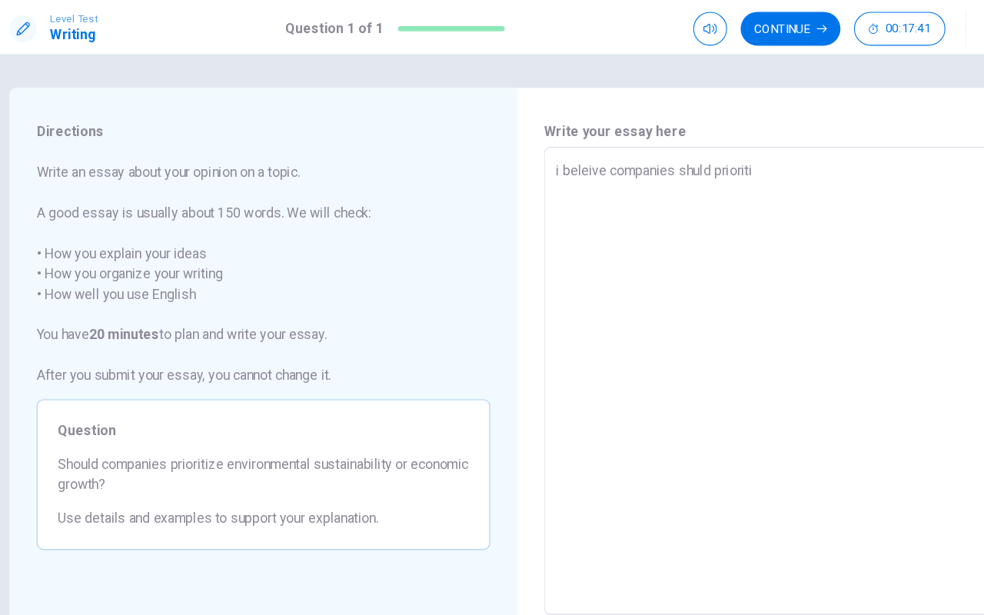
type textarea "x"
type textarea "i beleive companies shuld prioritiz"
type textarea "x"
type textarea "i beleive companies shuld prioritize"
type textarea "x"
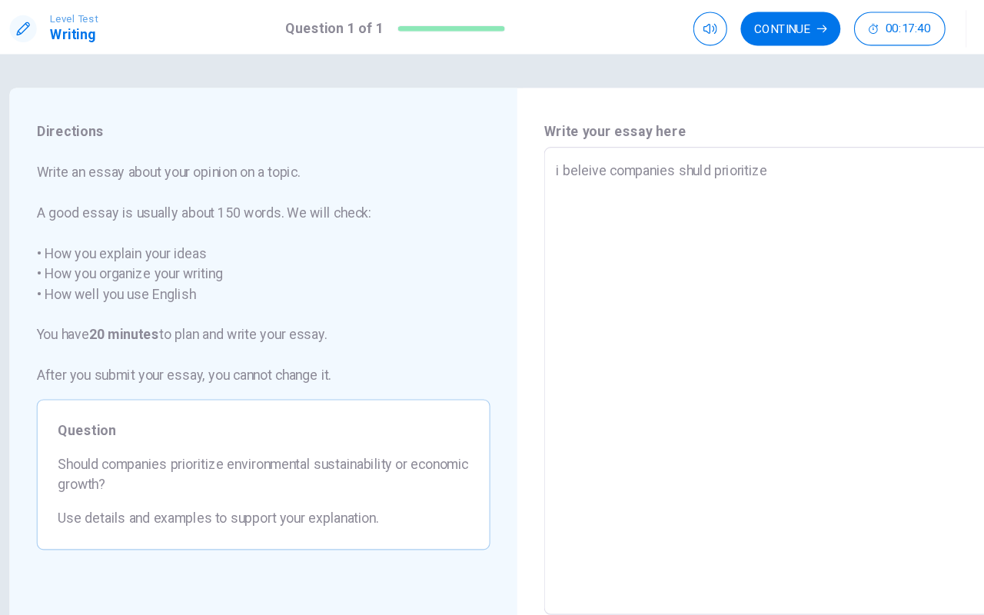
type textarea "i beleive companies shuld prioritize"
type textarea "x"
type textarea "i beleive companies shuld prioritize b"
type textarea "x"
type textarea "i beleive companies shuld prioritize bo"
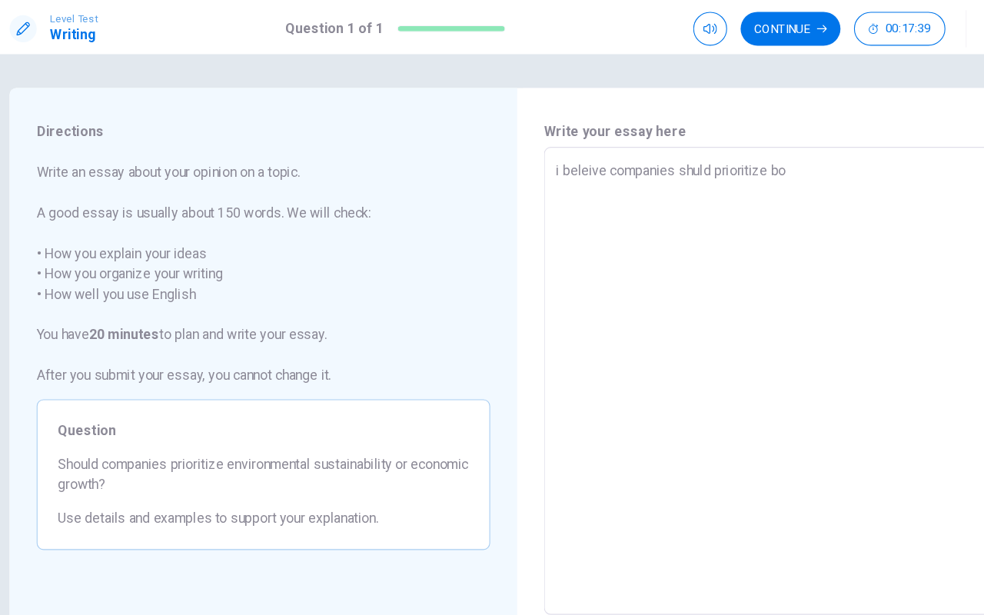
type textarea "x"
type textarea "i beleive companies shuld prioritize bot"
type textarea "x"
type textarea "i beleive companies shuld prioritize both"
type textarea "x"
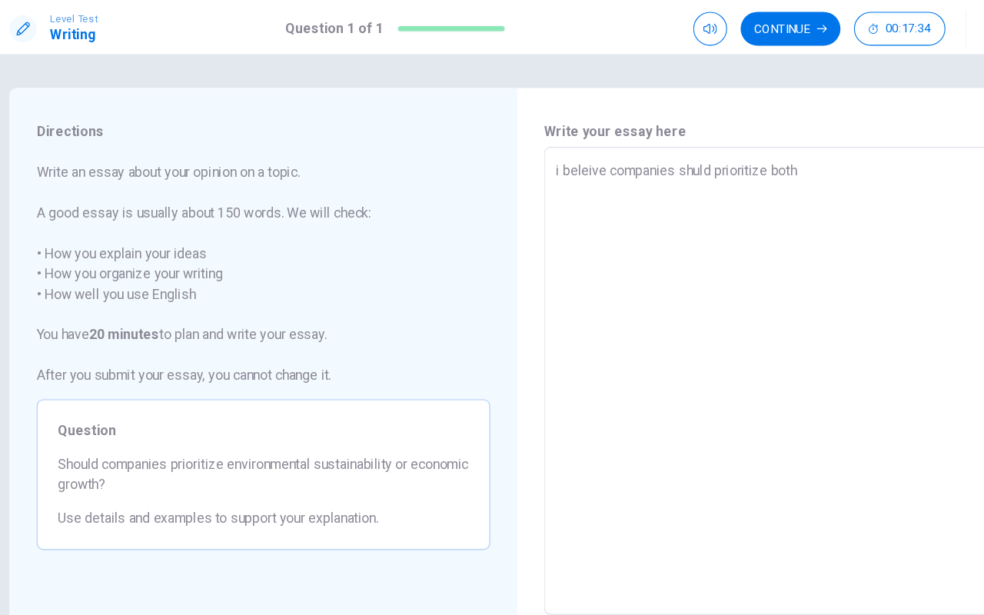
type textarea "i beleive companies shuld prioritize both"
type textarea "x"
type textarea "i beleive companies shuld prioritize both e"
type textarea "x"
type textarea "i beleive companies shuld prioritize both en"
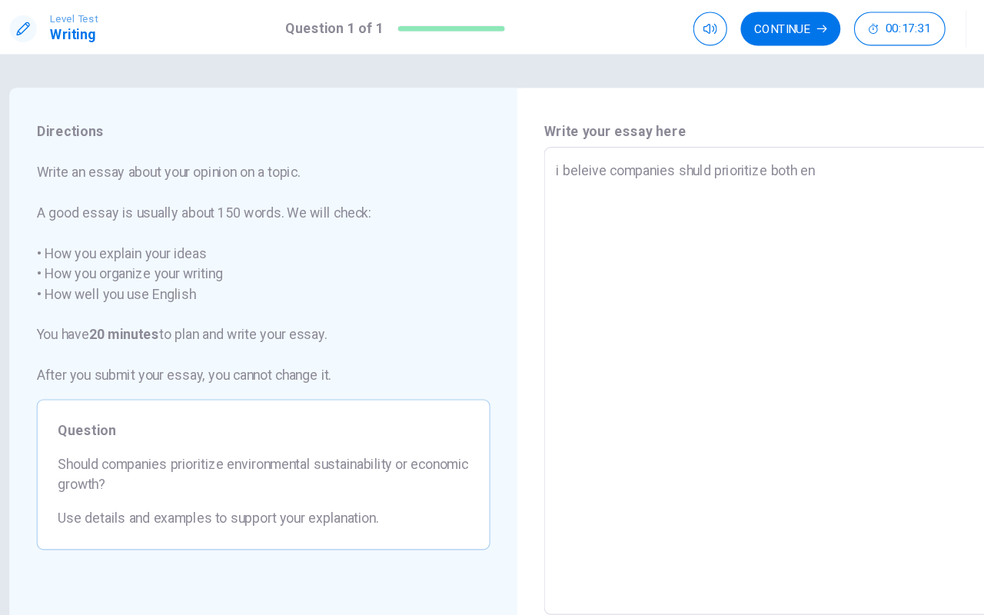
type textarea "x"
type textarea "i beleive companies shuld prioritize both env"
type textarea "x"
type textarea "i beleive companies shuld prioritize both envi"
type textarea "x"
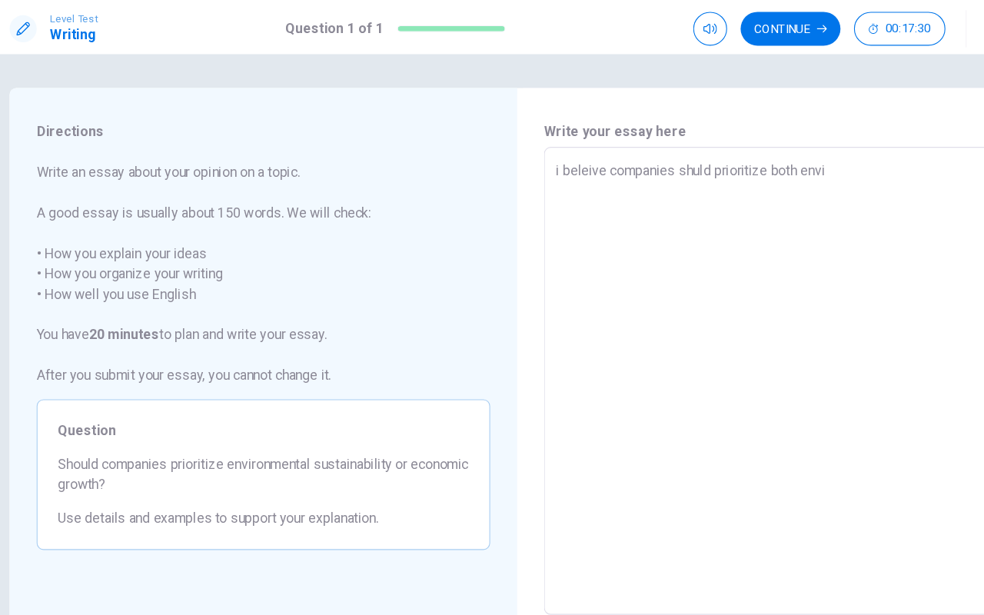
type textarea "i beleive companies shuld prioritize both envir"
type textarea "x"
type textarea "i beleive companies shuld prioritize both enviro"
type textarea "x"
type textarea "i beleive companies shuld prioritize both envirom"
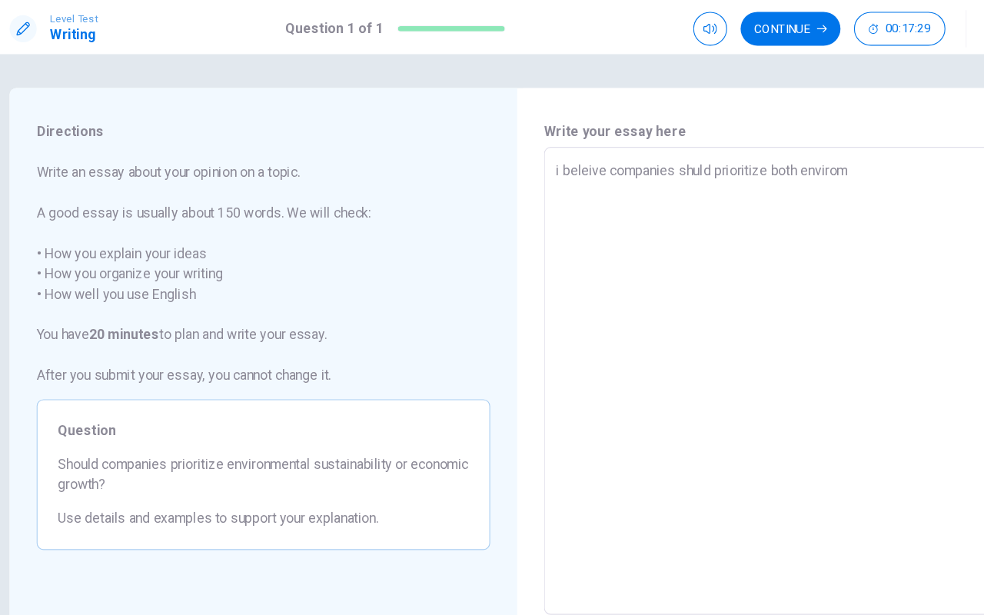
type textarea "x"
type textarea "i beleive companies shuld prioritize both envirome"
type textarea "x"
type textarea "i beleive companies shuld prioritize both enviromen"
type textarea "x"
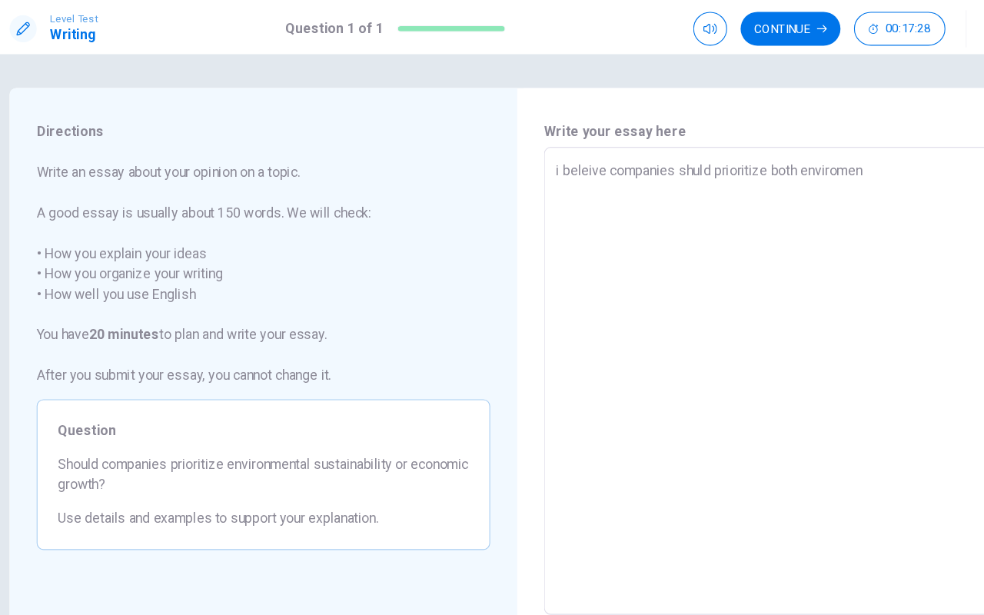
type textarea "i beleive companies shuld prioritize both enviroment"
type textarea "x"
type textarea "i beleive companies shuld prioritize both enviromenta"
type textarea "x"
type textarea "i beleive companies shuld prioritize both enviromental"
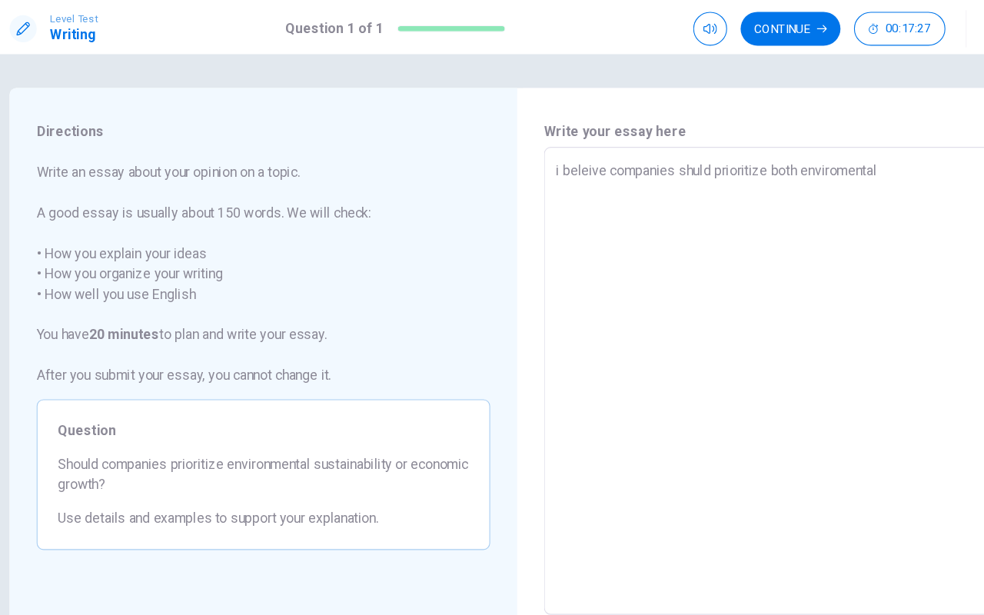
type textarea "x"
type textarea "i beleive companies shuld prioritize both enviromental"
type textarea "x"
type textarea "i beleive companies shuld prioritize both enviromental"
type textarea "x"
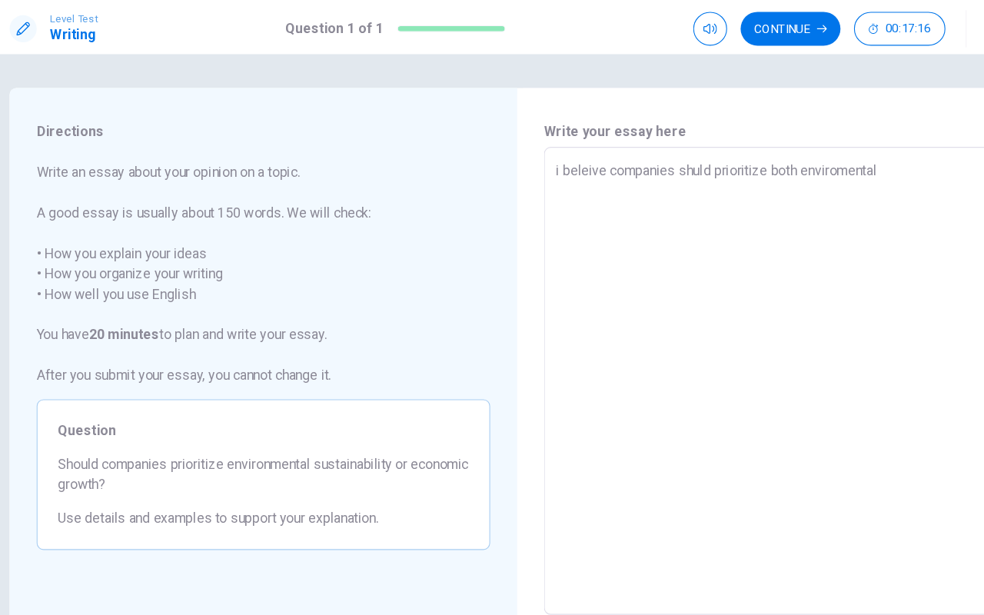
type textarea "i beleive companies shuld prioritize both enviromental,"
type textarea "x"
type textarea "i beleive companies shuld prioritize both enviromental,"
type textarea "x"
type textarea "i beleive companies shuld prioritize both enviromental, b"
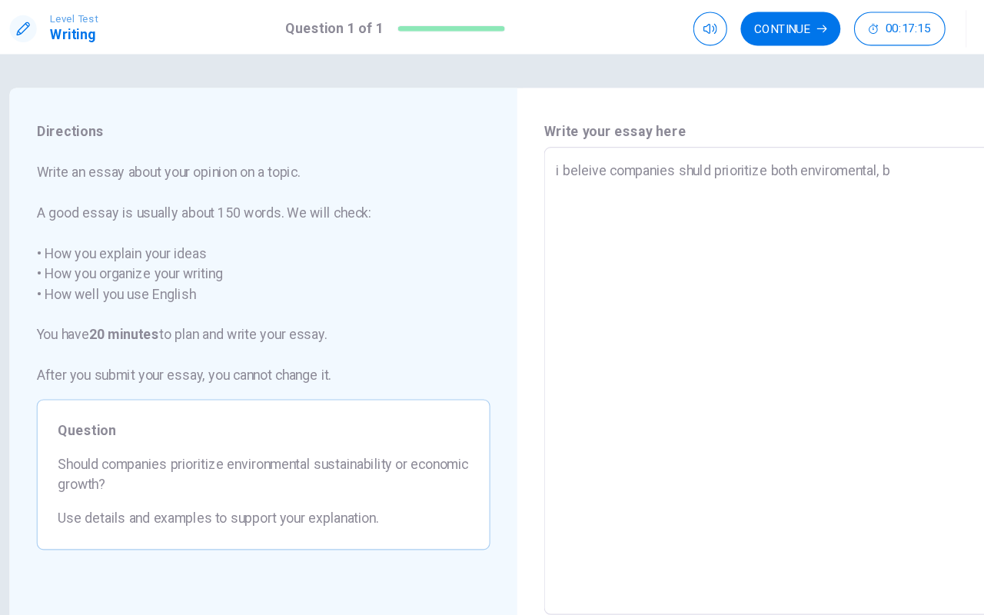
type textarea "x"
type textarea "i beleive companies shuld prioritize both enviromental, bu"
type textarea "x"
type textarea "i beleive companies shuld prioritize both enviromental, but"
type textarea "x"
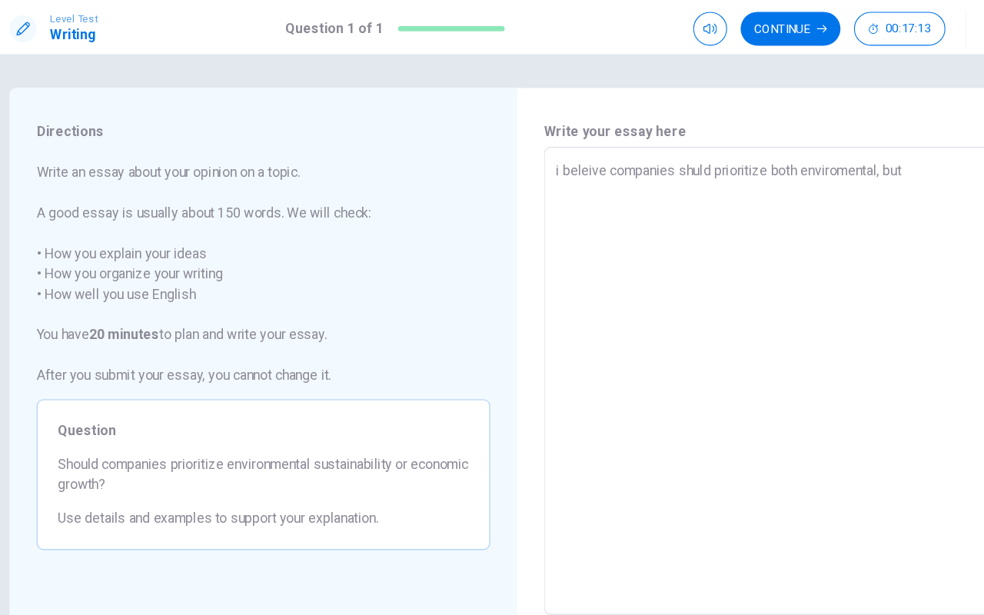
type textarea "i beleive companies shuld prioritize both enviromental, but"
type textarea "x"
type textarea "i beleive companies shuld prioritize both enviromental, but w"
type textarea "x"
type textarea "i beleive companies shuld prioritize both enviromental, but wi"
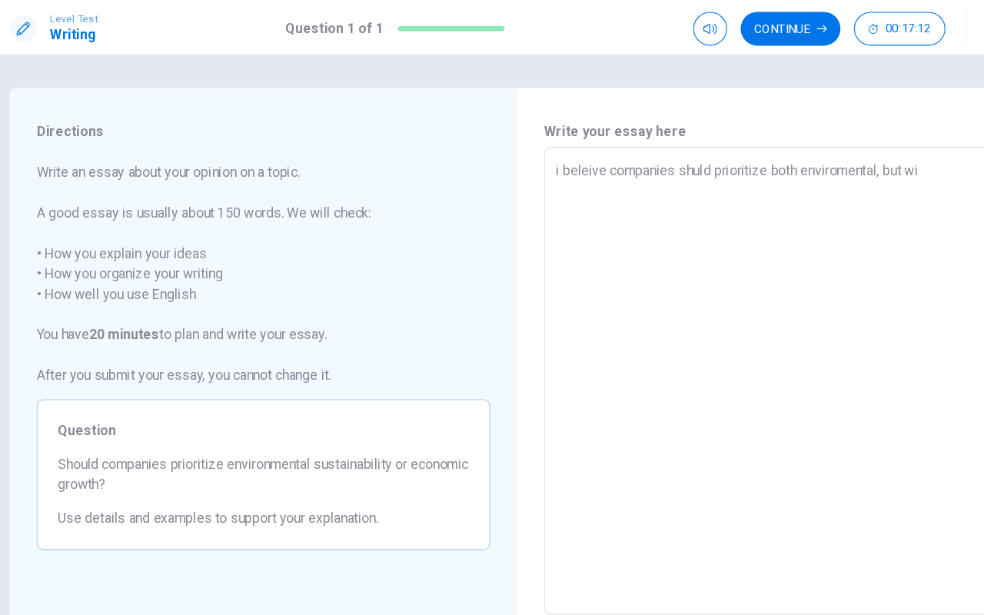
type textarea "x"
type textarea "i beleive companies shuld prioritize both enviromental, but wit"
type textarea "x"
type textarea "i beleive companies shuld prioritize both enviromental, but with"
type textarea "x"
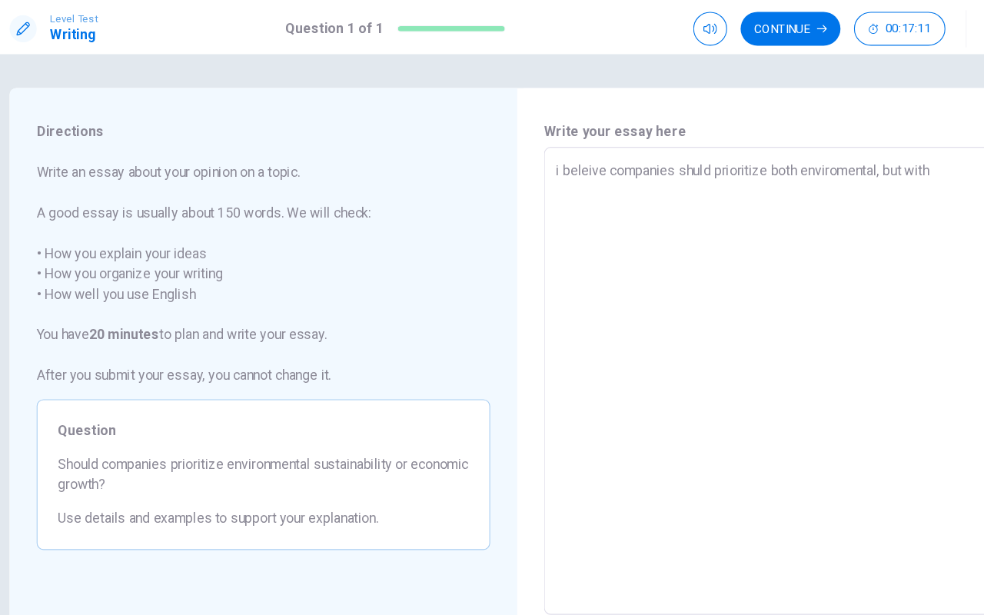
type textarea "i beleive companies shuld prioritize both enviromental, but with"
type textarea "x"
type textarea "i beleive companies shuld prioritize both enviromental, but with a"
type textarea "x"
type textarea "i beleive companies shuld prioritize both enviromental, but with a"
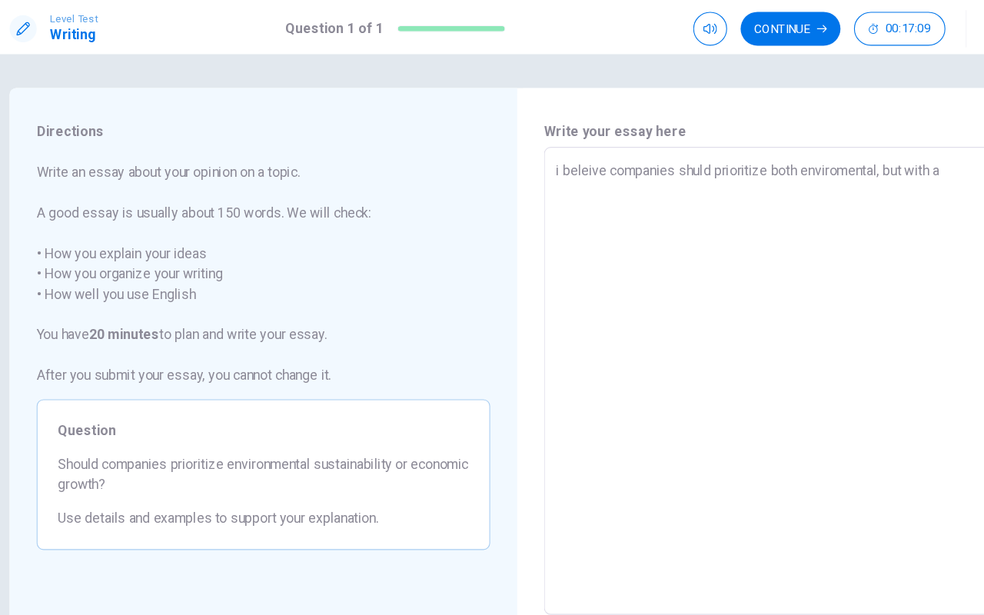
type textarea "x"
type textarea "i beleive companies shuld prioritize both enviromental, but with a s"
type textarea "x"
type textarea "i beleive companies shuld prioritize both enviromental, but with a st"
type textarea "x"
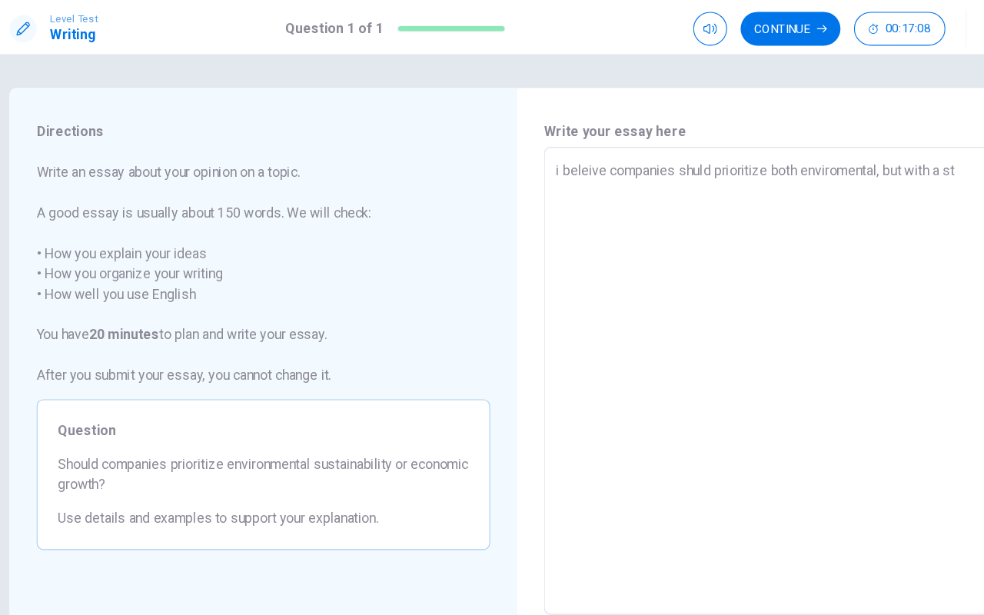
type textarea "i beleive companies shuld prioritize both enviromental, but with a str"
type textarea "x"
type textarea "i beleive companies shuld prioritize both enviromental, but with a stro"
type textarea "x"
type textarea "i beleive companies shuld prioritize both enviromental, but with a stron"
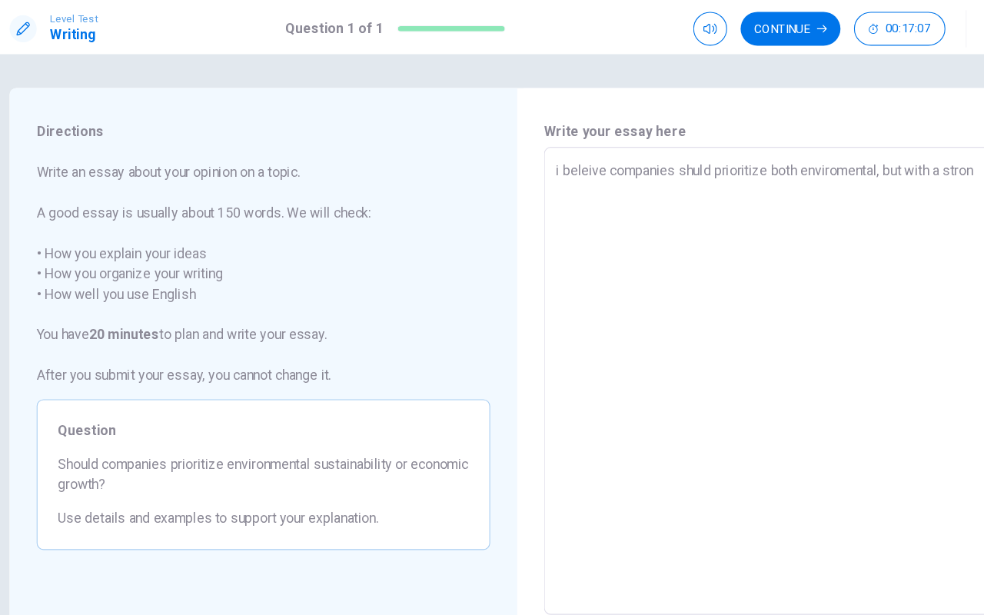
type textarea "x"
type textarea "i beleive companies shuld prioritize both enviromental, but with a strong"
type textarea "x"
type textarea "i beleive companies shuld prioritize both enviromental, but with a stronge"
type textarea "x"
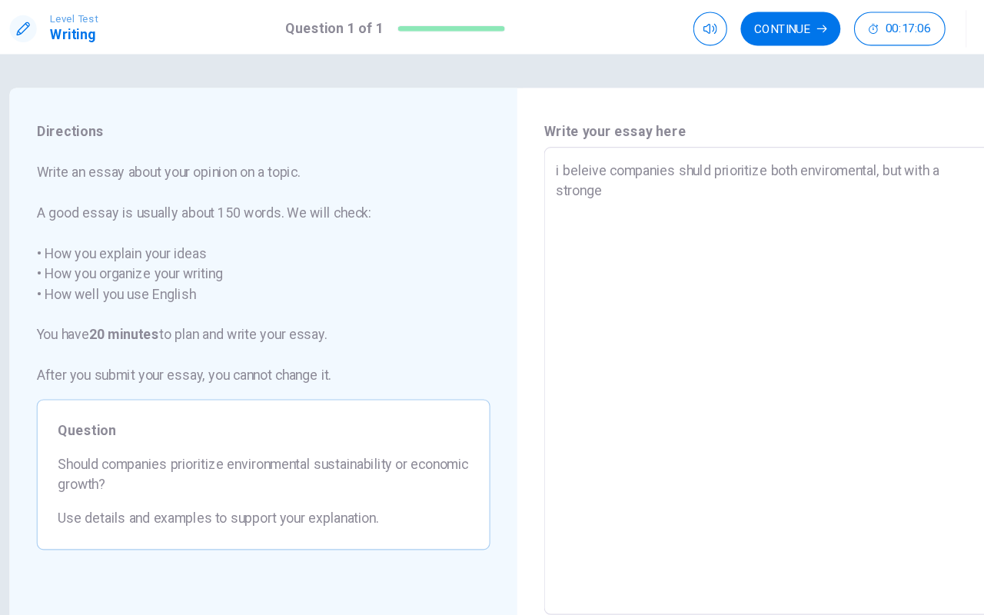
type textarea "i beleive companies shuld prioritize both enviromental, but with a stronger"
type textarea "x"
type textarea "i beleive companies shuld prioritize both enviromental, but with a stronger"
type textarea "x"
type textarea "i beleive companies shuld prioritize both enviromental, but with a stronger f"
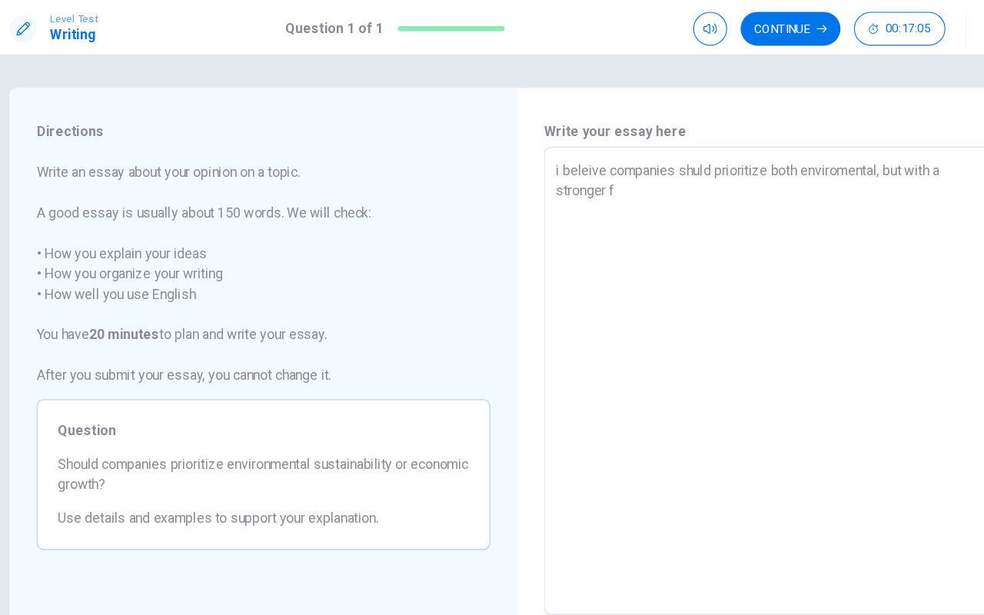
type textarea "x"
type textarea "i beleive companies shuld prioritize both enviromental, but with a stronger fo"
type textarea "x"
type textarea "i beleive companies shuld prioritize both enviromental, but with a stronger foc"
type textarea "x"
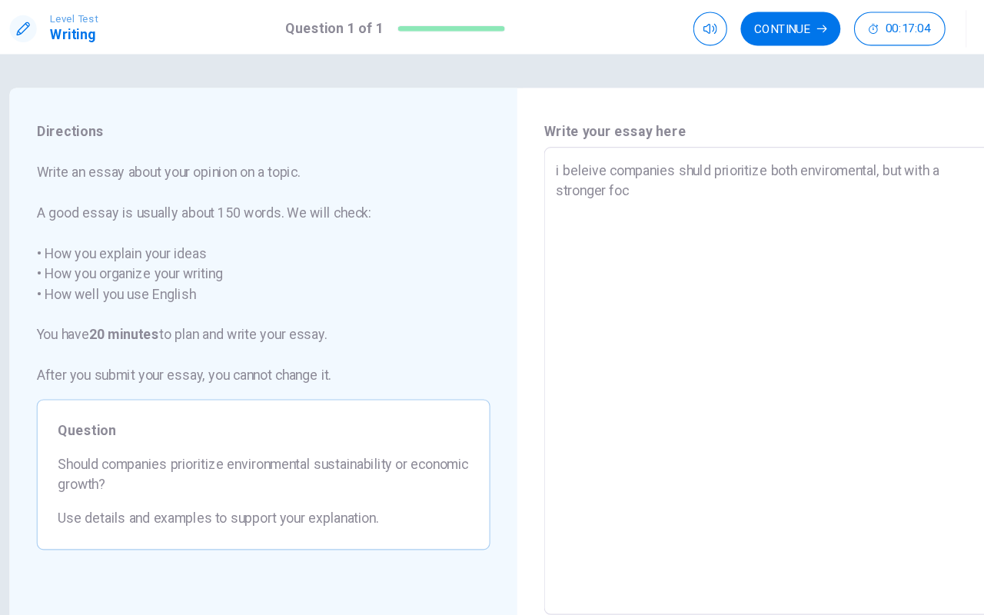
type textarea "i beleive companies shuld prioritize both enviromental, but with a stronger focu"
type textarea "x"
type textarea "i beleive companies shuld prioritize both enviromental, but with a stronger foc…"
type textarea "x"
type textarea "i beleive companies shuld prioritize both enviromental, but with a stronger foc…"
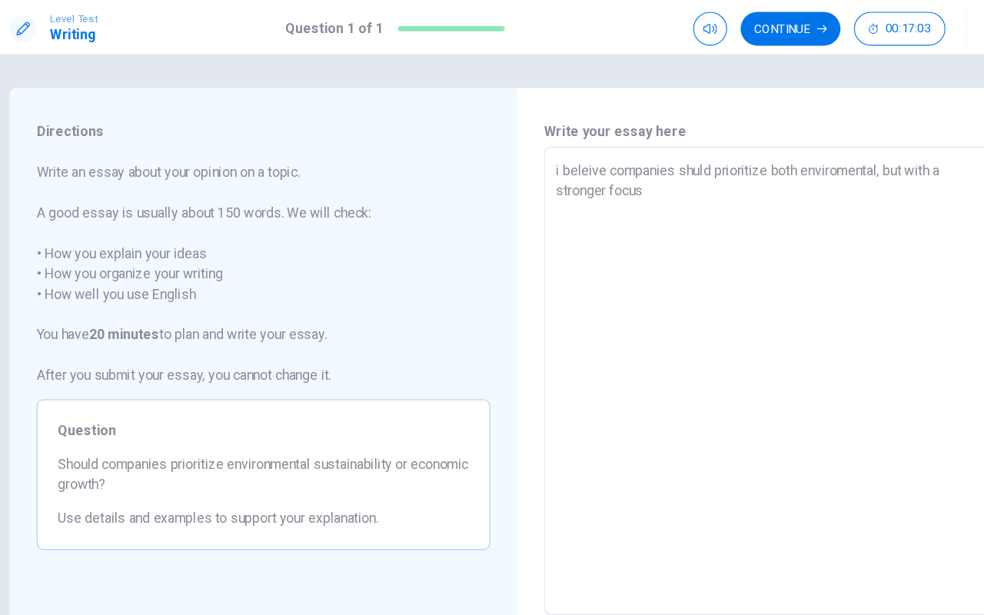
type textarea "x"
type textarea "i beleive companies shuld prioritize both enviromental, but with a stronger foc…"
type textarea "x"
type textarea "i beleive companies shuld prioritize both enviromental, but with a stronger foc…"
type textarea "x"
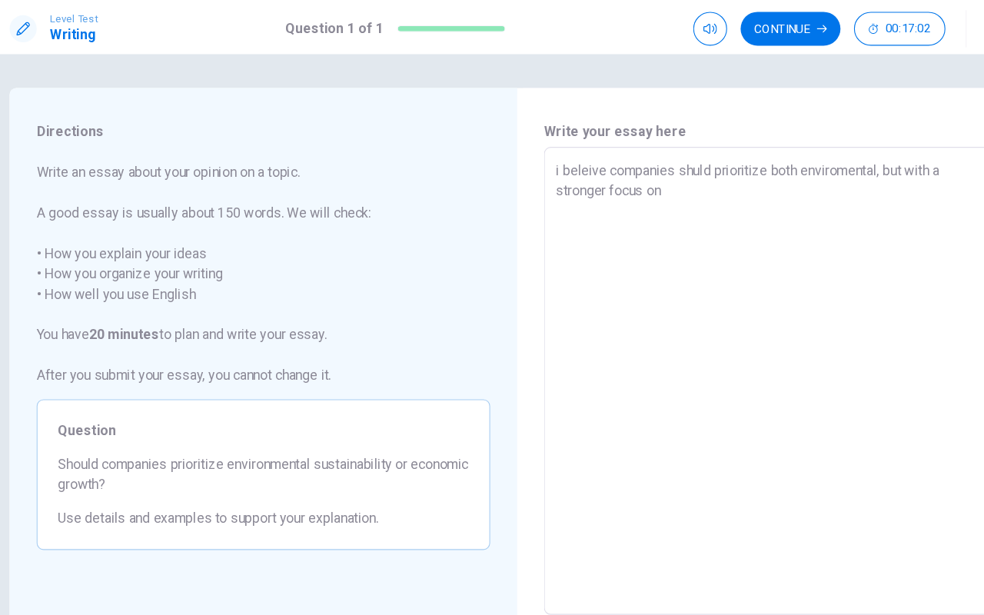
type textarea "i beleive companies shuld prioritize both enviromental, but with a stronger foc…"
type textarea "x"
type textarea "i beleive companies shuld prioritize both enviromental, but with a stronger foc…"
type textarea "x"
type textarea "i beleive companies shuld prioritize both enviromental, but with a stronger foc…"
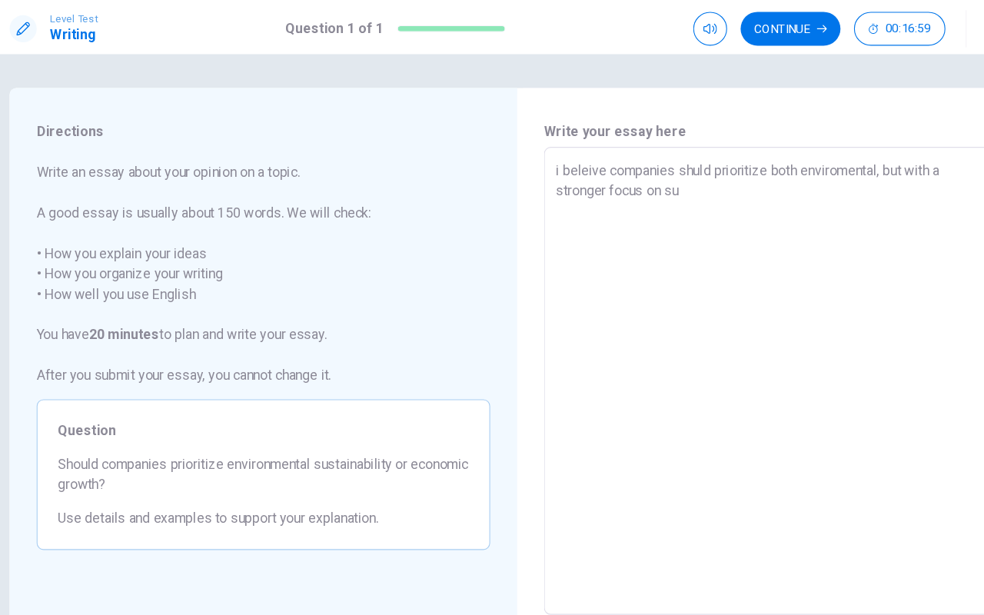
type textarea "x"
type textarea "i beleive companies shuld prioritize both enviromental, but with a stronger foc…"
type textarea "x"
type textarea "i beleive companies shuld prioritize both enviromental, but with a stronger foc…"
type textarea "x"
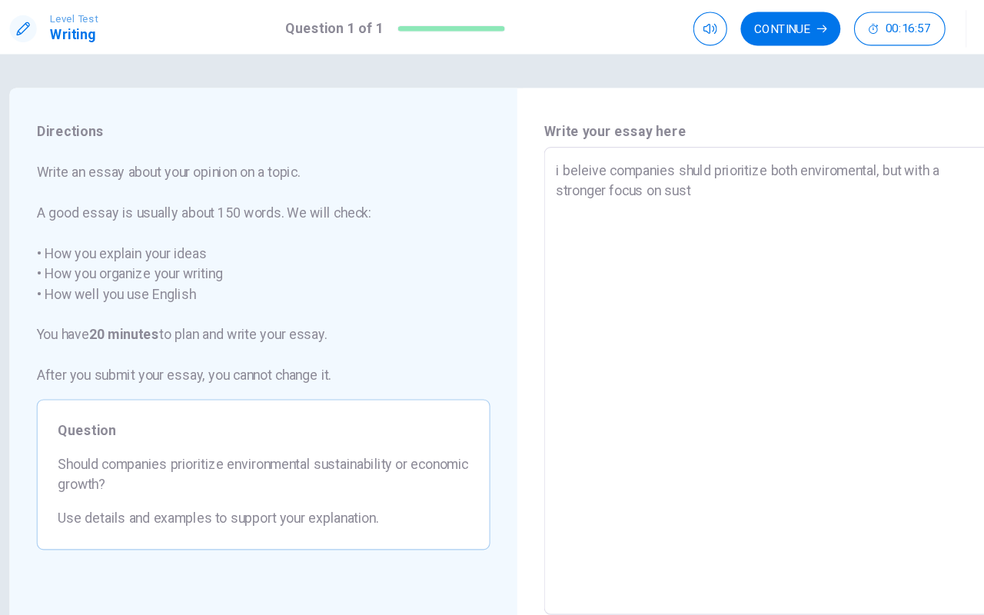
type textarea "i beleive companies shuld prioritize both enviromental, but with a stronger foc…"
type textarea "x"
type textarea "i beleive companies shuld prioritize both enviromental, but with a stronger foc…"
type textarea "x"
type textarea "i beleive companies shuld prioritize both enviromental, but with a stronger foc…"
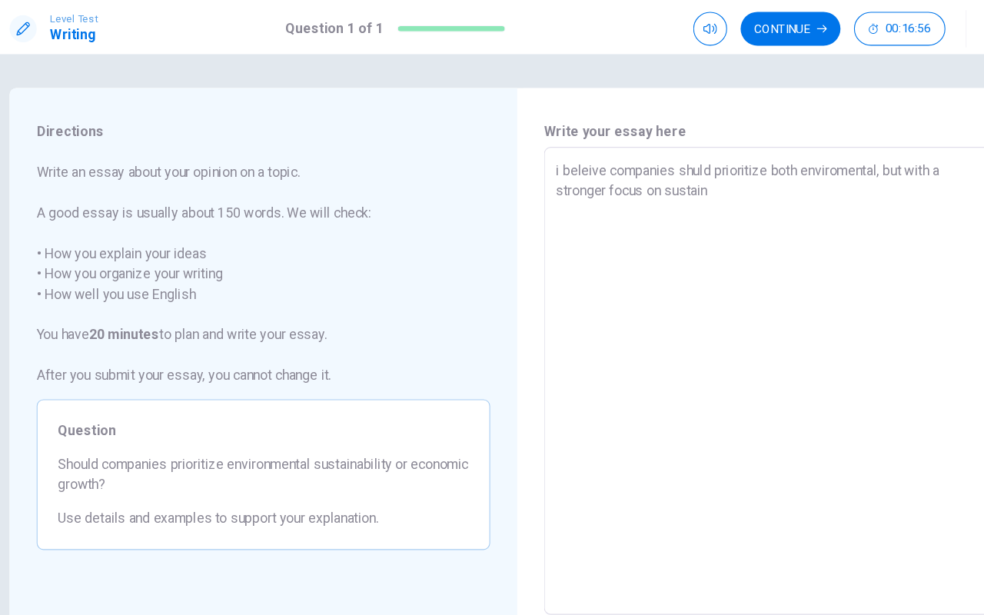
type textarea "x"
click at [537, 141] on div "i beleive companies shuld prioritize both enviromental, but with a stronger foc…" at bounding box center [723, 346] width 412 height 425
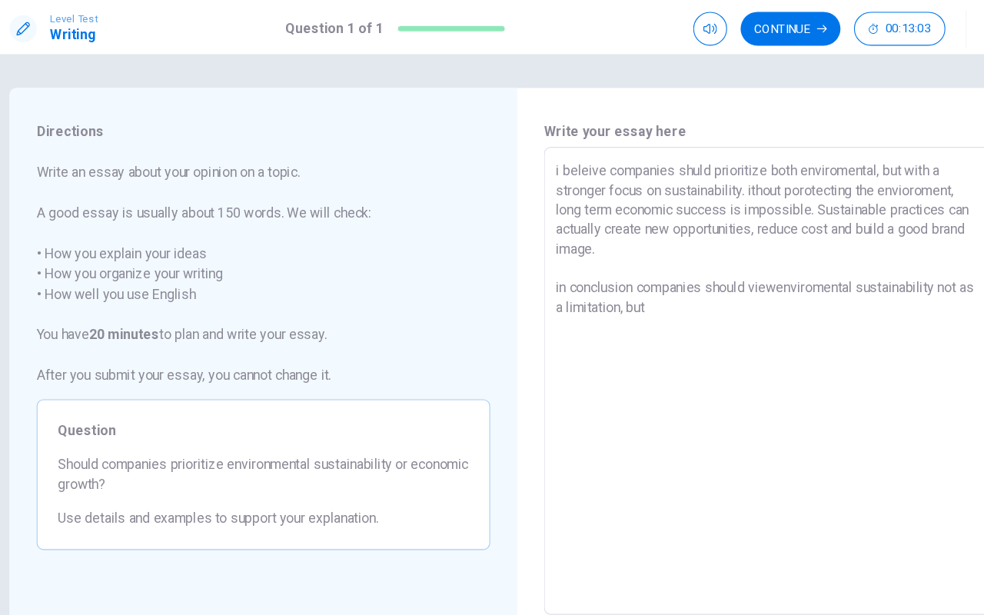
click at [636, 281] on textarea "i beleive companies shuld prioritize both enviromental, but with a stronger foc…" at bounding box center [722, 347] width 390 height 400
click at [850, 172] on textarea "i beleive companies shuld prioritize both enviromental, but with a stronger foc…" at bounding box center [722, 347] width 390 height 400
click at [747, 277] on textarea "i beleive companies shuld prioritize both enviromental, but with a stronger foc…" at bounding box center [722, 347] width 390 height 400
click at [811, 287] on textarea "i beleive companies shuld prioritize both enviromental, but with a stronger foc…" at bounding box center [722, 347] width 390 height 400
click at [727, 261] on textarea "i beleive companies shuld prioritize both enviromental, but with a stronger foc…" at bounding box center [722, 347] width 390 height 400
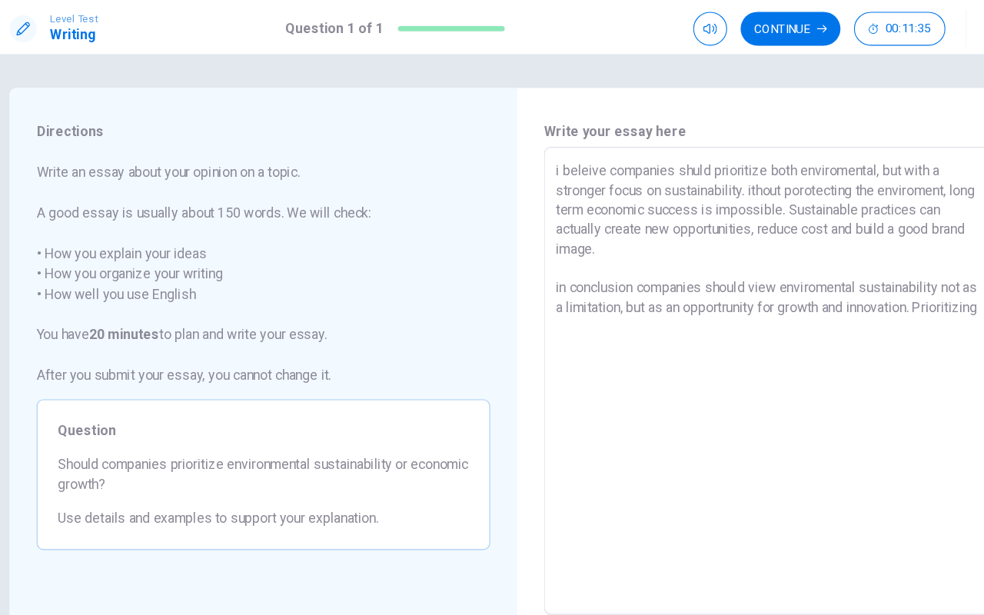
click at [590, 301] on textarea "i beleive companies shuld prioritize both enviromental, but with a stronger foc…" at bounding box center [722, 347] width 390 height 400
click at [522, 261] on div "i beleive companies shuld prioritize both enviromental, but with a stronger foc…" at bounding box center [723, 346] width 412 height 425
click at [520, 264] on div "i beleive companies shuld prioritize both enviromental, but with a stronger foc…" at bounding box center [723, 346] width 412 height 425
click at [518, 258] on div "i beleive companies shuld prioritize both enviromental, but with a stronger foc…" at bounding box center [723, 346] width 412 height 425
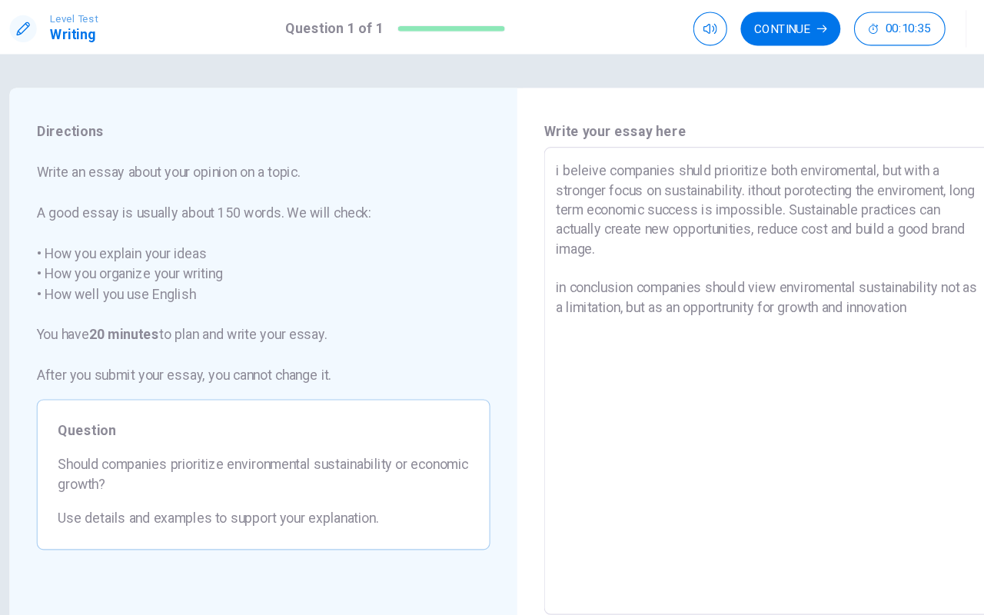
drag, startPoint x: 865, startPoint y: 287, endPoint x: 514, endPoint y: 255, distance: 351.9
click at [517, 255] on div "i beleive companies shuld prioritize both enviromental, but with a stronger foc…" at bounding box center [723, 346] width 412 height 425
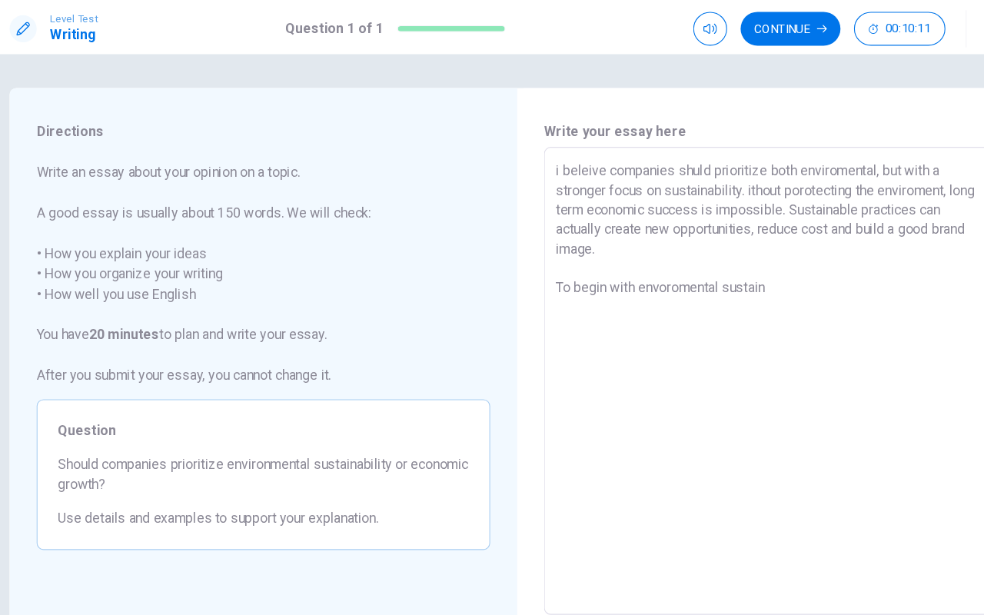
click at [726, 261] on textarea "i beleive companies shuld prioritize both enviromental, but with a stronger foc…" at bounding box center [722, 347] width 390 height 400
click at [749, 262] on textarea "i beleive companies shuld prioritize both enviromental, but with a stronger foc…" at bounding box center [722, 347] width 390 height 400
click at [837, 267] on textarea "i beleive companies shuld prioritize both enviromental, but with a stronger foc…" at bounding box center [722, 347] width 390 height 400
click at [648, 154] on textarea "i beleive companies shuld prioritize both enviromental, but with a stronger foc…" at bounding box center [722, 347] width 390 height 400
click at [882, 261] on textarea "i beleive companies should prioritize both enviromental, but with a stronger fo…" at bounding box center [722, 347] width 390 height 400
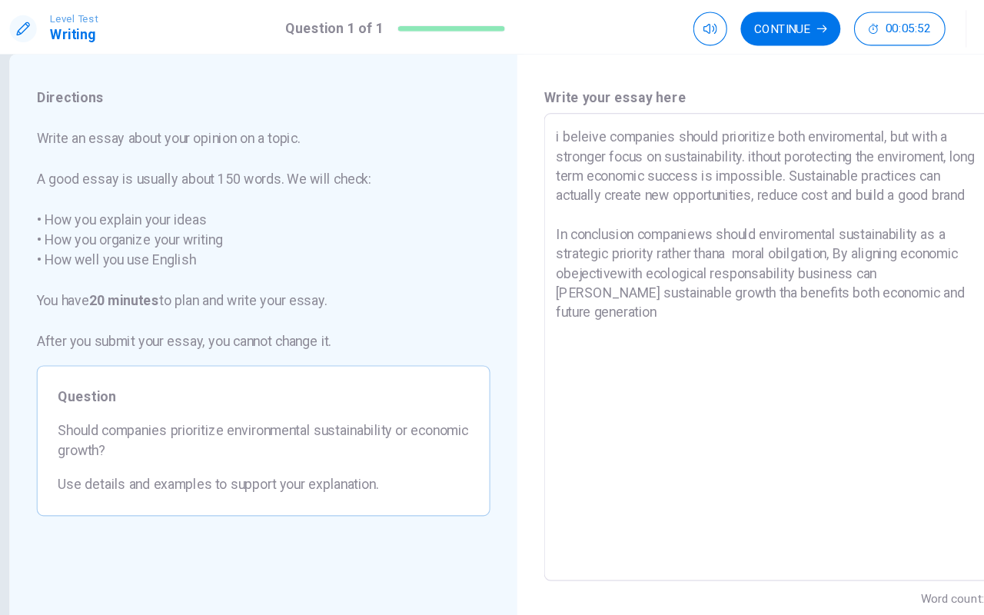
scroll to position [32, 0]
drag, startPoint x: 756, startPoint y: 245, endPoint x: 813, endPoint y: 523, distance: 283.4
click at [813, 517] on div "i beleive companies should prioritize both enviromental, but with a stronger fo…" at bounding box center [723, 313] width 412 height 425
click at [729, 31] on button "Continue" at bounding box center [740, 26] width 91 height 31
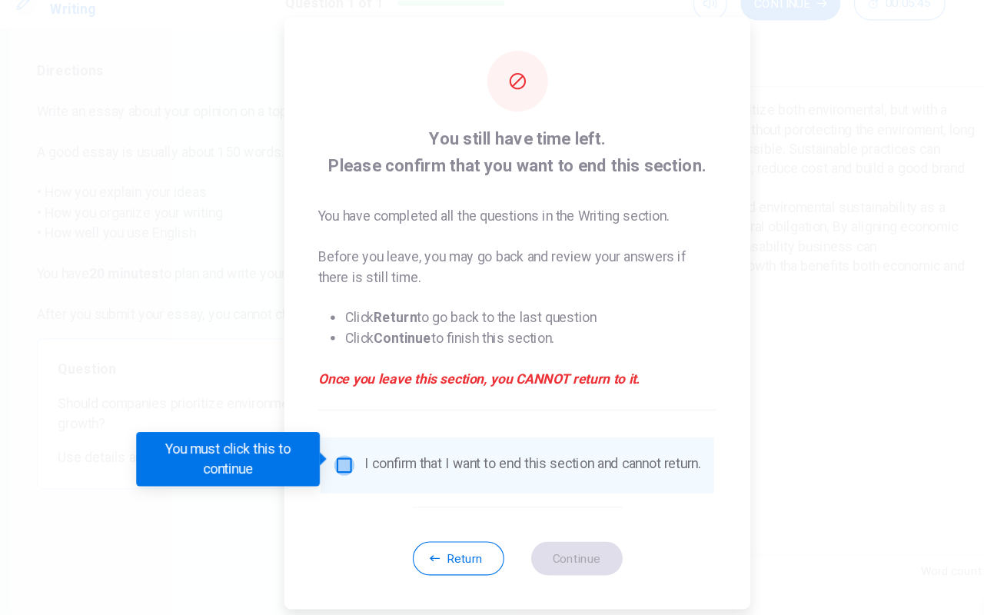
click at [330, 440] on input "You must click this to continue" at bounding box center [335, 446] width 18 height 18
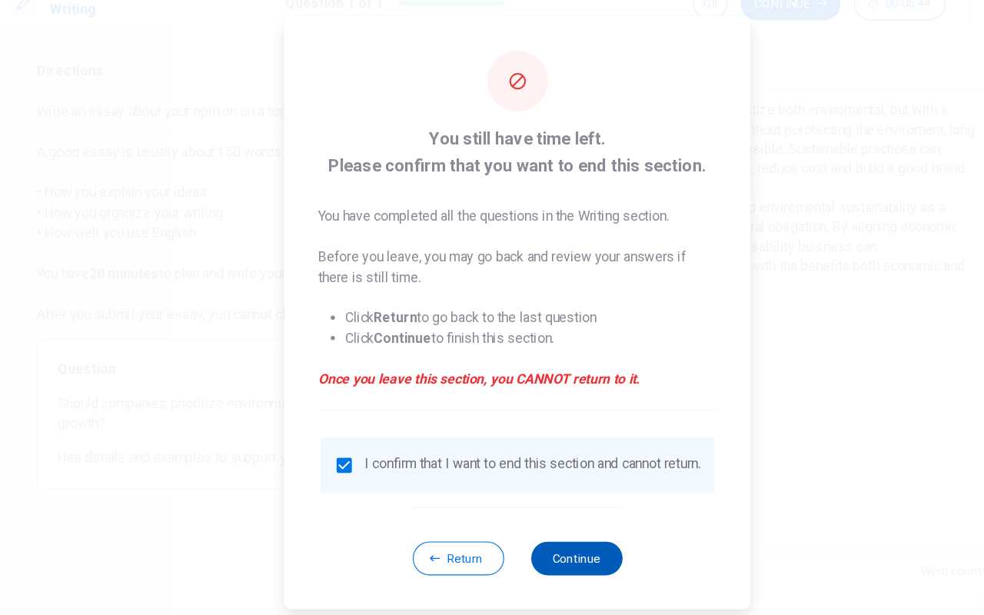
click at [534, 517] on button "Continue" at bounding box center [545, 530] width 83 height 31
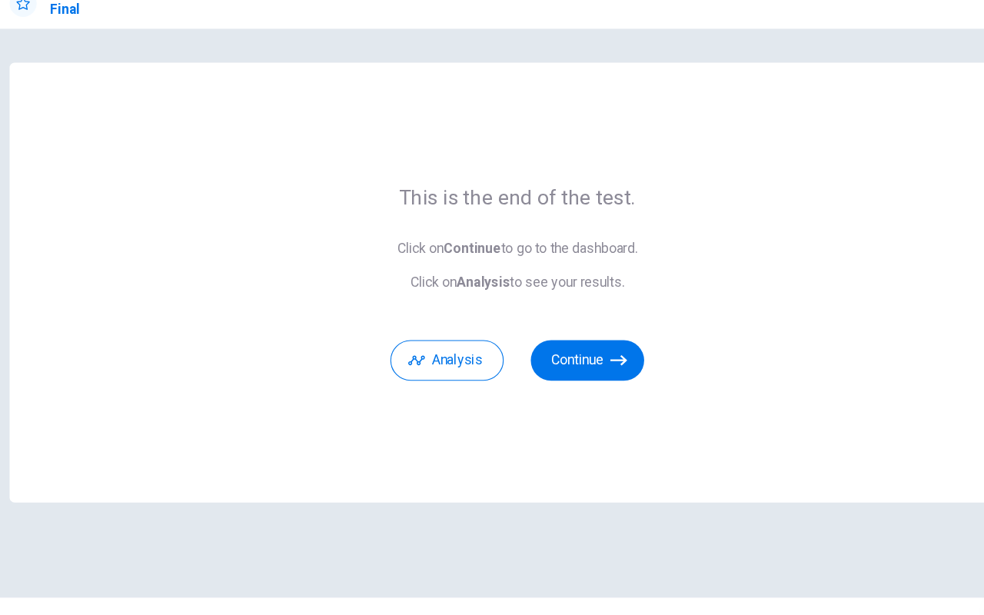
scroll to position [0, 0]
click at [533, 343] on button "Continue" at bounding box center [555, 350] width 103 height 37
